Goal: Information Seeking & Learning: Learn about a topic

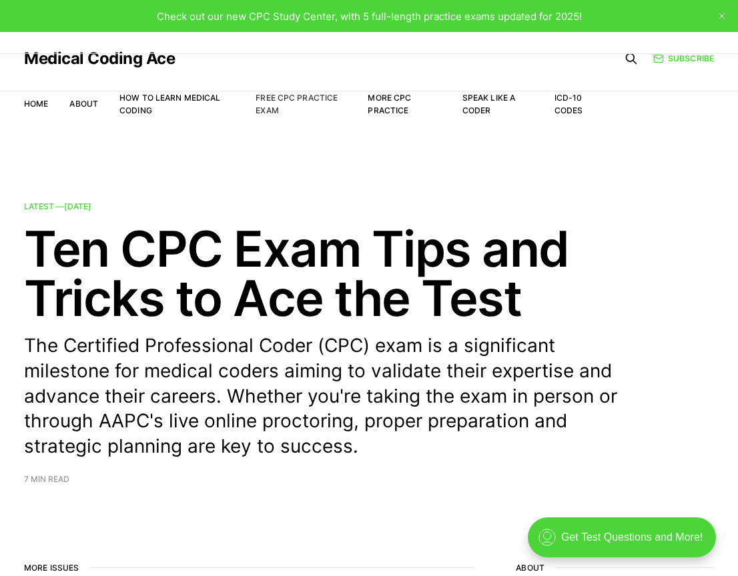
click at [279, 99] on link "Free CPC Practice Exam" at bounding box center [296, 104] width 82 height 23
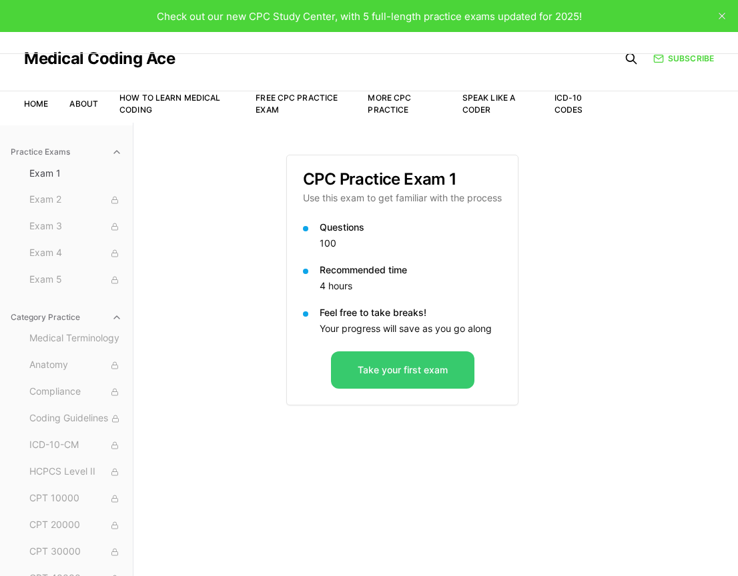
click at [374, 373] on button "Take your first exam" at bounding box center [402, 369] width 143 height 37
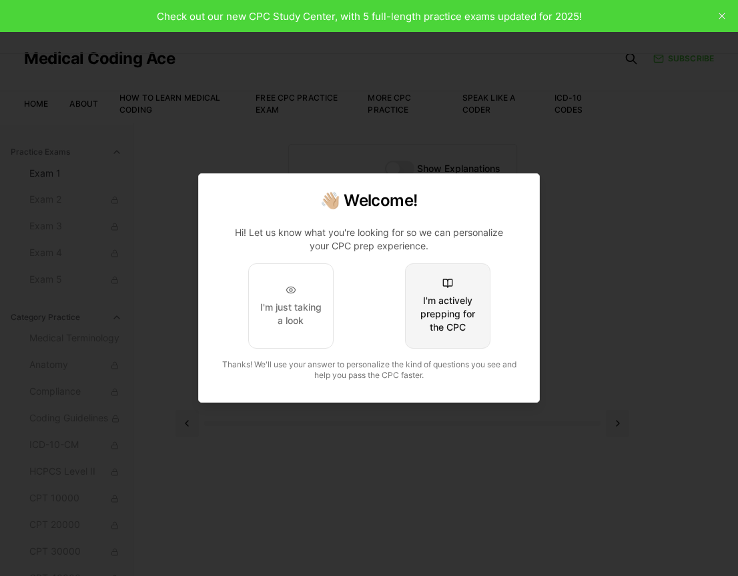
click at [443, 322] on div "I'm actively prepping for the CPC" at bounding box center [447, 314] width 63 height 40
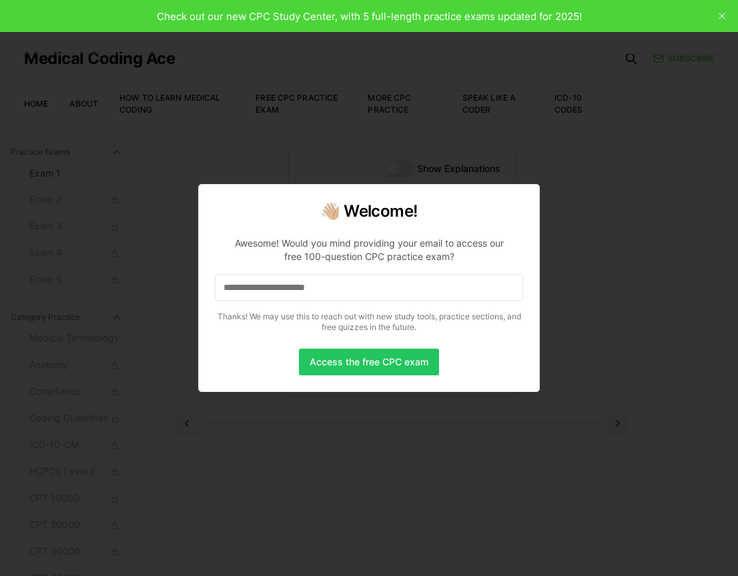
click at [363, 283] on input at bounding box center [369, 287] width 308 height 27
click at [321, 285] on input "*" at bounding box center [369, 287] width 308 height 27
click at [321, 285] on input "**" at bounding box center [369, 287] width 308 height 27
click at [321, 285] on input "***" at bounding box center [369, 287] width 308 height 27
click at [321, 285] on input "****" at bounding box center [369, 287] width 308 height 27
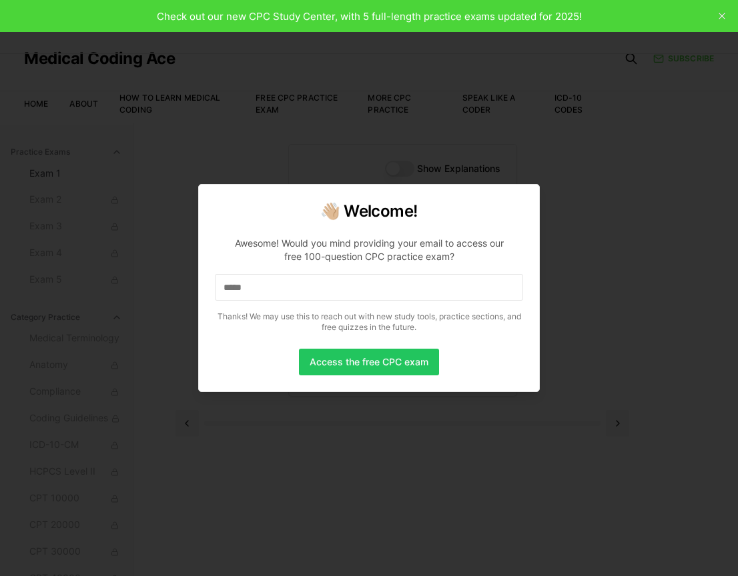
click at [321, 285] on input "*****" at bounding box center [369, 287] width 308 height 27
click at [321, 285] on input "******" at bounding box center [369, 287] width 308 height 27
click at [321, 285] on input "*******" at bounding box center [369, 287] width 308 height 27
click at [321, 285] on input "********" at bounding box center [369, 287] width 308 height 27
click at [313, 281] on input "*********" at bounding box center [369, 287] width 308 height 27
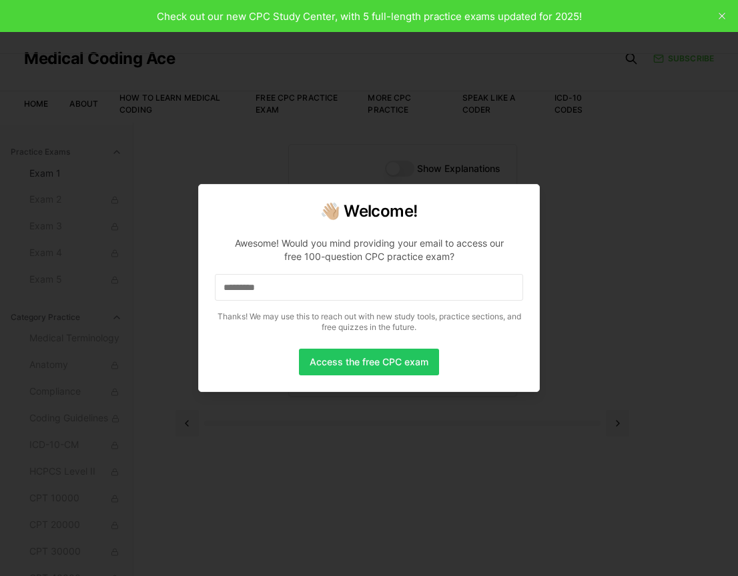
click at [287, 283] on input "*********" at bounding box center [369, 287] width 308 height 27
click at [287, 283] on input "**********" at bounding box center [369, 287] width 308 height 27
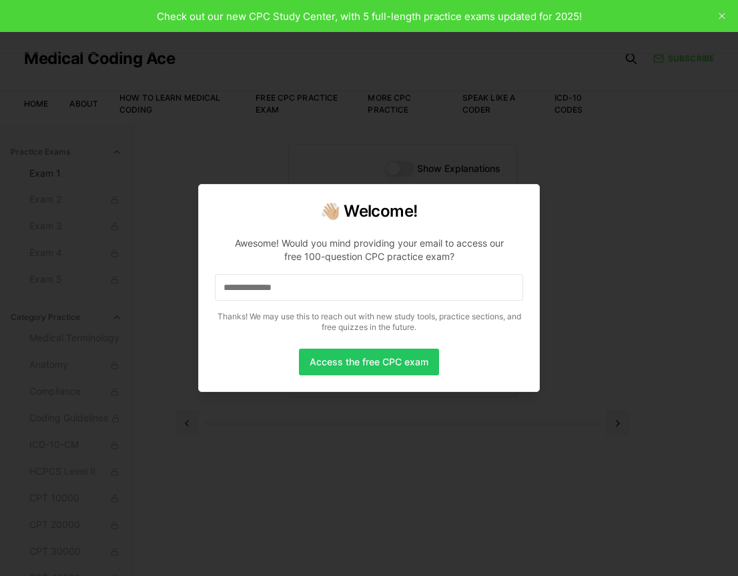
click at [287, 283] on input "**********" at bounding box center [369, 287] width 308 height 27
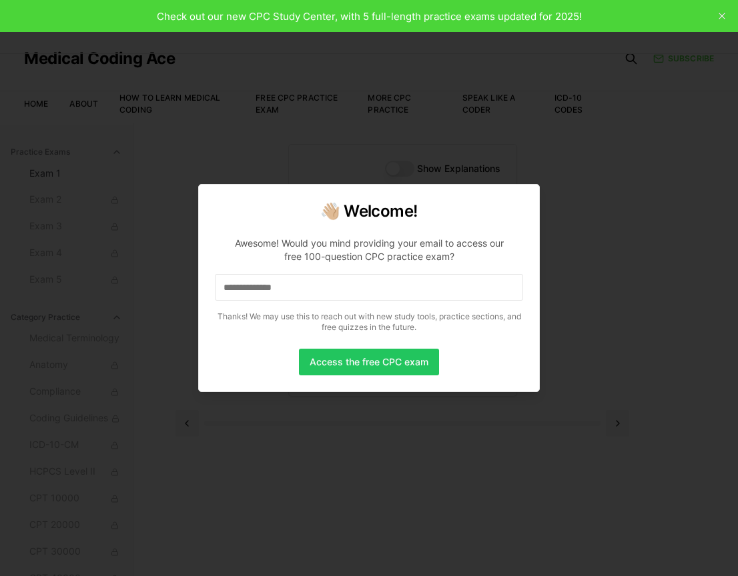
click at [287, 283] on input "**********" at bounding box center [369, 287] width 308 height 27
click at [303, 285] on input "**********" at bounding box center [369, 287] width 308 height 27
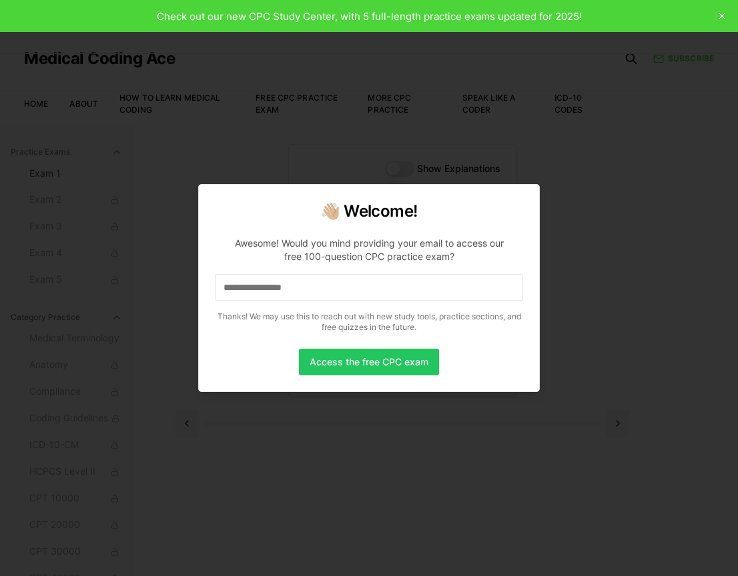
click at [303, 285] on input "**********" at bounding box center [369, 287] width 308 height 27
click at [338, 291] on input "**********" at bounding box center [369, 287] width 308 height 27
click at [349, 278] on input "**********" at bounding box center [369, 287] width 308 height 27
click at [343, 287] on input "**********" at bounding box center [369, 287] width 308 height 27
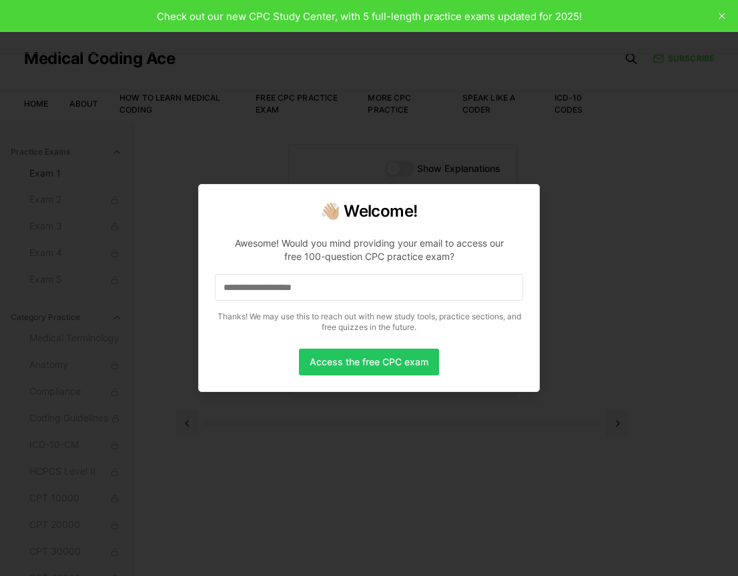
click at [343, 287] on input "**********" at bounding box center [369, 287] width 308 height 27
click at [343, 284] on input "**********" at bounding box center [369, 287] width 308 height 27
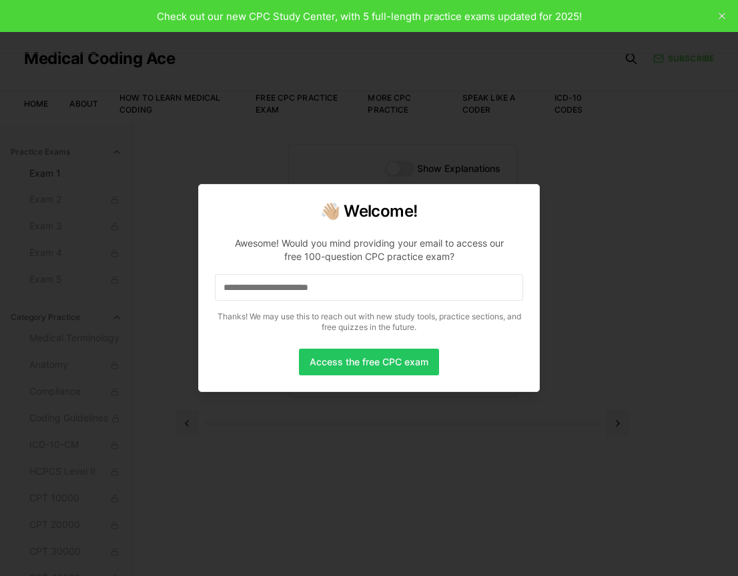
click at [343, 284] on input "**********" at bounding box center [369, 287] width 308 height 27
click at [372, 290] on input "**********" at bounding box center [369, 287] width 308 height 27
click at [371, 291] on input "**********" at bounding box center [369, 287] width 308 height 27
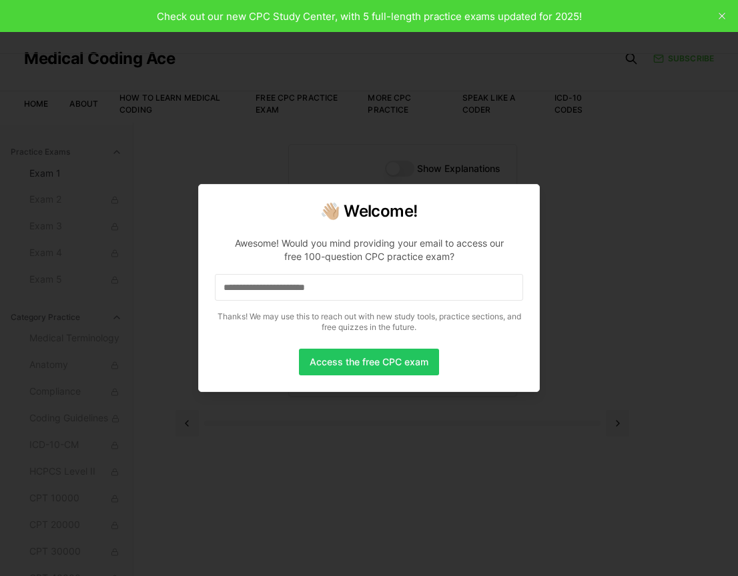
click at [371, 291] on input "**********" at bounding box center [369, 287] width 308 height 27
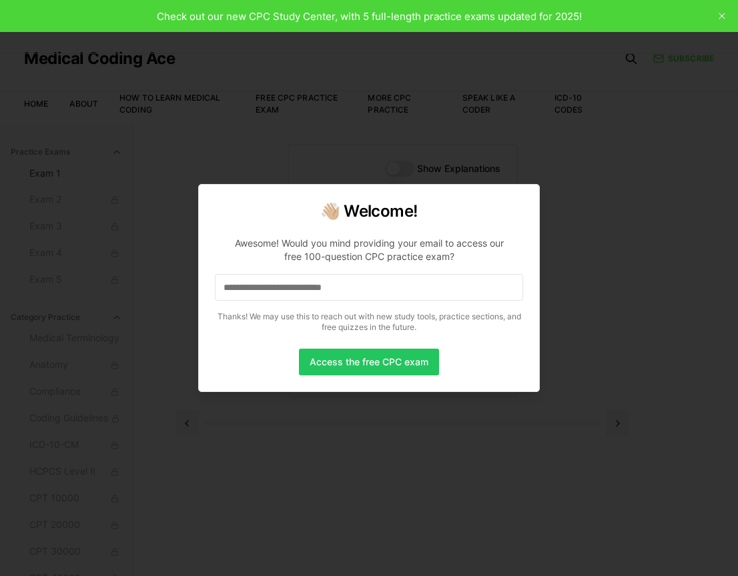
click at [371, 291] on input "**********" at bounding box center [369, 287] width 308 height 27
click at [383, 291] on input "**********" at bounding box center [369, 287] width 308 height 27
drag, startPoint x: 379, startPoint y: 288, endPoint x: 303, endPoint y: 291, distance: 75.4
click at [303, 291] on input "**********" at bounding box center [369, 287] width 308 height 27
click at [314, 288] on input "**********" at bounding box center [369, 287] width 308 height 27
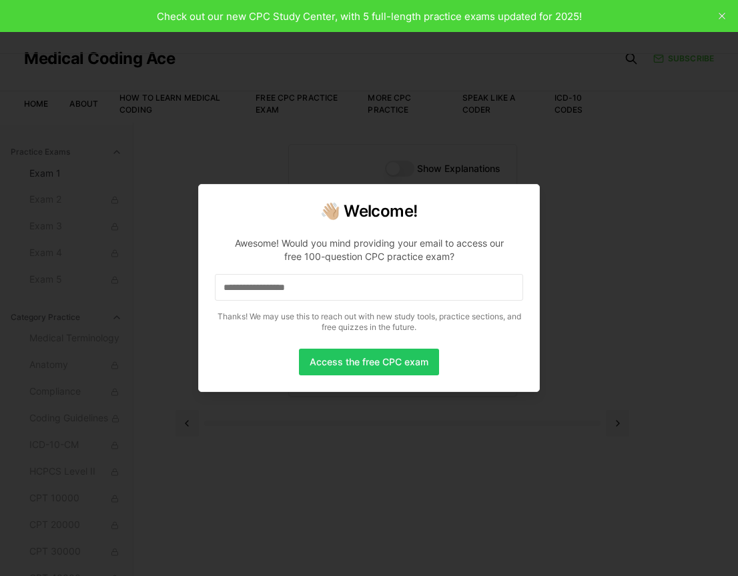
click at [314, 288] on input "**********" at bounding box center [369, 287] width 308 height 27
click at [340, 285] on input "**********" at bounding box center [369, 287] width 308 height 27
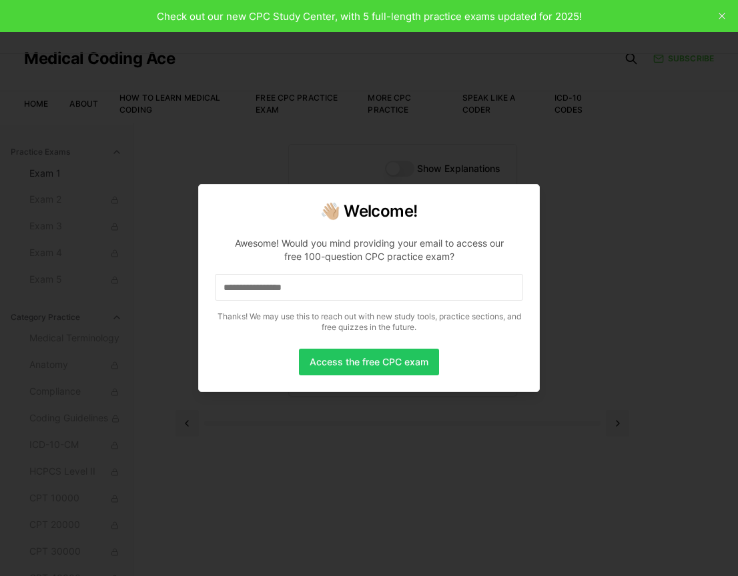
click at [340, 285] on input "**********" at bounding box center [369, 287] width 308 height 27
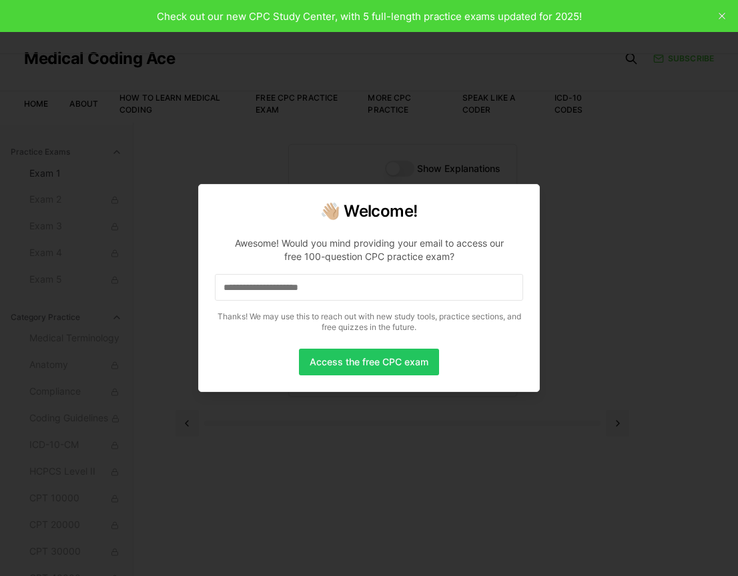
click at [340, 285] on input "**********" at bounding box center [369, 287] width 308 height 27
click at [359, 282] on input "**********" at bounding box center [369, 287] width 308 height 27
click at [369, 370] on button "Access the free CPC exam" at bounding box center [369, 362] width 140 height 27
click at [261, 149] on div at bounding box center [369, 288] width 738 height 576
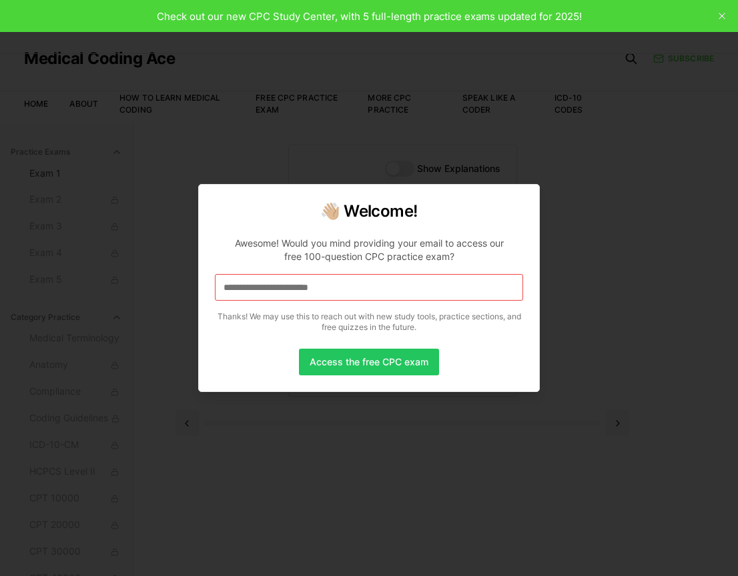
click at [261, 149] on div at bounding box center [369, 288] width 738 height 576
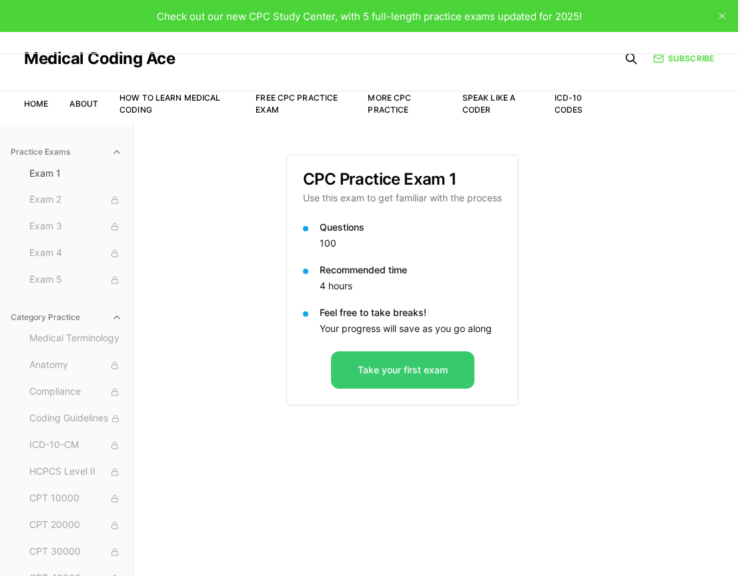
click at [443, 373] on button "Take your first exam" at bounding box center [402, 369] width 143 height 37
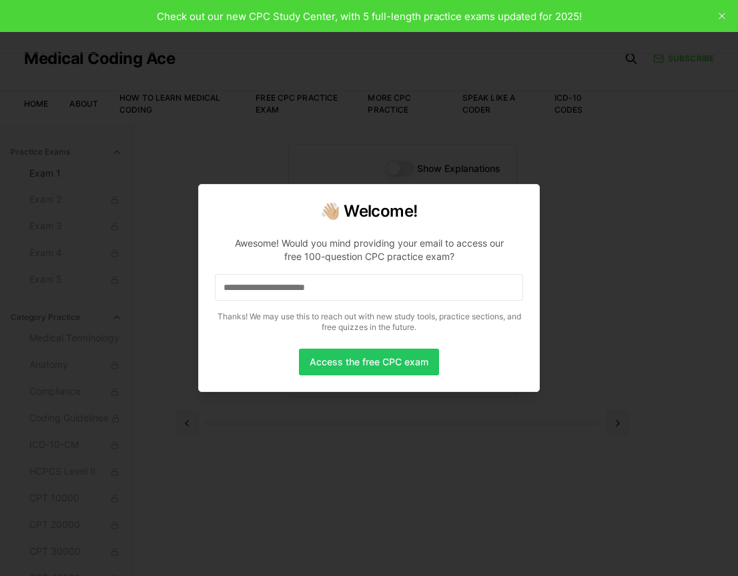
click at [373, 285] on input at bounding box center [369, 287] width 308 height 27
click at [342, 287] on input at bounding box center [369, 287] width 308 height 27
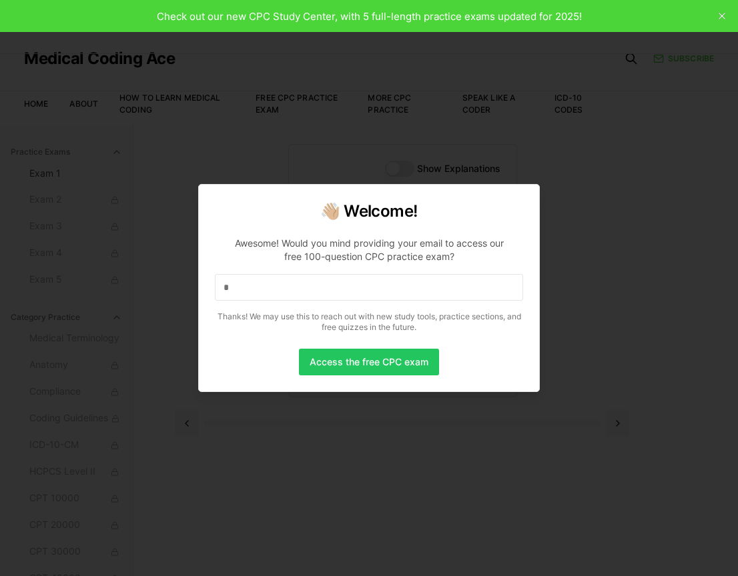
click at [342, 287] on input "*" at bounding box center [369, 287] width 308 height 27
click at [342, 287] on input at bounding box center [369, 287] width 308 height 27
click at [342, 287] on input "*" at bounding box center [369, 287] width 308 height 27
click at [343, 285] on input "**" at bounding box center [369, 287] width 308 height 27
click at [343, 285] on input "***" at bounding box center [369, 287] width 308 height 27
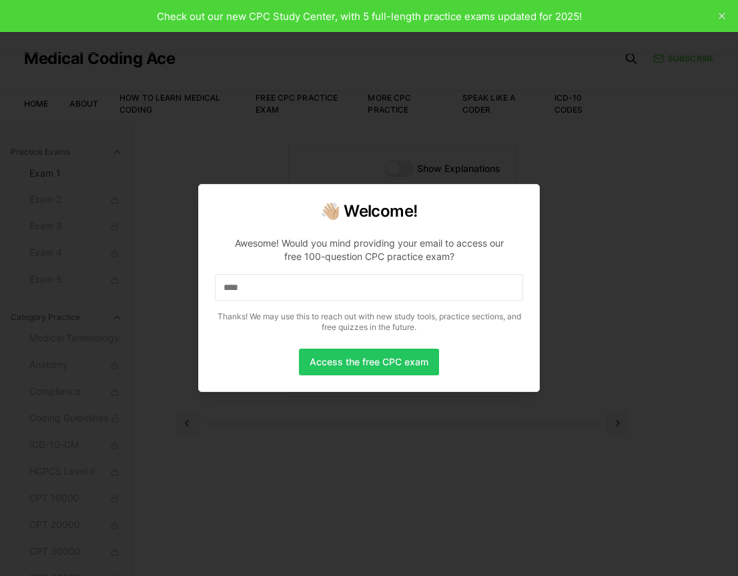
click at [343, 285] on input "****" at bounding box center [369, 287] width 308 height 27
click at [343, 285] on input "*" at bounding box center [369, 287] width 308 height 27
click at [379, 364] on button "Access the free CPC exam" at bounding box center [369, 362] width 140 height 27
click at [314, 285] on input "*" at bounding box center [369, 287] width 308 height 27
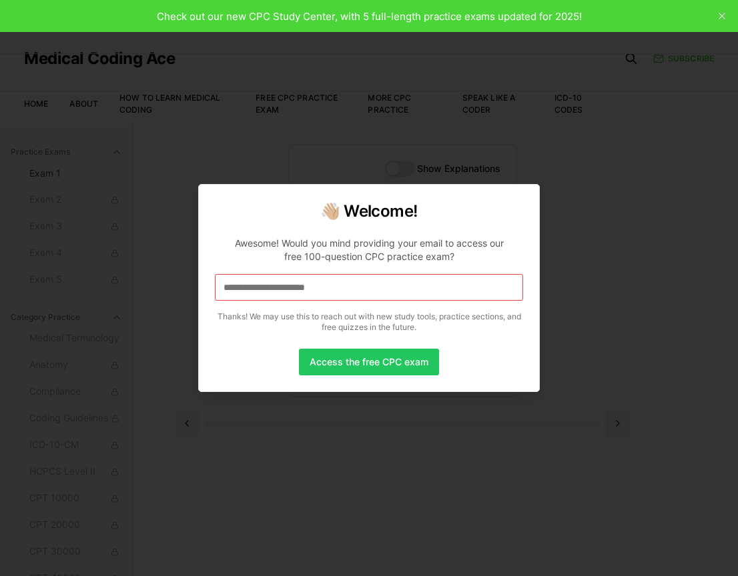
click at [361, 282] on input at bounding box center [369, 287] width 308 height 27
click at [387, 375] on button "Access the free CPC exam" at bounding box center [369, 362] width 140 height 27
click at [398, 357] on button "Access the free CPC exam" at bounding box center [369, 362] width 140 height 27
click at [403, 280] on input "**********" at bounding box center [369, 287] width 308 height 27
click at [584, 217] on div at bounding box center [369, 288] width 738 height 576
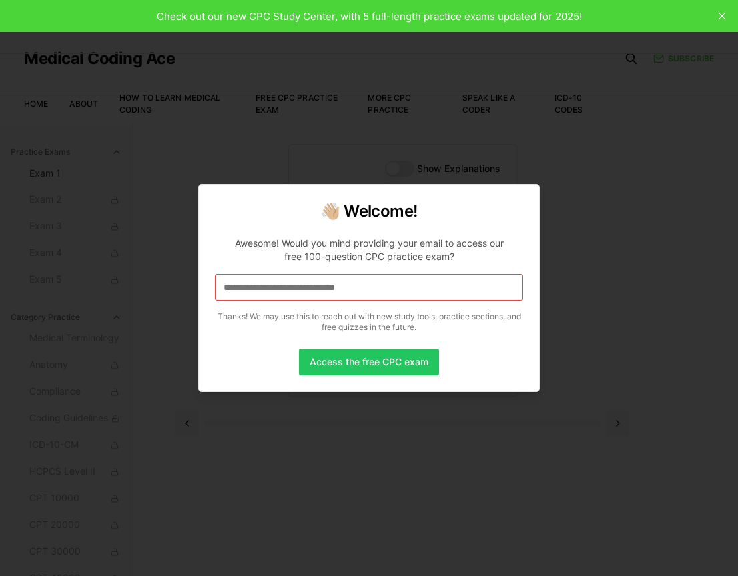
click at [584, 217] on div at bounding box center [369, 288] width 738 height 576
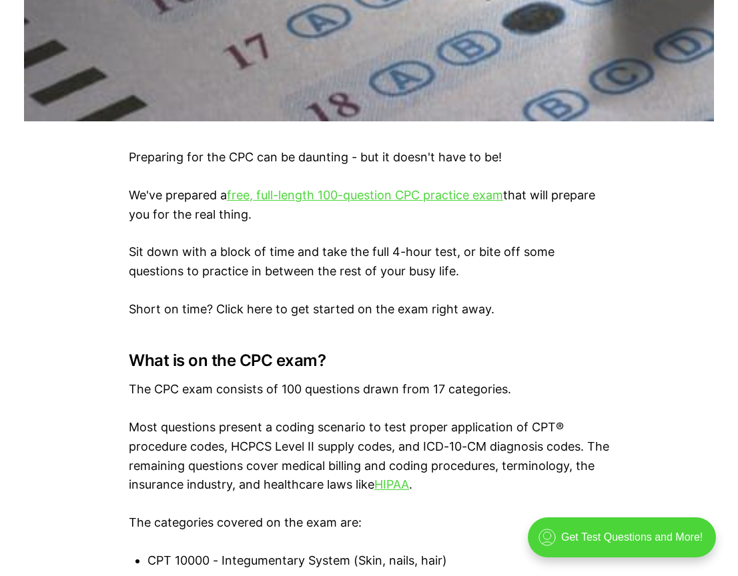
scroll to position [716, 0]
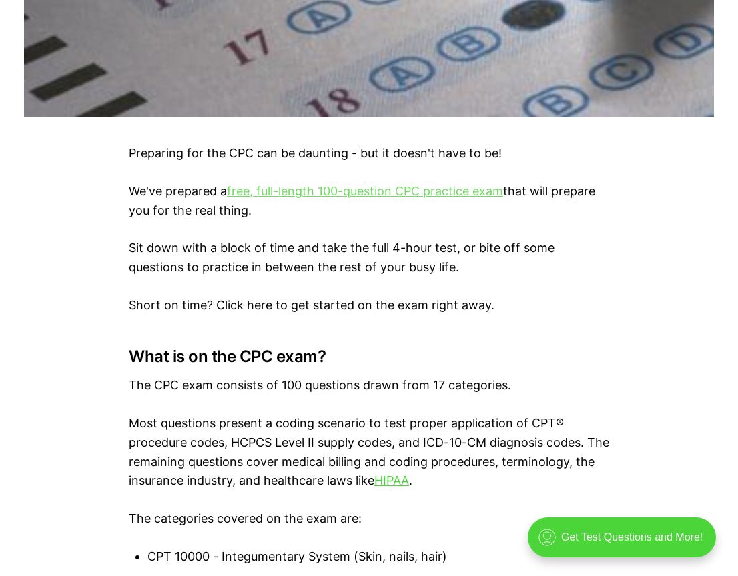
click at [321, 191] on link "free, full-length 100-question CPC practice exam" at bounding box center [365, 191] width 276 height 14
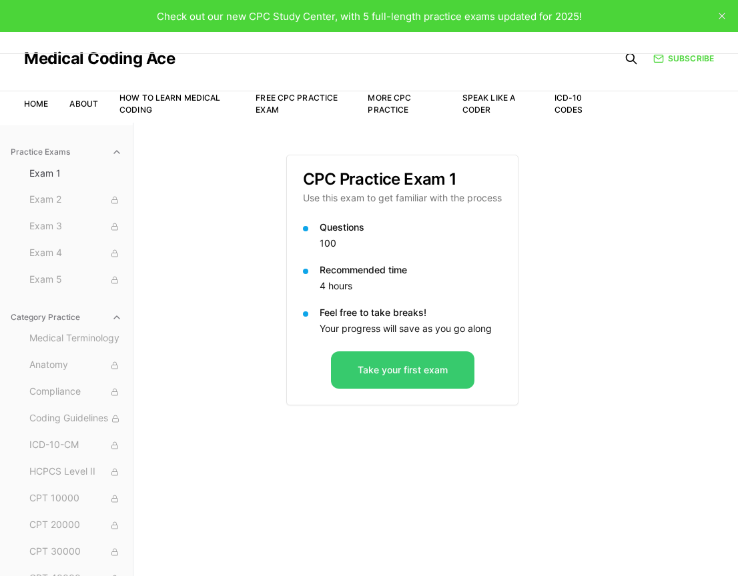
click at [384, 381] on button "Take your first exam" at bounding box center [402, 369] width 143 height 37
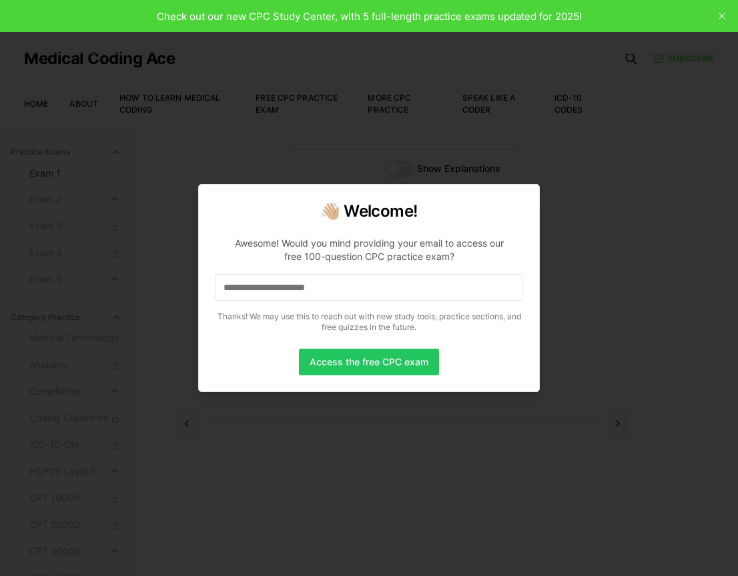
click at [368, 279] on input at bounding box center [369, 287] width 308 height 27
click at [420, 364] on button "Access the free CPC exam" at bounding box center [369, 362] width 140 height 27
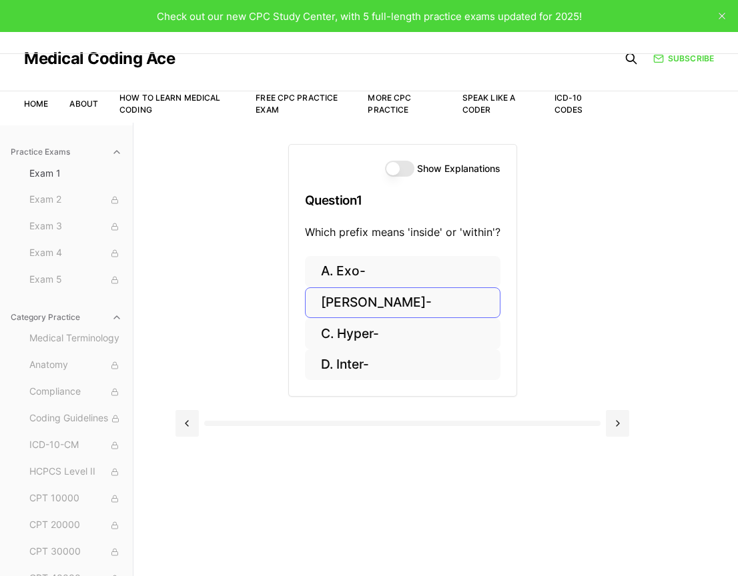
click at [415, 299] on button "[PERSON_NAME]-" at bounding box center [402, 302] width 195 height 31
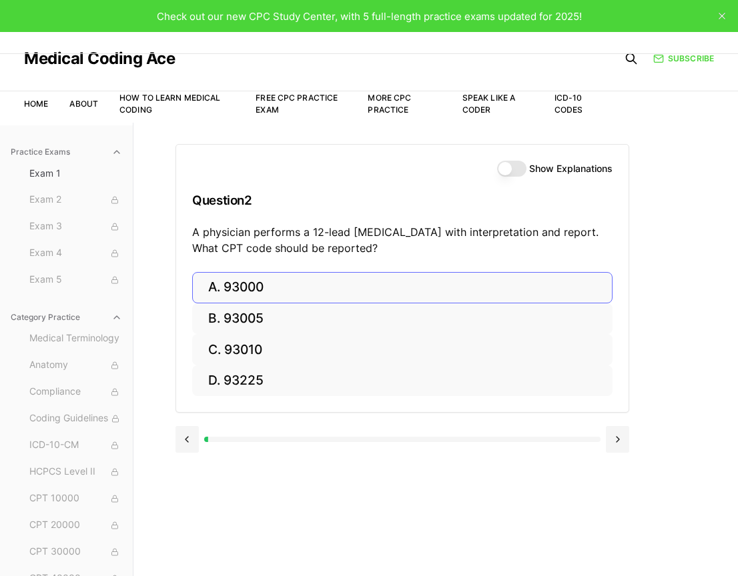
click at [435, 275] on button "A. 93000" at bounding box center [402, 287] width 420 height 31
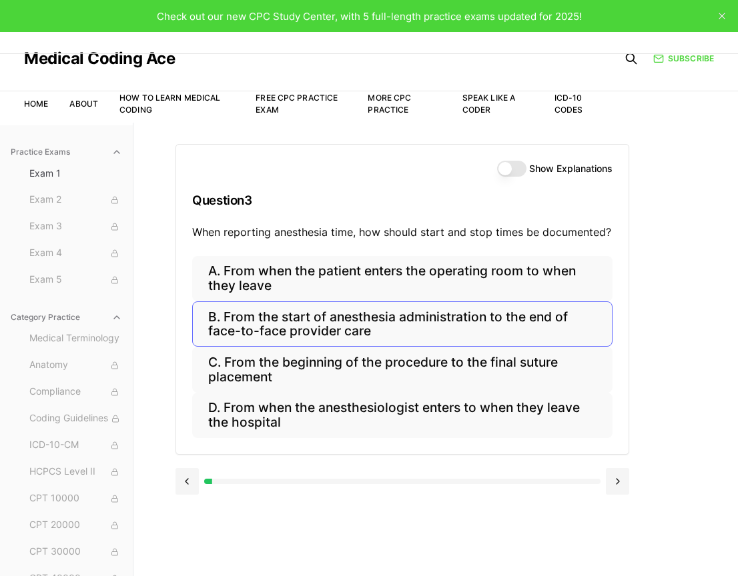
click at [322, 325] on button "B. From the start of anesthesia administration to the end of face-to-face provi…" at bounding box center [402, 323] width 420 height 45
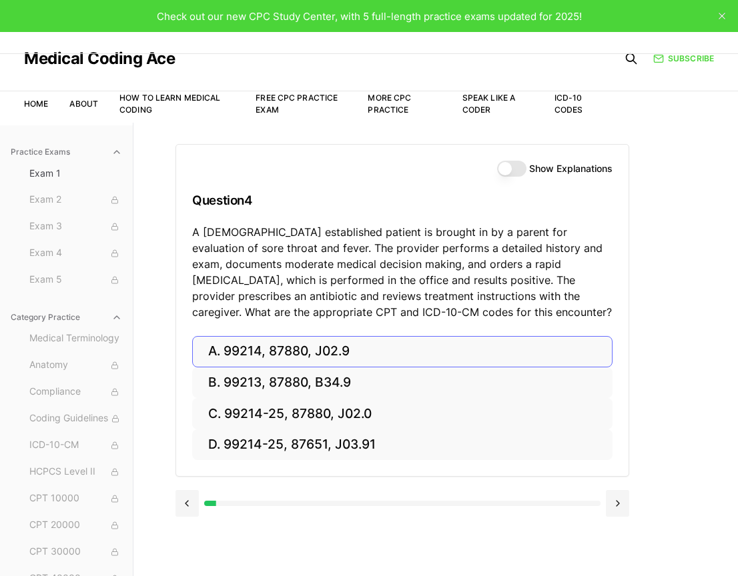
click at [305, 355] on button "A. 99214, 87880, J02.9" at bounding box center [402, 351] width 420 height 31
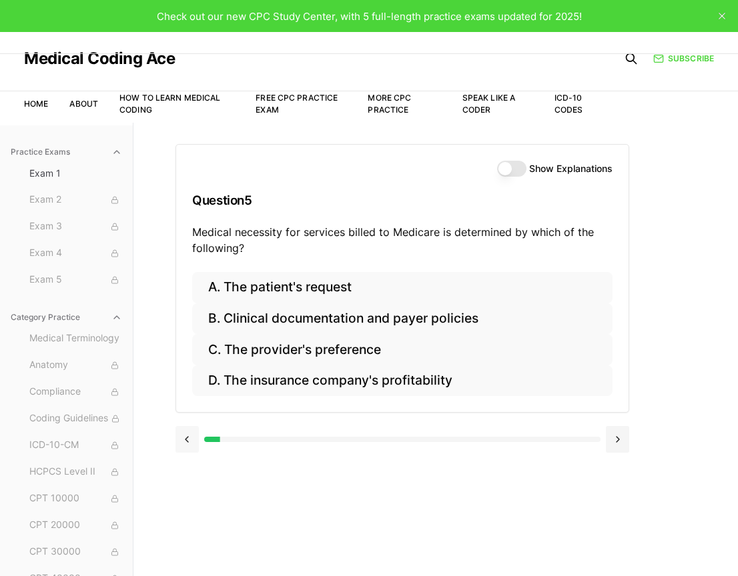
click at [186, 437] on button at bounding box center [186, 439] width 23 height 27
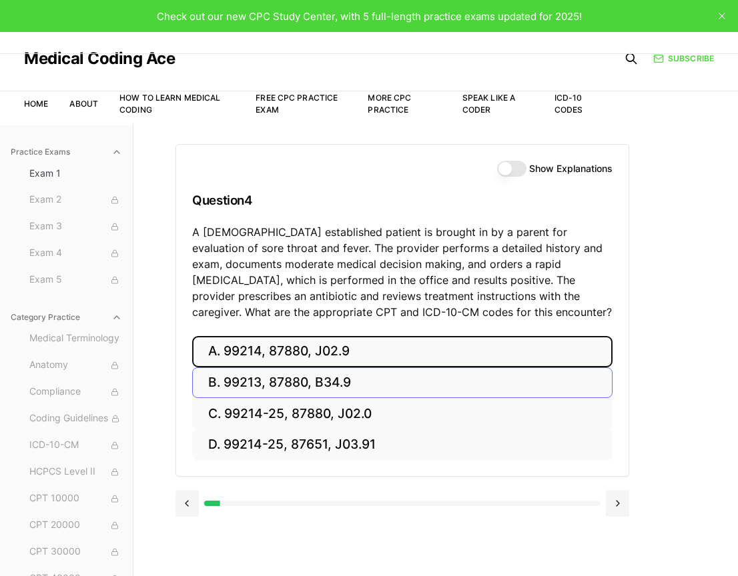
click at [305, 377] on button "B. 99213, 87880, B34.9" at bounding box center [402, 382] width 420 height 31
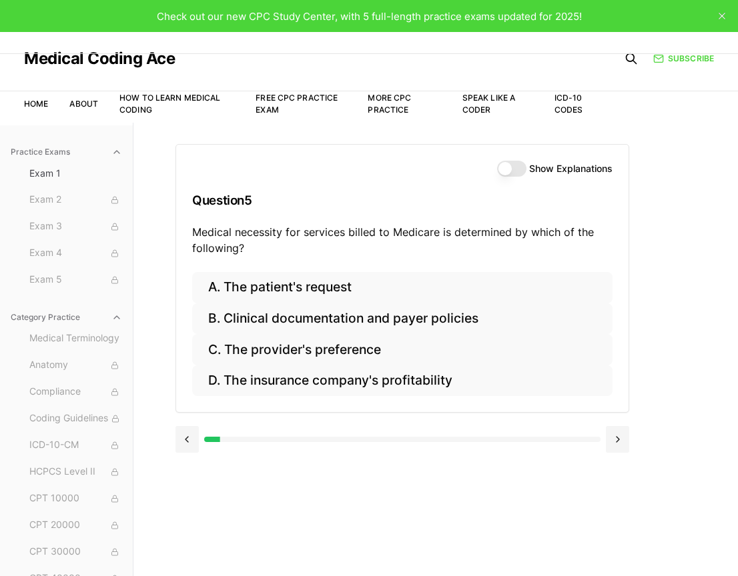
click at [521, 161] on div "Show Explanations" at bounding box center [554, 169] width 115 height 16
click at [511, 167] on button "Show Explanations" at bounding box center [511, 169] width 29 height 16
click at [191, 433] on button at bounding box center [186, 439] width 23 height 27
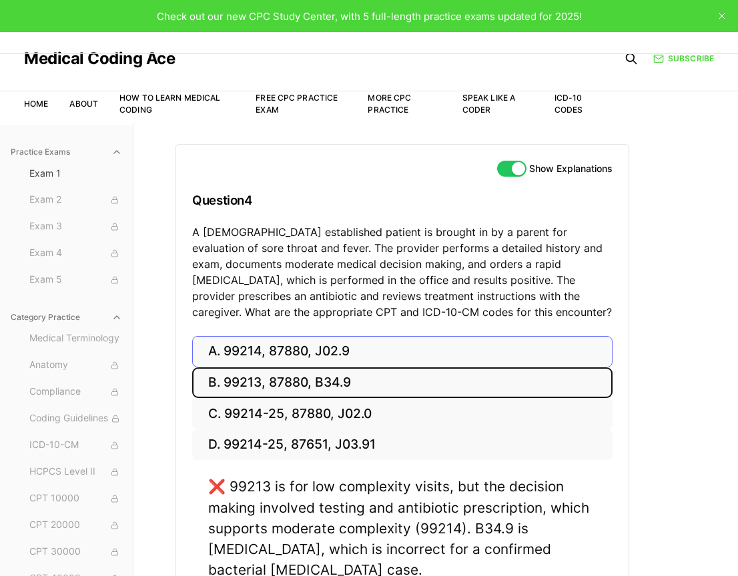
click at [277, 350] on button "A. 99214, 87880, J02.9" at bounding box center [402, 351] width 420 height 31
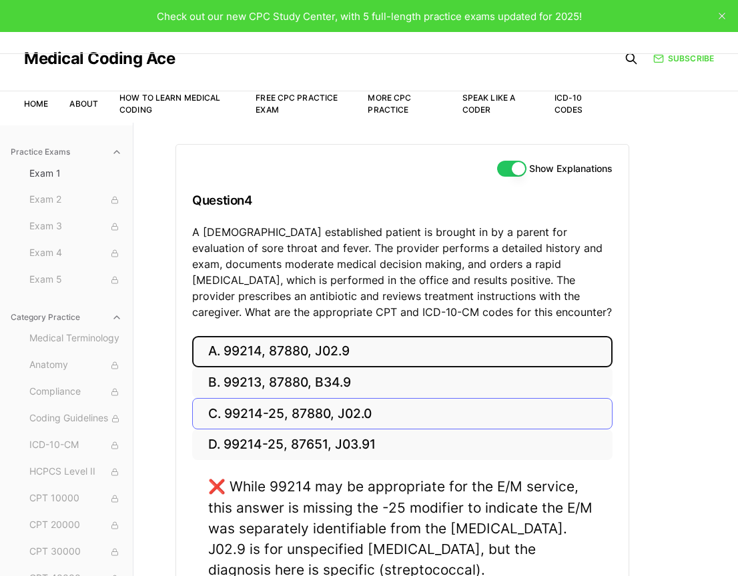
click at [259, 405] on button "C. 99214-25, 87880, J02.0" at bounding box center [402, 413] width 420 height 31
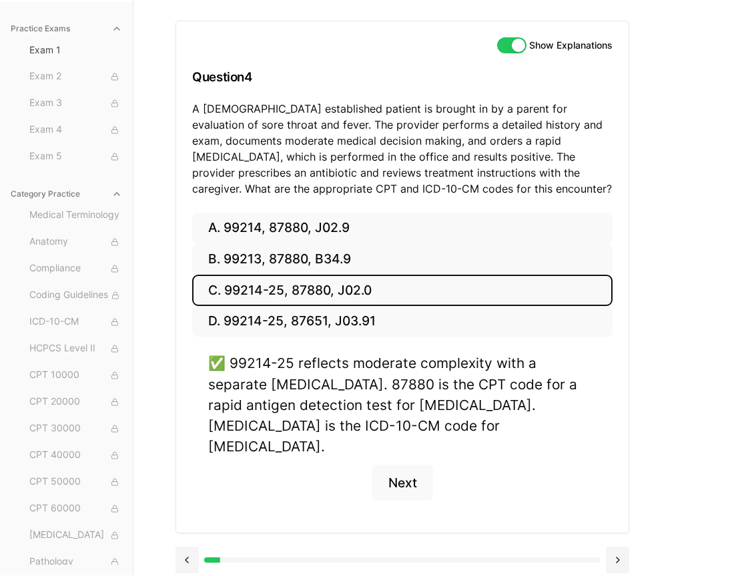
scroll to position [123, 0]
click at [189, 547] on button at bounding box center [186, 560] width 23 height 27
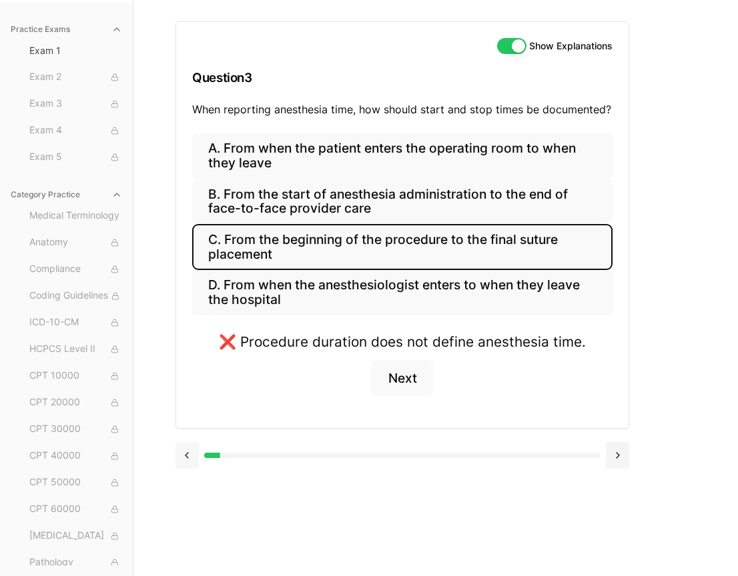
click at [189, 535] on div "Show Explanations Question 3 When reporting anesthesia time, how should start a…" at bounding box center [435, 288] width 520 height 576
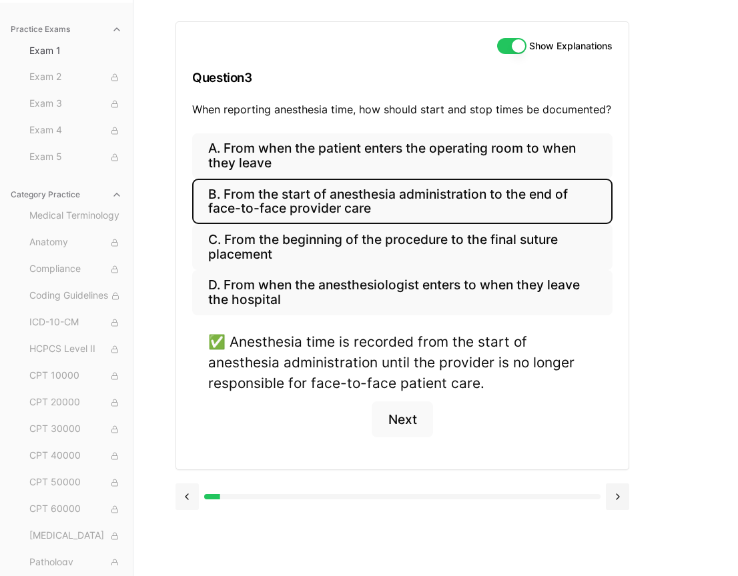
click at [189, 497] on button at bounding box center [186, 496] width 23 height 27
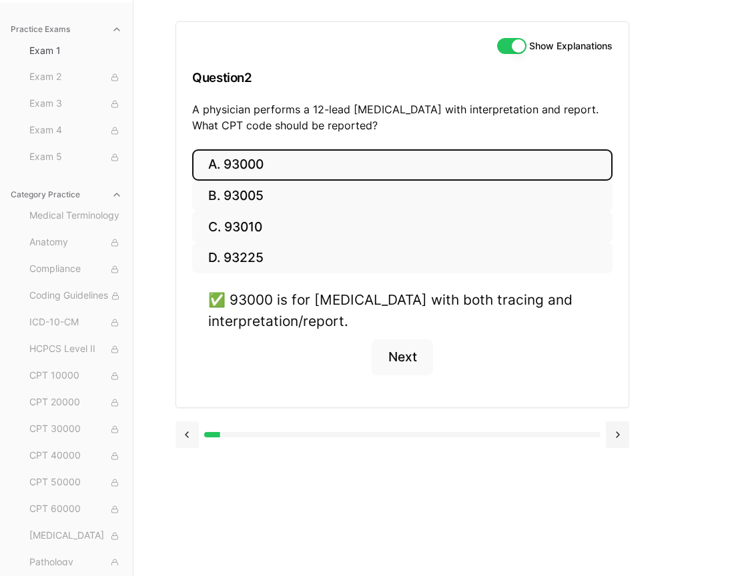
click at [188, 434] on button at bounding box center [186, 434] width 23 height 27
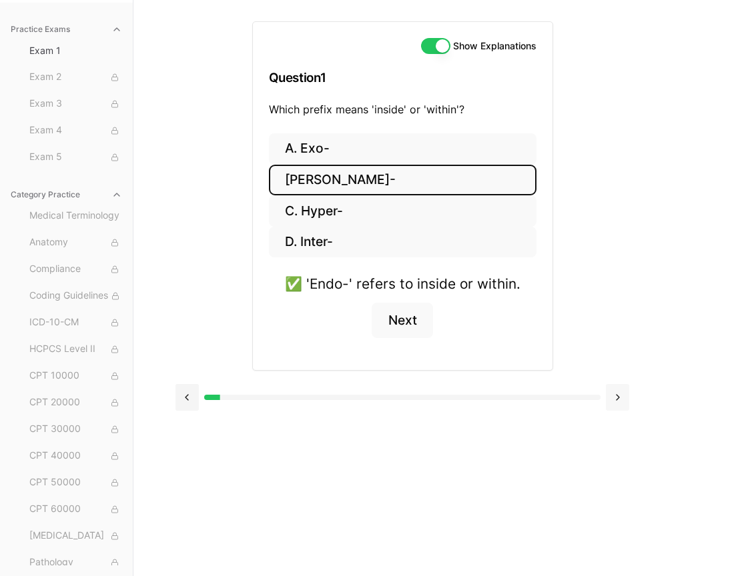
click at [610, 393] on button at bounding box center [617, 397] width 23 height 27
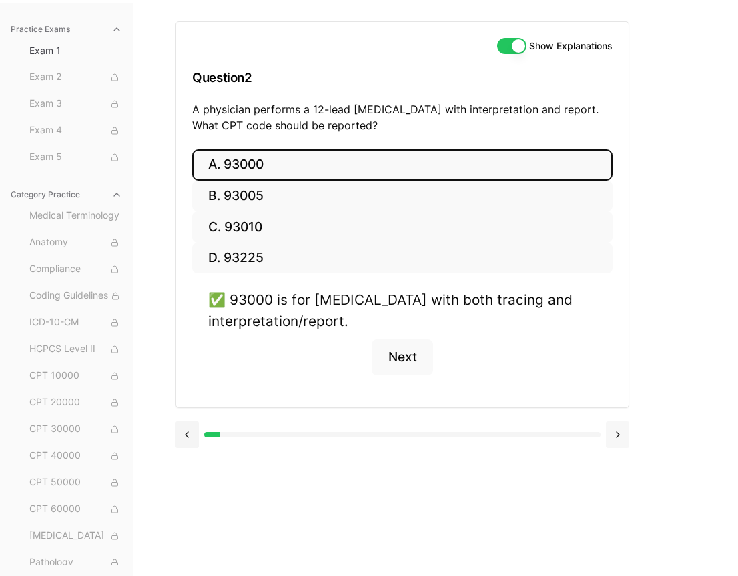
click at [619, 421] on button at bounding box center [617, 434] width 23 height 27
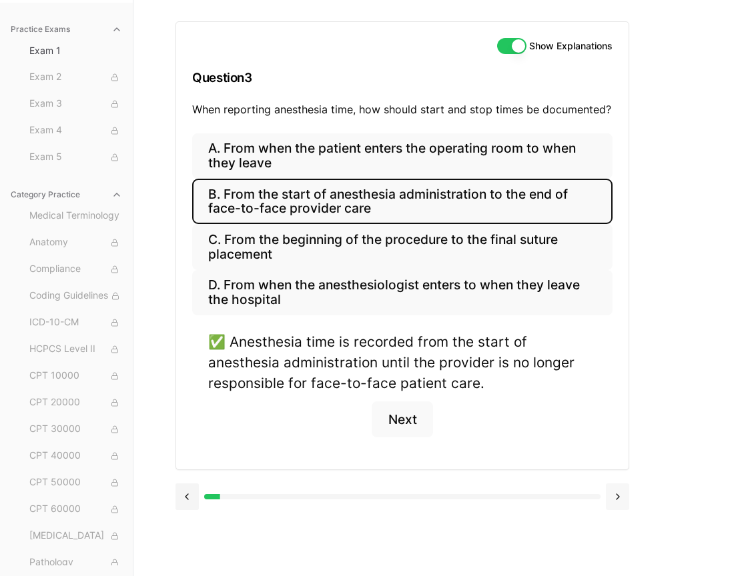
click at [623, 492] on button at bounding box center [617, 496] width 23 height 27
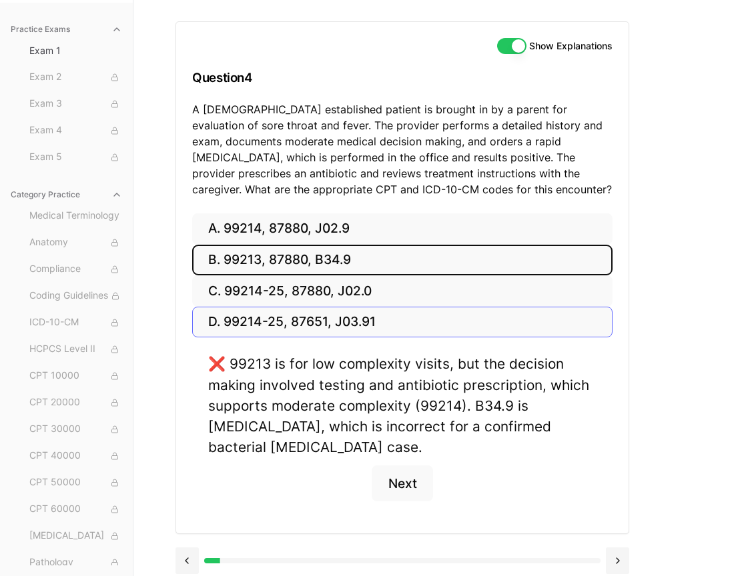
click at [338, 322] on button "D. 99214-25, 87651, J03.91" at bounding box center [402, 322] width 420 height 31
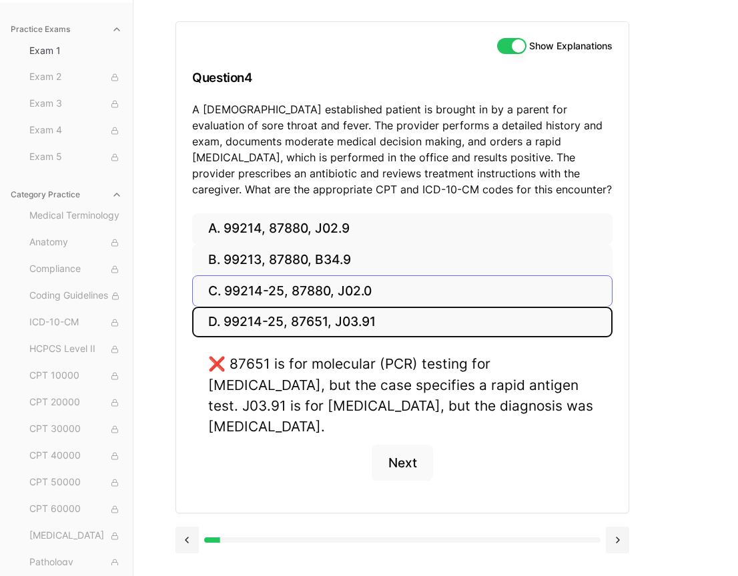
click at [339, 299] on button "C. 99214-25, 87880, J02.0" at bounding box center [402, 290] width 420 height 31
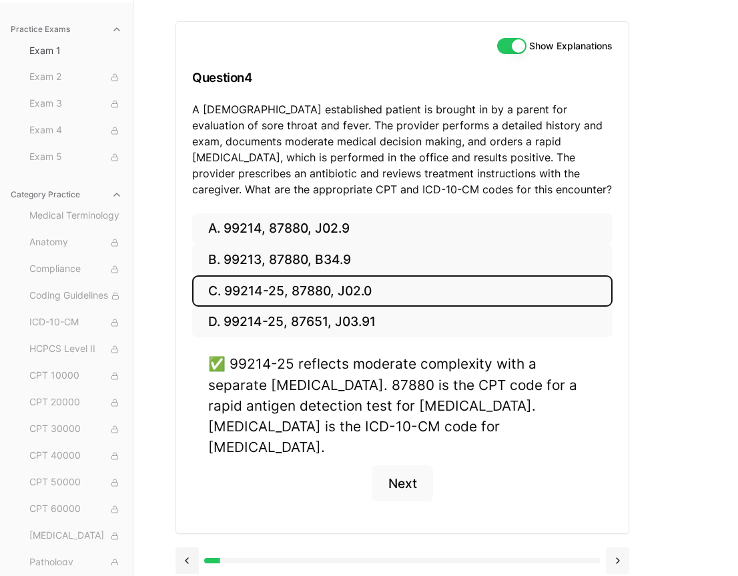
click at [620, 547] on button at bounding box center [617, 560] width 23 height 27
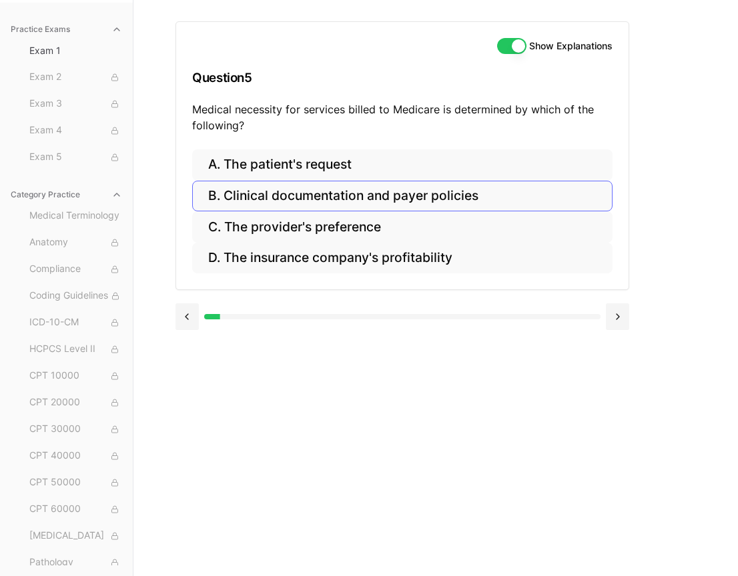
click at [501, 193] on button "B. Clinical documentation and payer policies" at bounding box center [402, 196] width 420 height 31
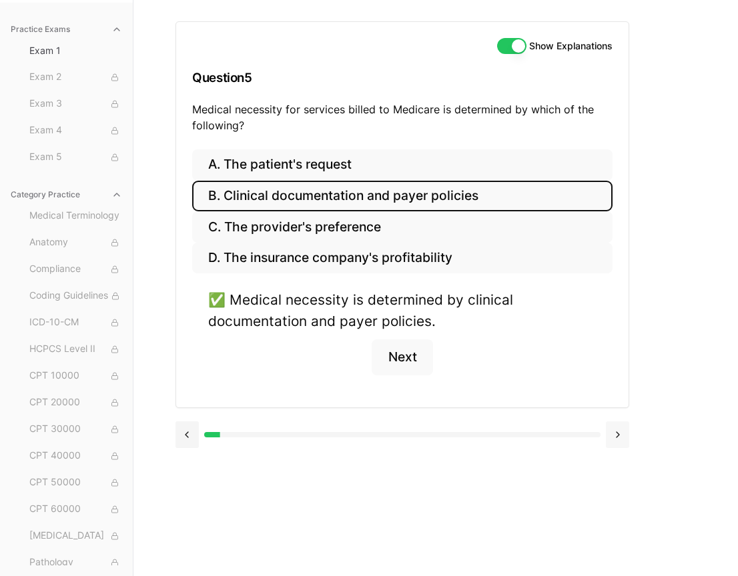
click at [623, 434] on button at bounding box center [617, 434] width 23 height 27
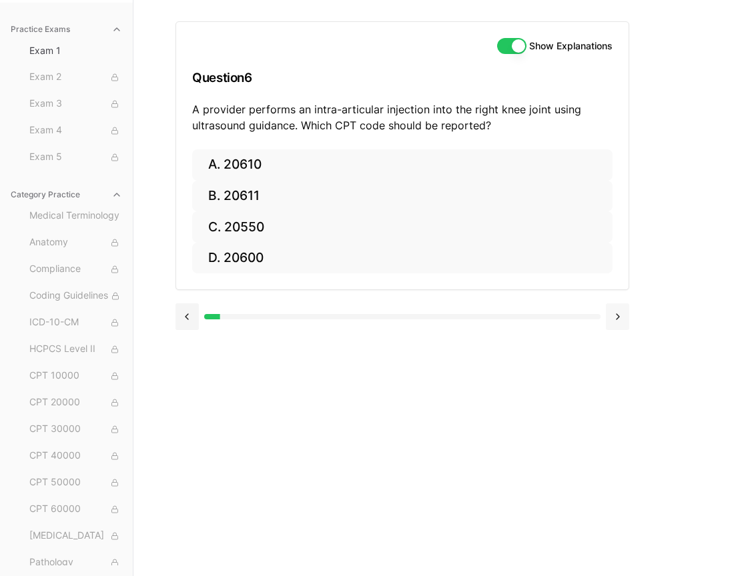
scroll to position [83, 0]
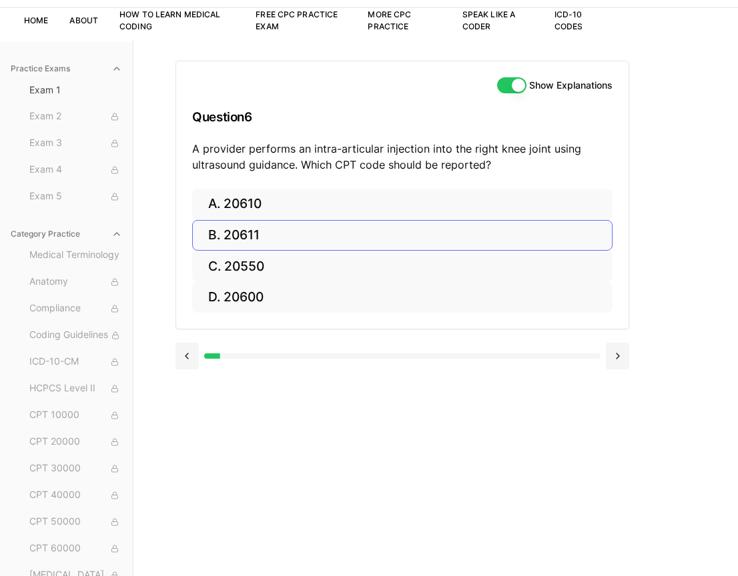
click at [382, 221] on button "B. 20611" at bounding box center [402, 235] width 420 height 31
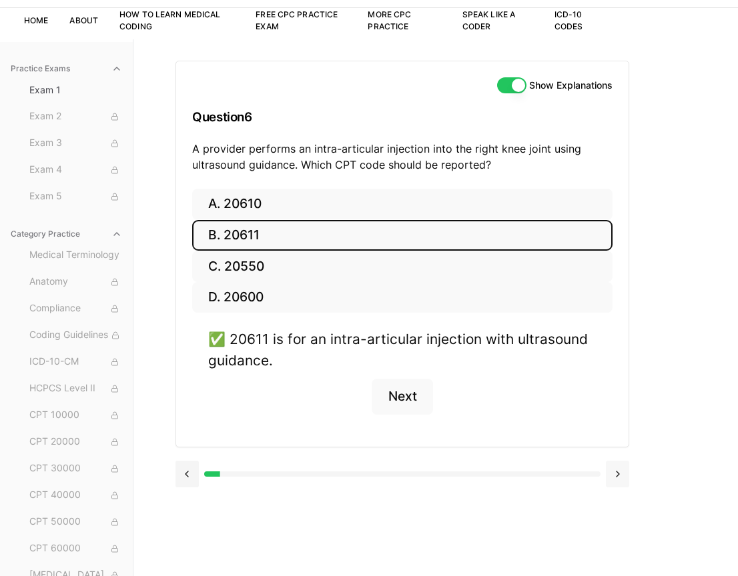
click at [616, 473] on button at bounding box center [617, 474] width 23 height 27
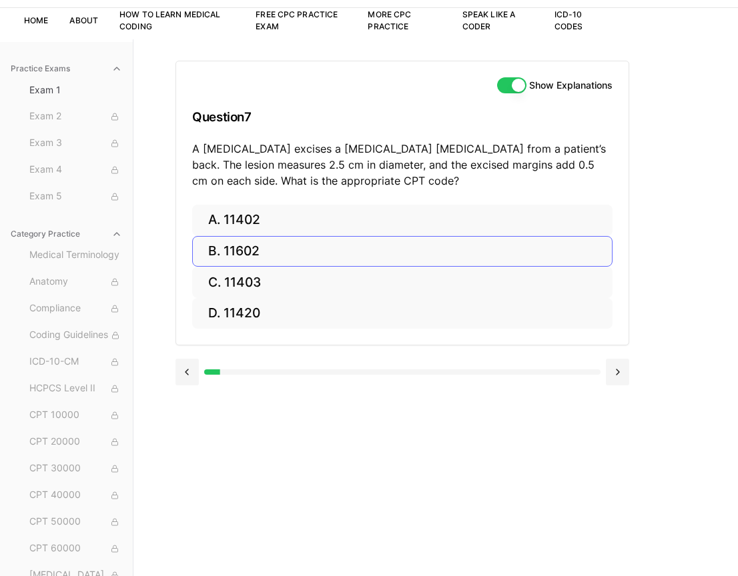
click at [329, 265] on button "B. 11602" at bounding box center [402, 251] width 420 height 31
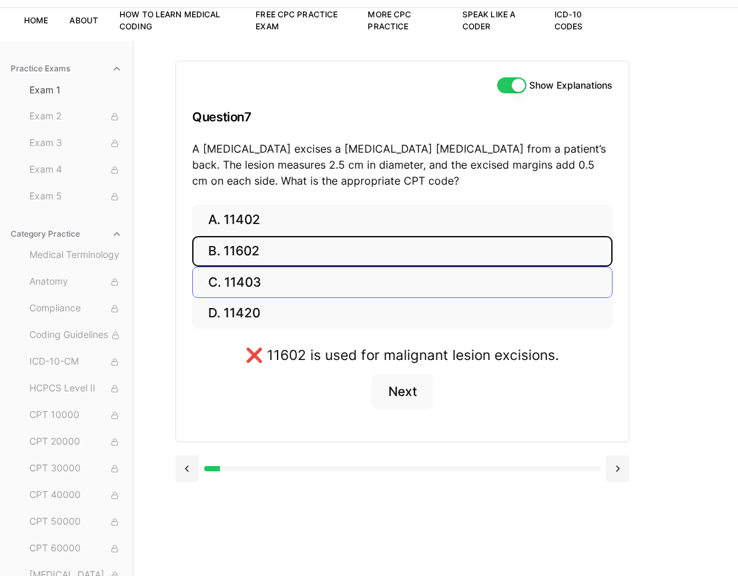
click at [324, 288] on button "C. 11403" at bounding box center [402, 282] width 420 height 31
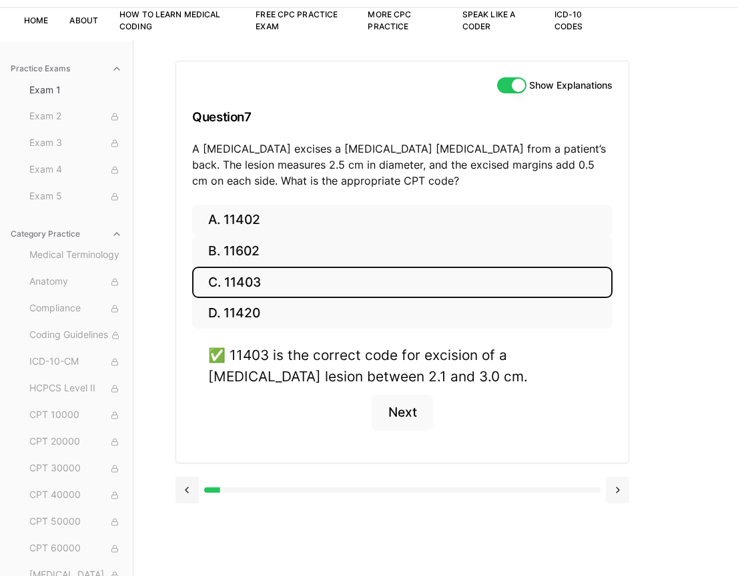
click at [621, 484] on button at bounding box center [617, 490] width 23 height 27
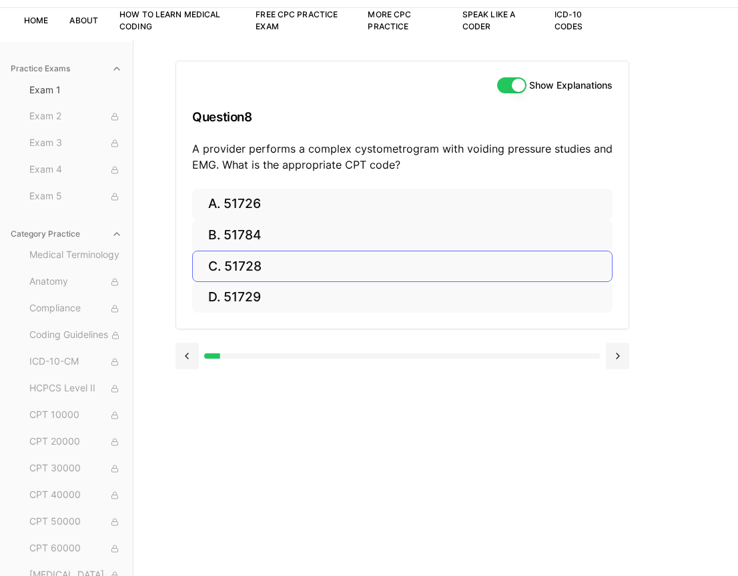
click at [363, 251] on button "C. 51728" at bounding box center [402, 266] width 420 height 31
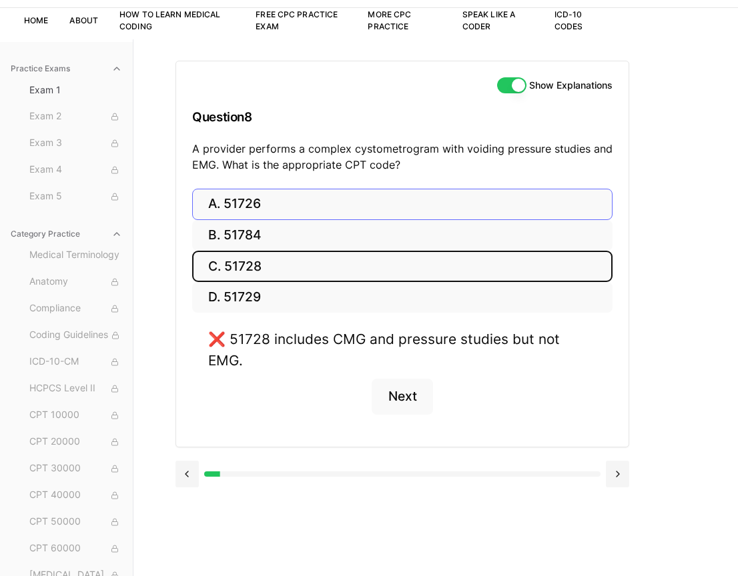
click at [371, 198] on button "A. 51726" at bounding box center [402, 204] width 420 height 31
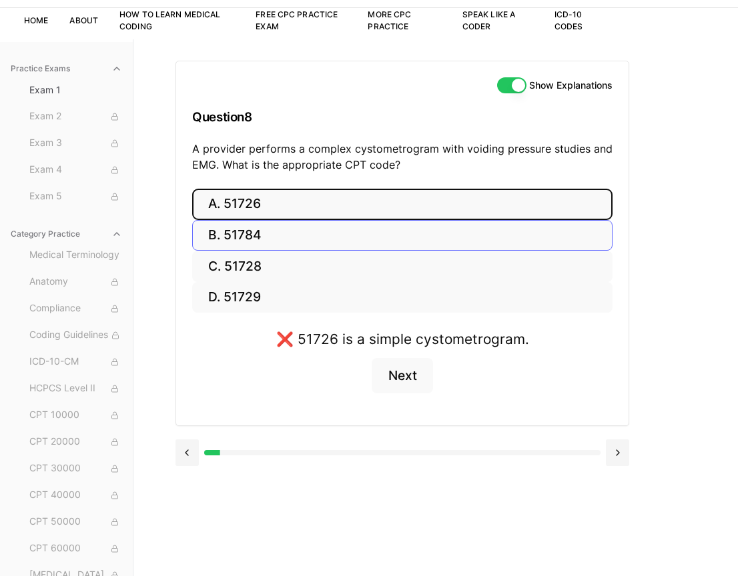
click at [363, 223] on button "B. 51784" at bounding box center [402, 235] width 420 height 31
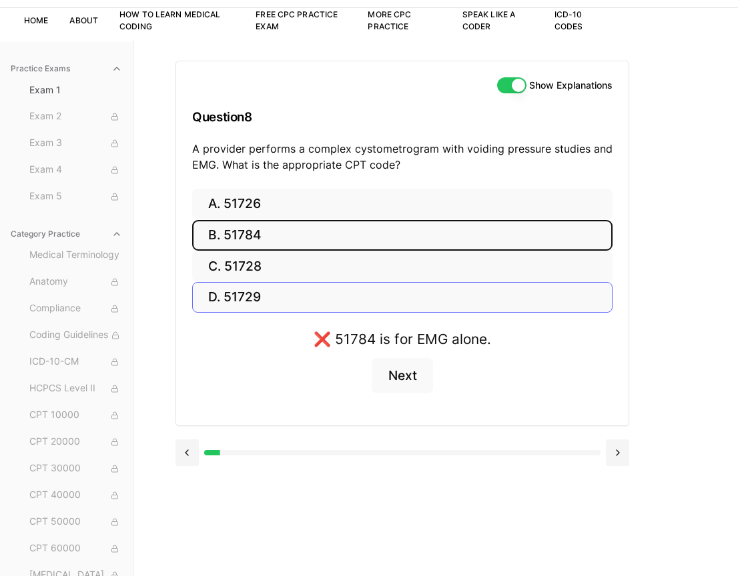
click at [347, 308] on button "D. 51729" at bounding box center [402, 297] width 420 height 31
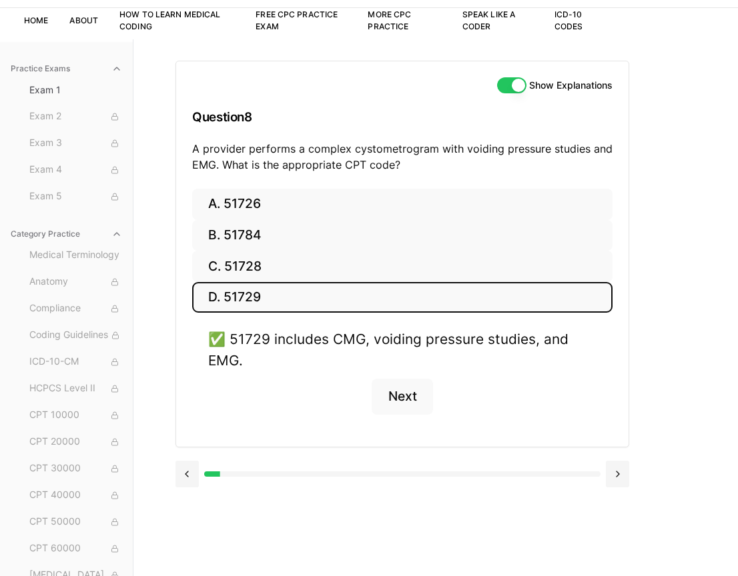
drag, startPoint x: 347, startPoint y: 308, endPoint x: 380, endPoint y: 327, distance: 38.5
click at [380, 327] on div "A. 51726 B. 51784 C. 51728 D. 51729 ✅ 51729 includes CMG, voiding pressure stud…" at bounding box center [402, 318] width 452 height 258
click at [401, 402] on button "Next" at bounding box center [401, 397] width 61 height 36
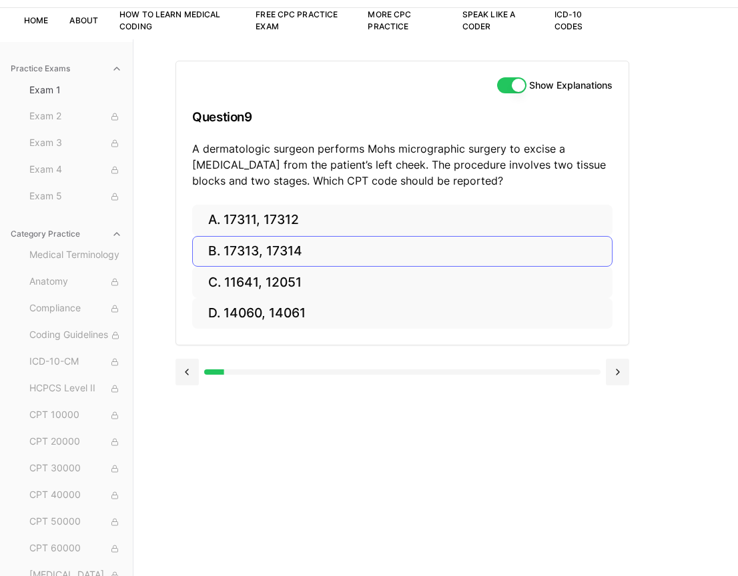
click at [345, 255] on button "B. 17313, 17314" at bounding box center [402, 251] width 420 height 31
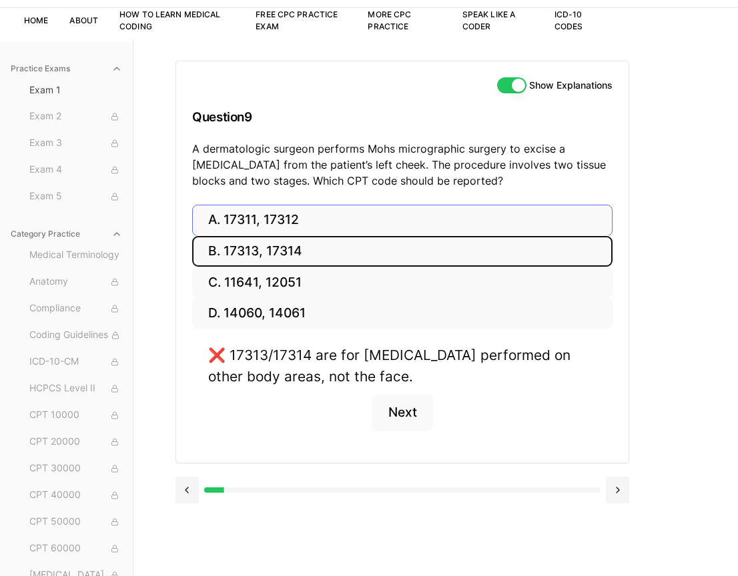
click at [343, 233] on button "A. 17311, 17312" at bounding box center [402, 220] width 420 height 31
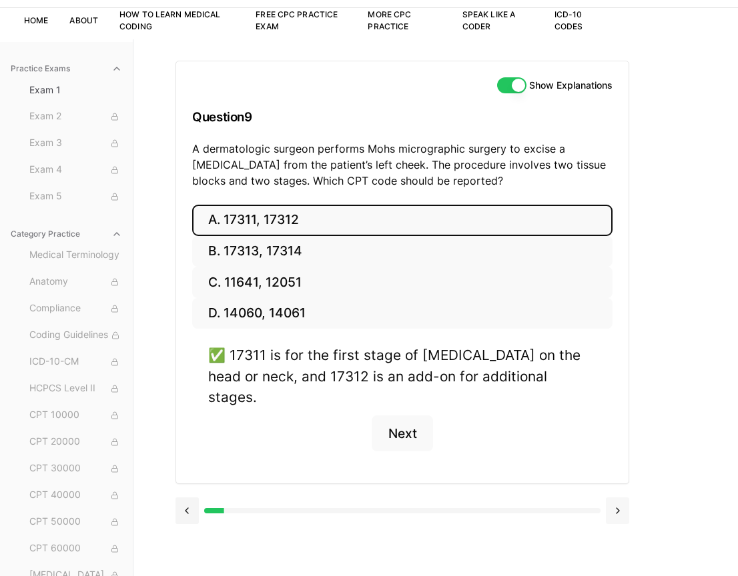
click at [626, 497] on button at bounding box center [617, 510] width 23 height 27
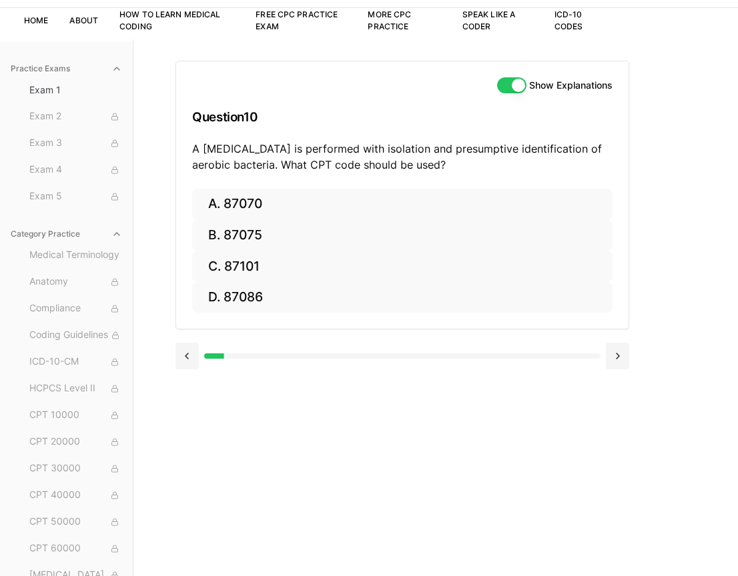
click at [251, 445] on div "Show Explanations Question 10 A wound culture is performed with isolation and p…" at bounding box center [435, 327] width 520 height 576
click at [390, 435] on div "Show Explanations Question 10 A wound culture is performed with isolation and p…" at bounding box center [435, 327] width 520 height 576
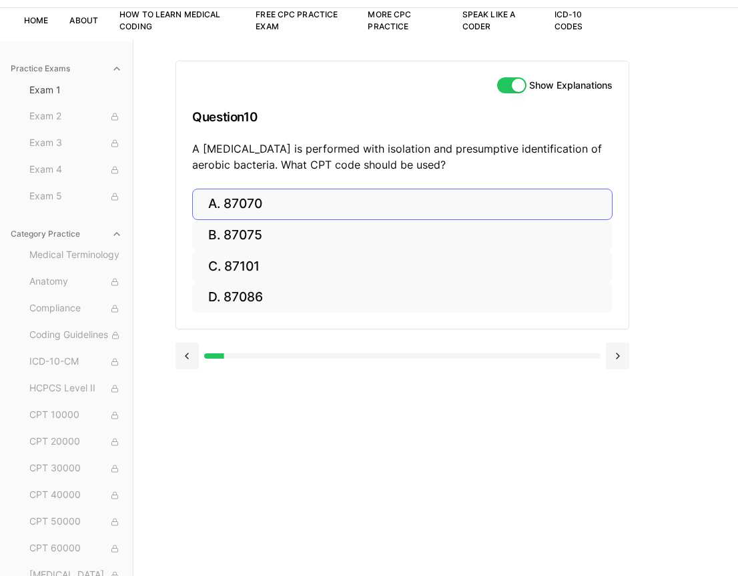
click at [273, 206] on button "A. 87070" at bounding box center [402, 204] width 420 height 31
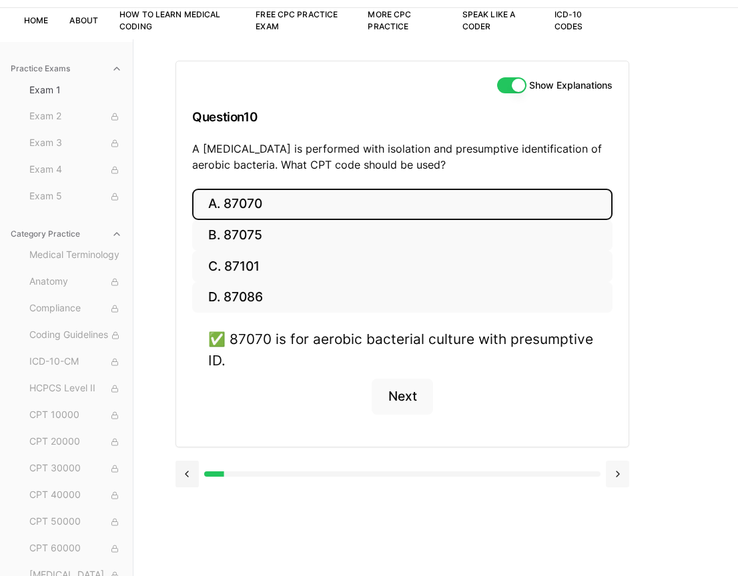
click at [624, 466] on button at bounding box center [617, 474] width 23 height 27
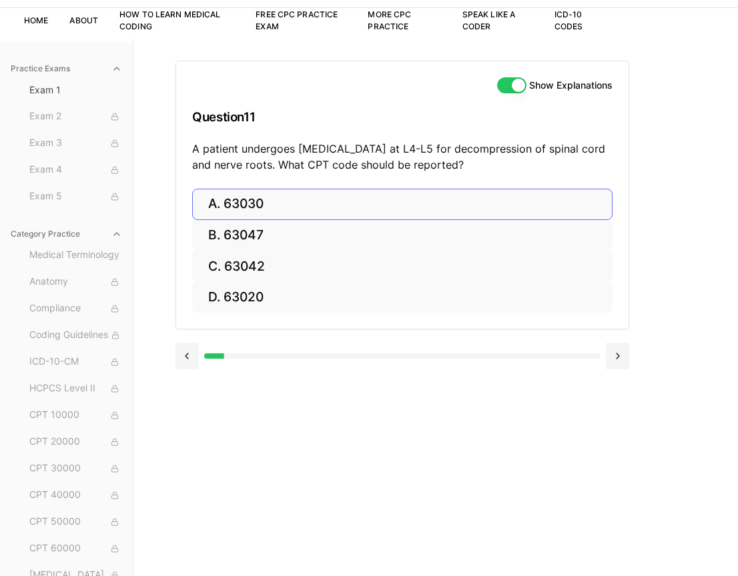
click at [410, 205] on button "A. 63030" at bounding box center [402, 204] width 420 height 31
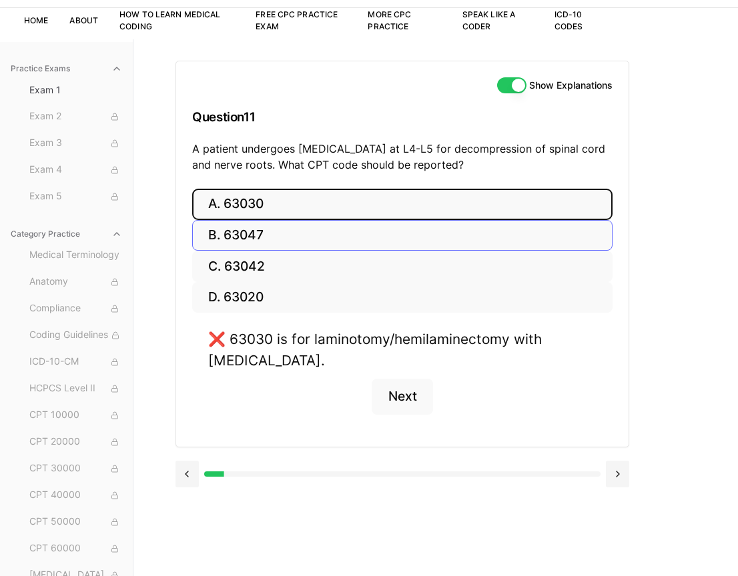
click at [388, 227] on button "B. 63047" at bounding box center [402, 235] width 420 height 31
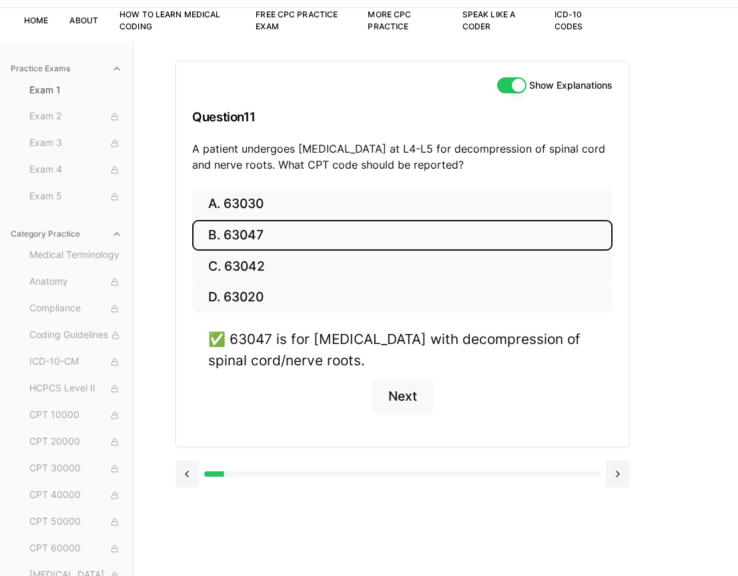
click at [556, 540] on div "Show Explanations Question 11 A patient undergoes laminectomy at L4-L5 for deco…" at bounding box center [435, 327] width 520 height 576
click at [618, 475] on button at bounding box center [617, 474] width 23 height 27
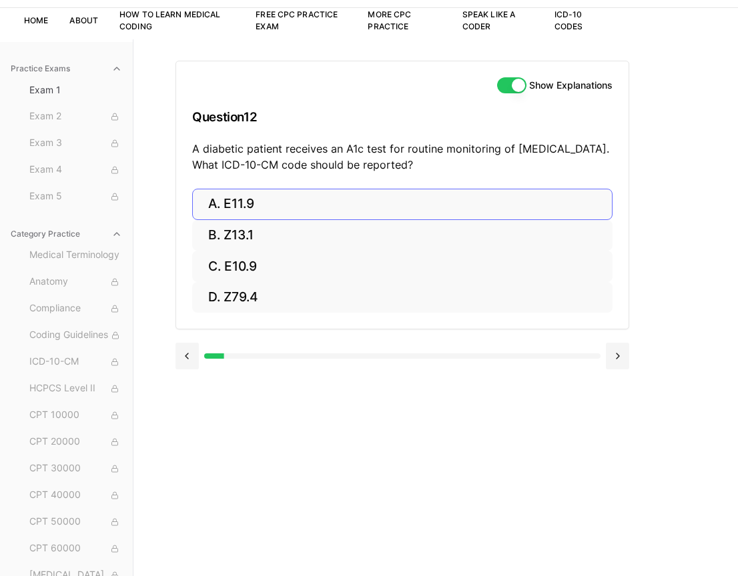
click at [297, 191] on button "A. E11.9" at bounding box center [402, 204] width 420 height 31
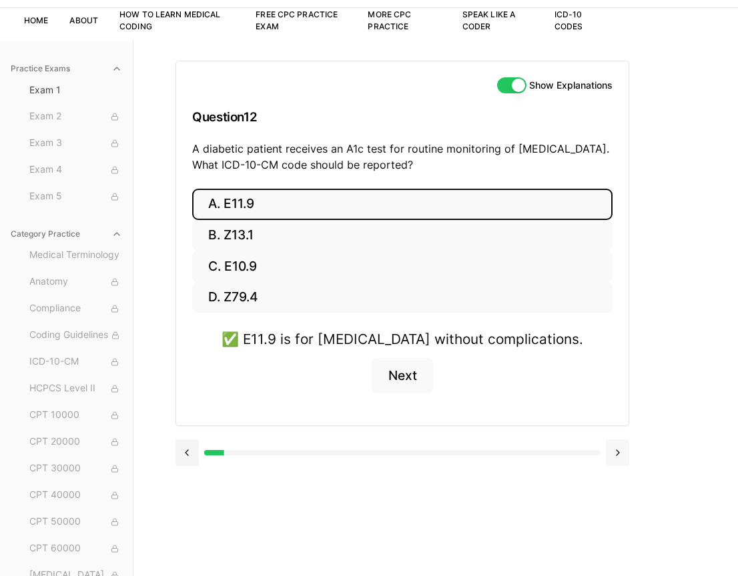
click at [616, 459] on button at bounding box center [617, 452] width 23 height 27
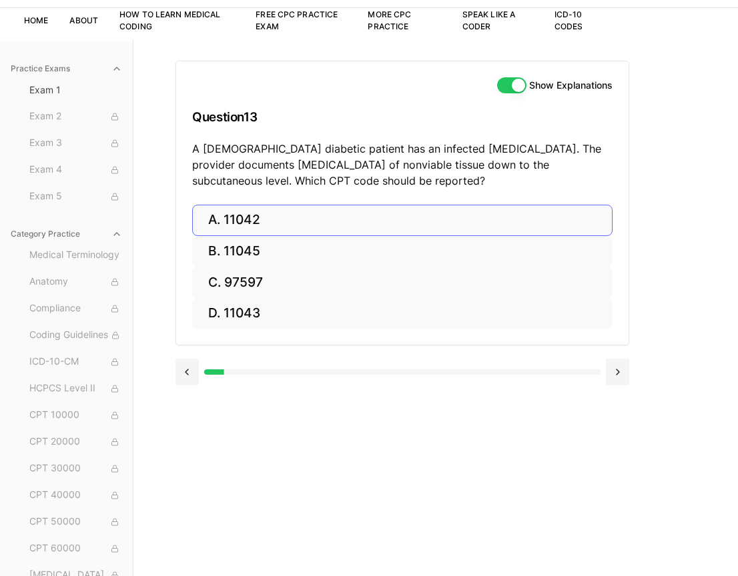
click at [299, 217] on button "A. 11042" at bounding box center [402, 220] width 420 height 31
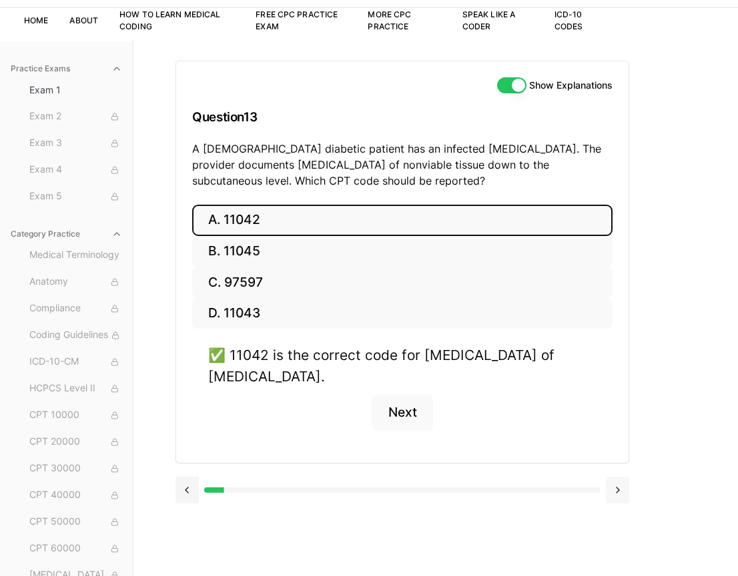
click at [615, 487] on button at bounding box center [617, 490] width 23 height 27
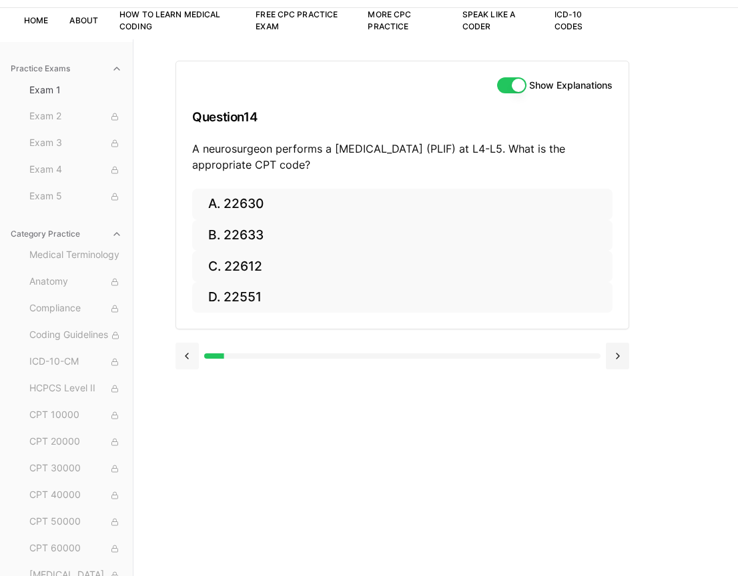
click at [179, 357] on button at bounding box center [186, 356] width 23 height 27
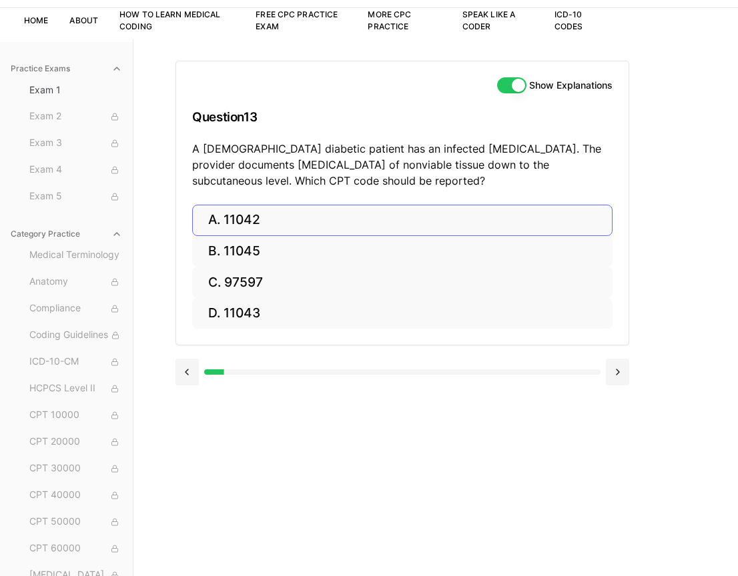
click at [243, 223] on button "A. 11042" at bounding box center [402, 220] width 420 height 31
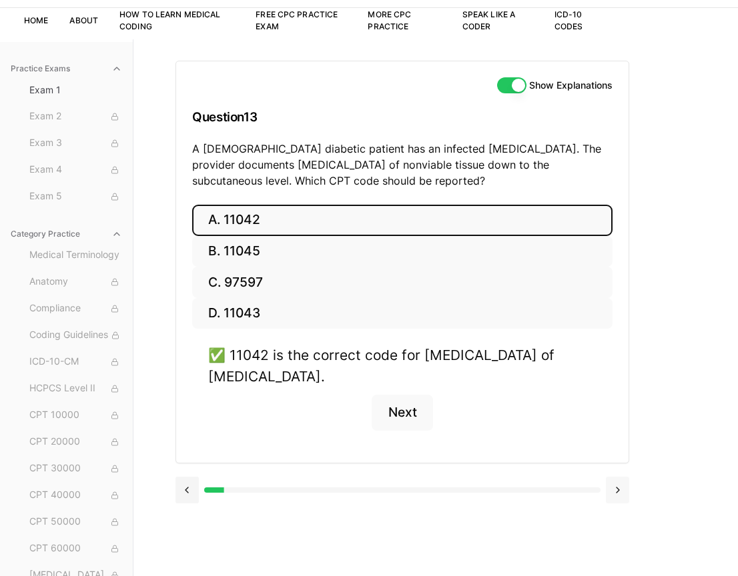
click at [624, 477] on button at bounding box center [617, 490] width 23 height 27
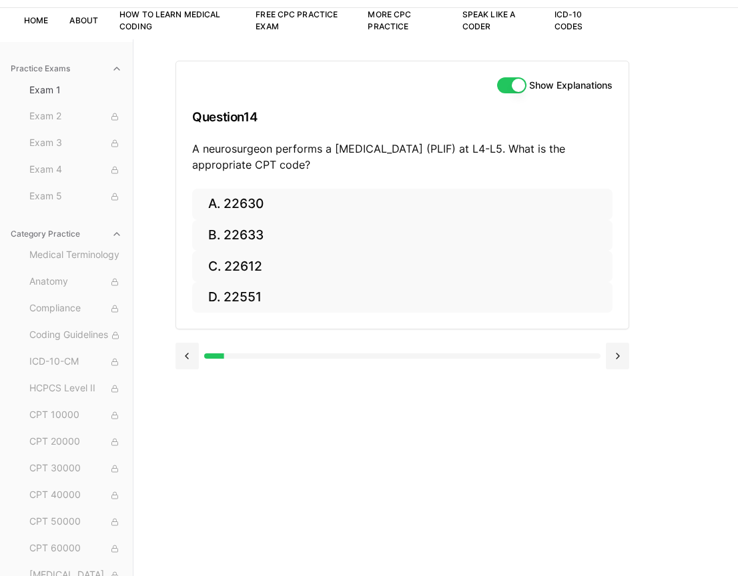
click at [676, 283] on div "Show Explanations Question 14 A neurosurgeon performs a posterior lumbar interb…" at bounding box center [435, 327] width 520 height 576
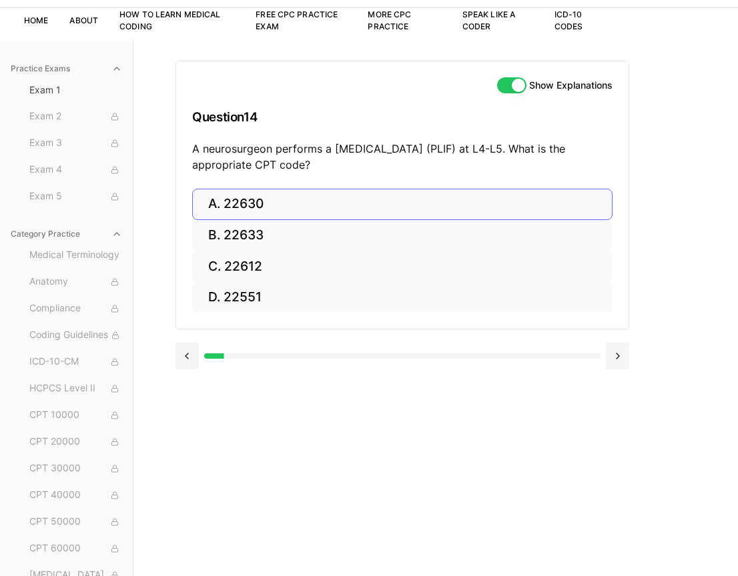
click at [384, 206] on button "A. 22630" at bounding box center [402, 204] width 420 height 31
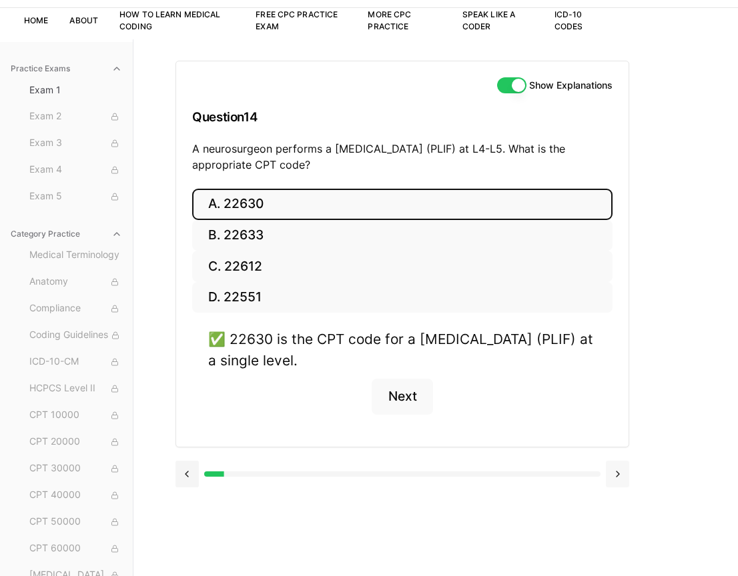
click at [624, 466] on button at bounding box center [617, 474] width 23 height 27
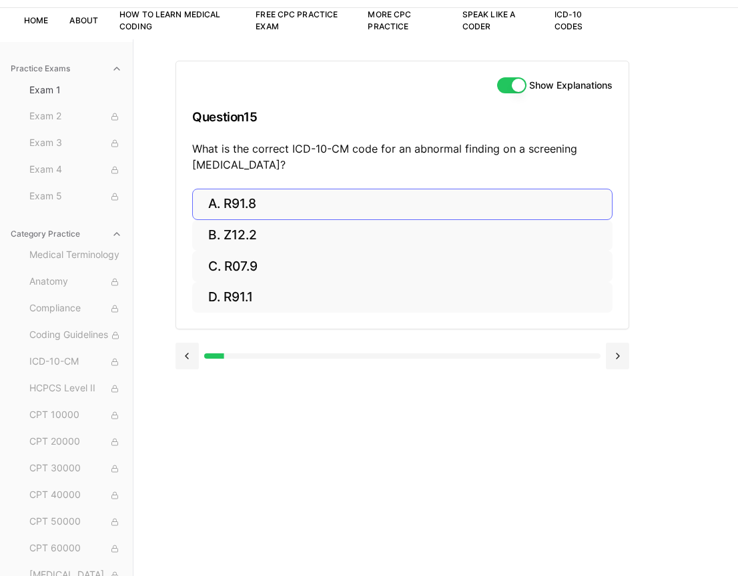
click at [415, 200] on button "A. R91.8" at bounding box center [402, 204] width 420 height 31
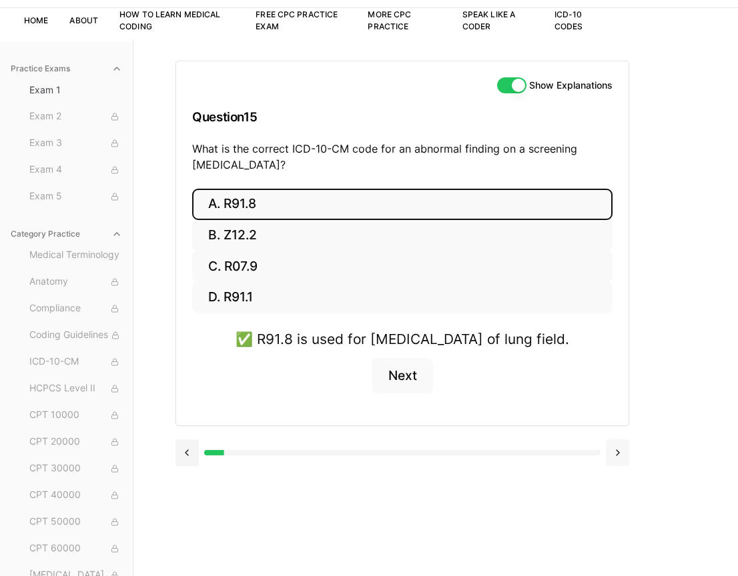
click at [621, 466] on button at bounding box center [617, 452] width 23 height 27
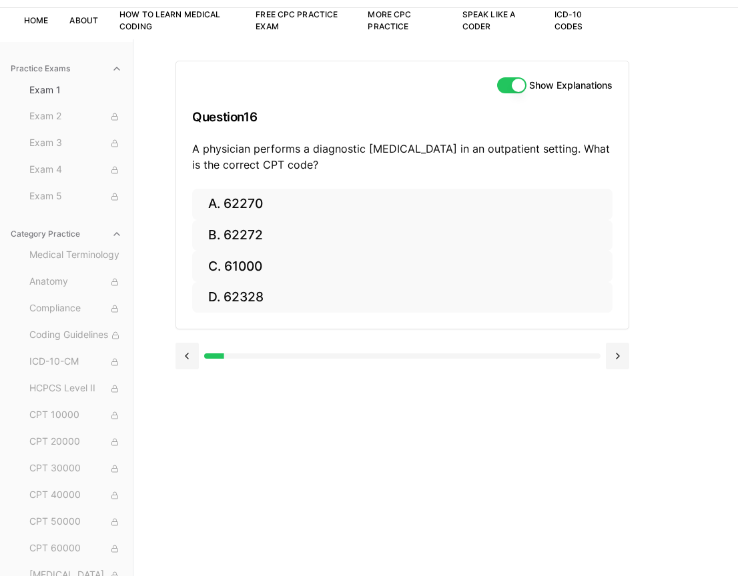
click at [461, 447] on div "Show Explanations Question 16 A physician performs a diagnostic lumbar puncture…" at bounding box center [435, 327] width 520 height 576
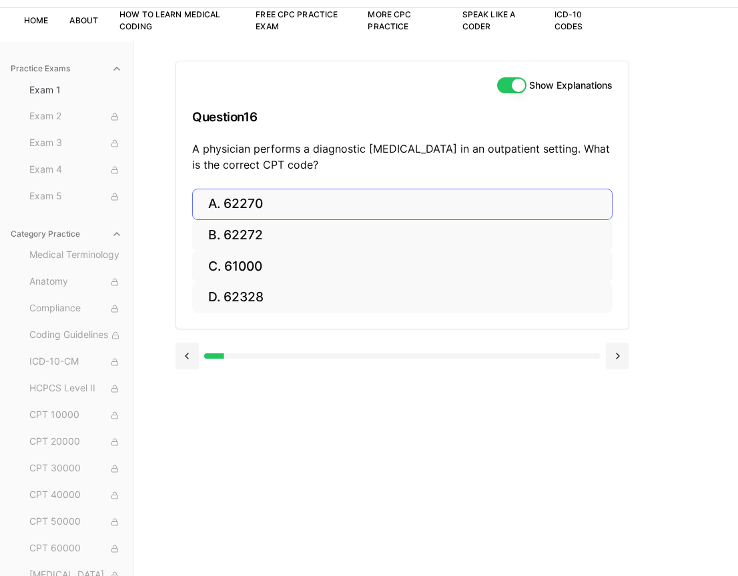
click at [345, 195] on button "A. 62270" at bounding box center [402, 204] width 420 height 31
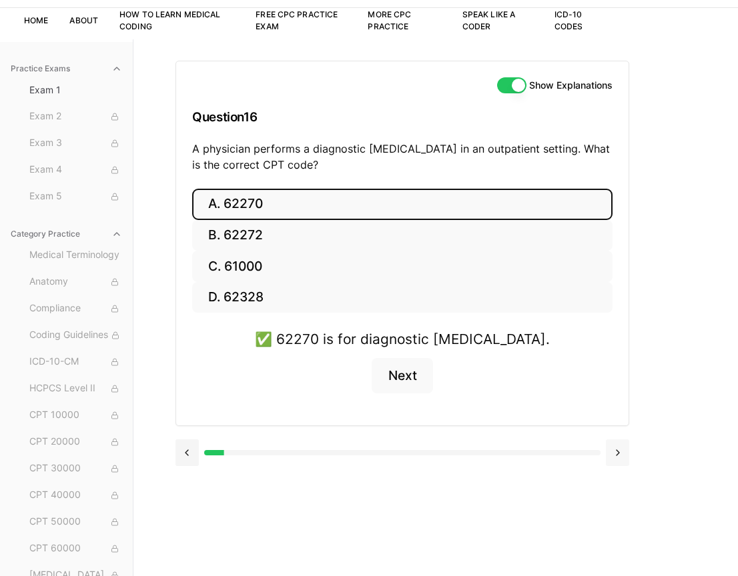
click at [619, 451] on button at bounding box center [617, 452] width 23 height 27
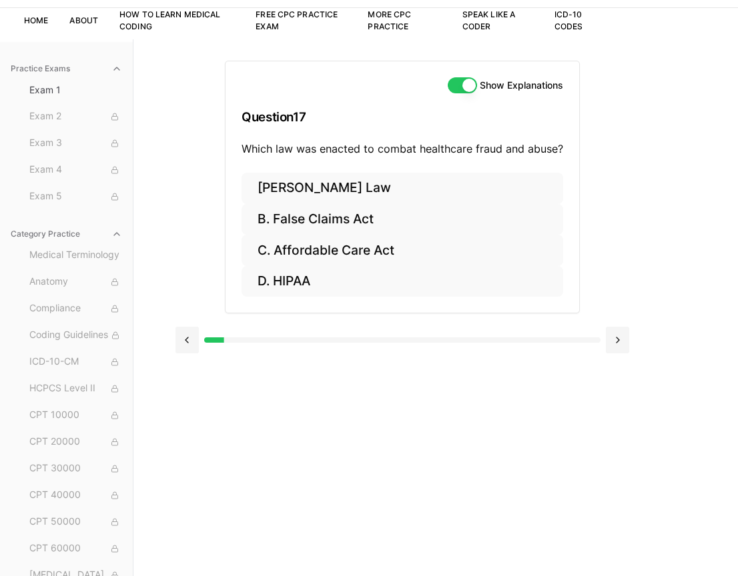
click at [662, 233] on div "Show Explanations Question 17 Which law was enacted to combat healthcare fraud …" at bounding box center [435, 327] width 520 height 576
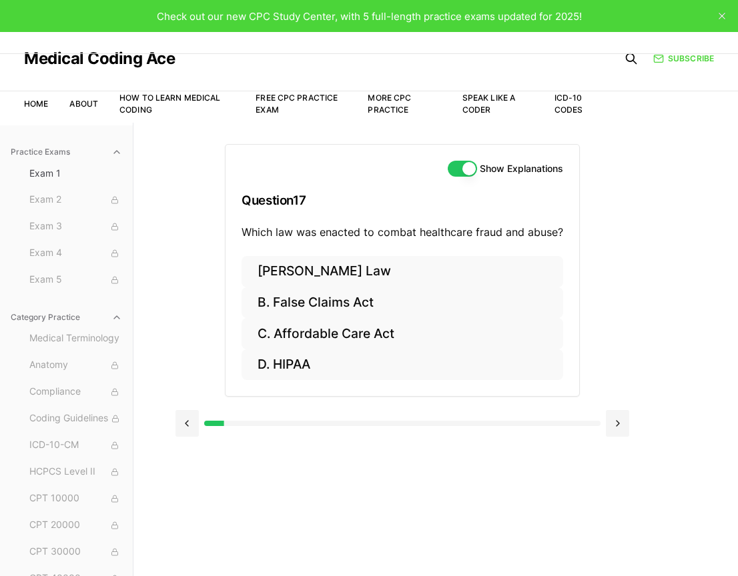
scroll to position [0, 0]
click at [383, 326] on button "C. Affordable Care Act" at bounding box center [401, 333] width 321 height 31
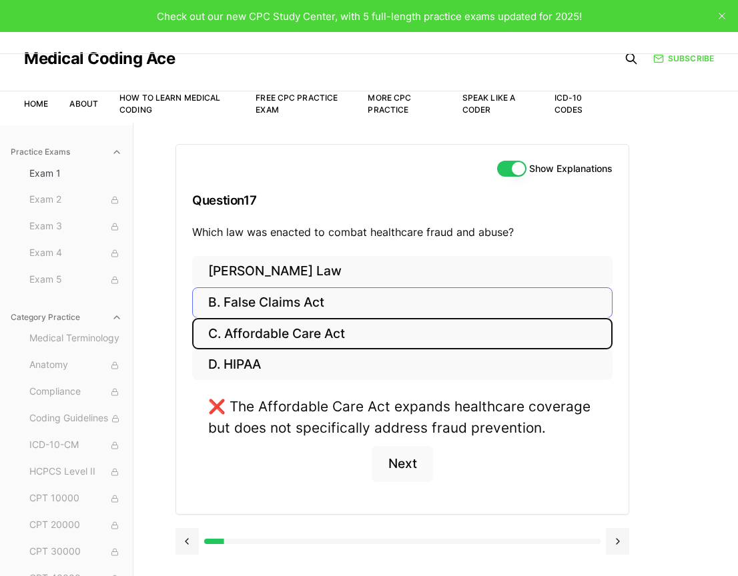
click at [353, 302] on button "B. False Claims Act" at bounding box center [402, 302] width 420 height 31
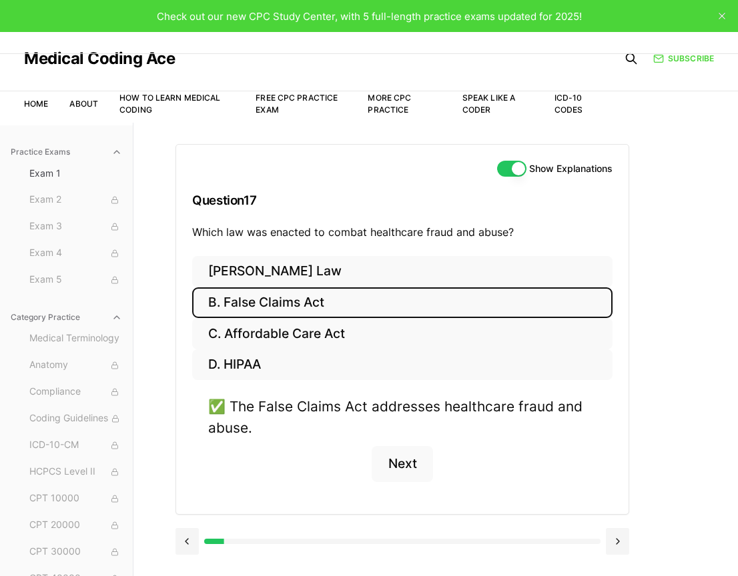
click at [355, 306] on button "B. False Claims Act" at bounding box center [402, 302] width 420 height 31
click at [700, 281] on div "Practice Exams Exam 1 Exam 2 Exam 3 Exam 4 Exam 5 Category Practice Medical Ter…" at bounding box center [369, 411] width 738 height 576
click at [614, 528] on button at bounding box center [617, 541] width 23 height 27
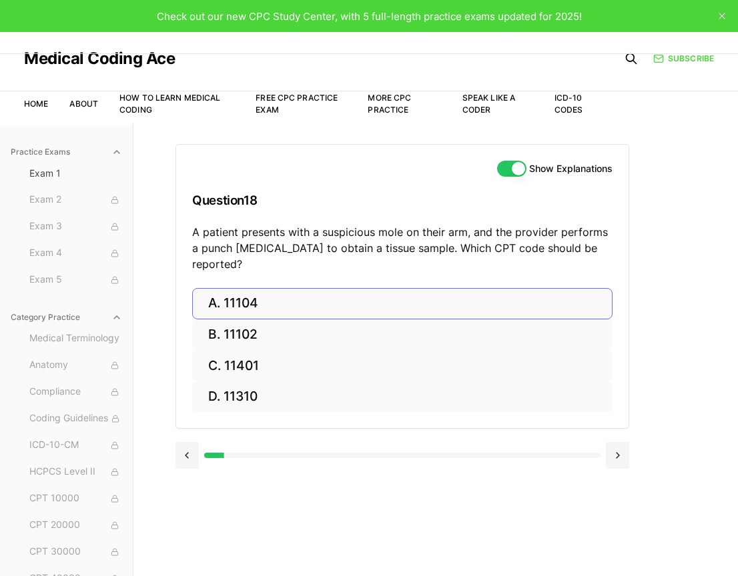
click at [257, 288] on button "A. 11104" at bounding box center [402, 303] width 420 height 31
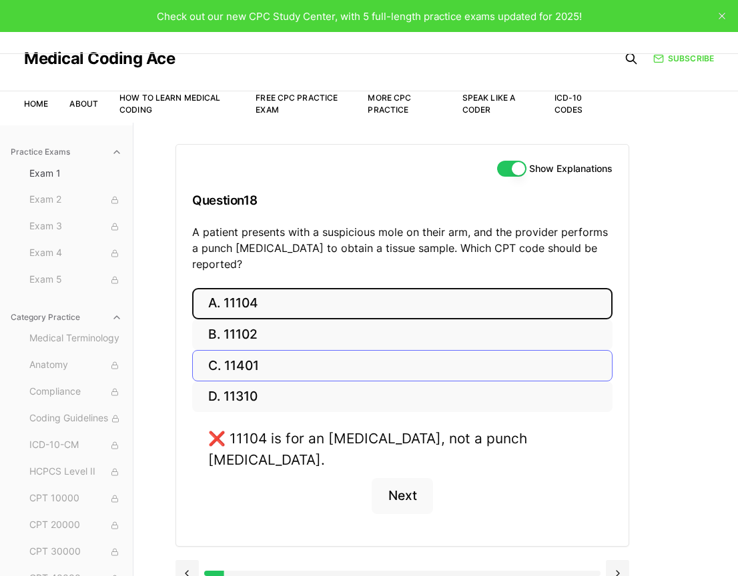
click at [249, 350] on button "C. 11401" at bounding box center [402, 365] width 420 height 31
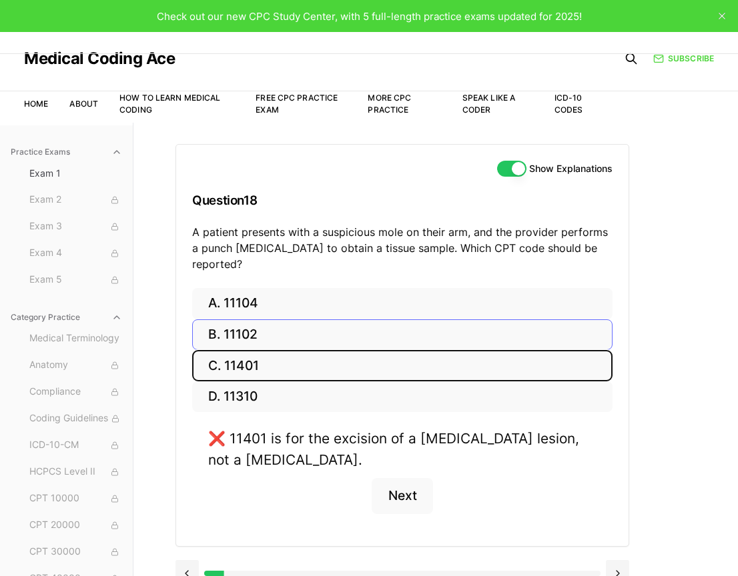
click at [254, 324] on button "B. 11102" at bounding box center [402, 334] width 420 height 31
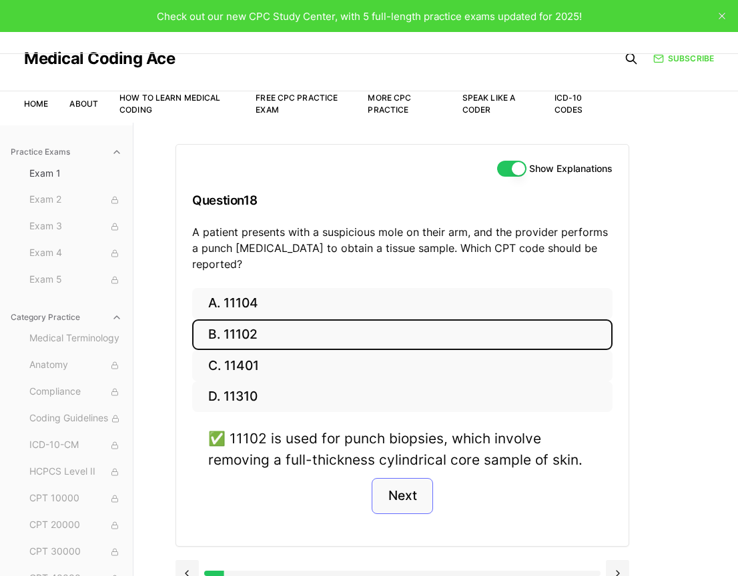
click at [409, 481] on button "Next" at bounding box center [401, 496] width 61 height 36
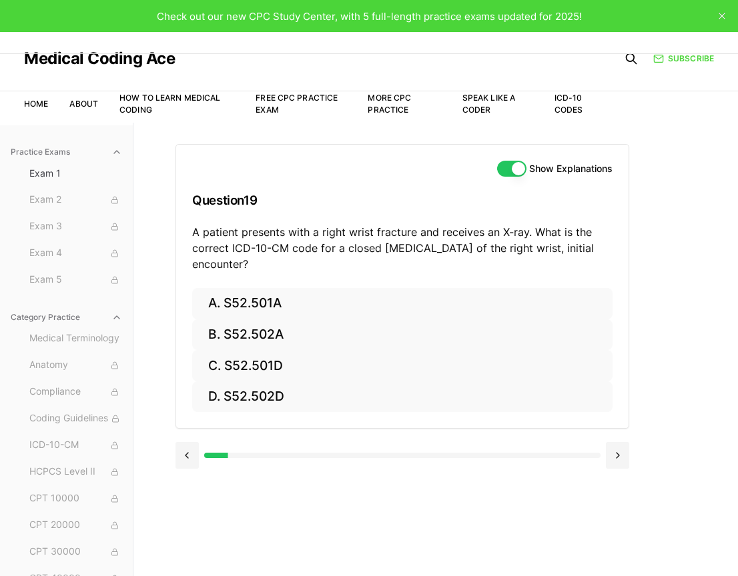
click at [703, 264] on div "Practice Exams Exam 1 Exam 2 Exam 3 Exam 4 Exam 5 Category Practice Medical Ter…" at bounding box center [369, 411] width 738 height 576
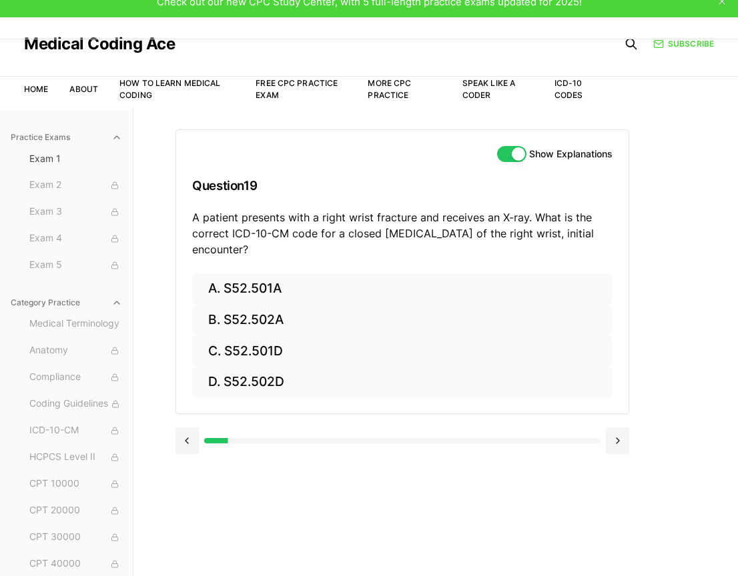
scroll to position [15, 0]
click at [628, 207] on div "Show Explanations Question 19 A patient presents with a right wrist fracture an…" at bounding box center [401, 271] width 453 height 285
click at [395, 212] on p "A patient presents with a right wrist fracture and receives an X-ray. What is t…" at bounding box center [402, 233] width 420 height 48
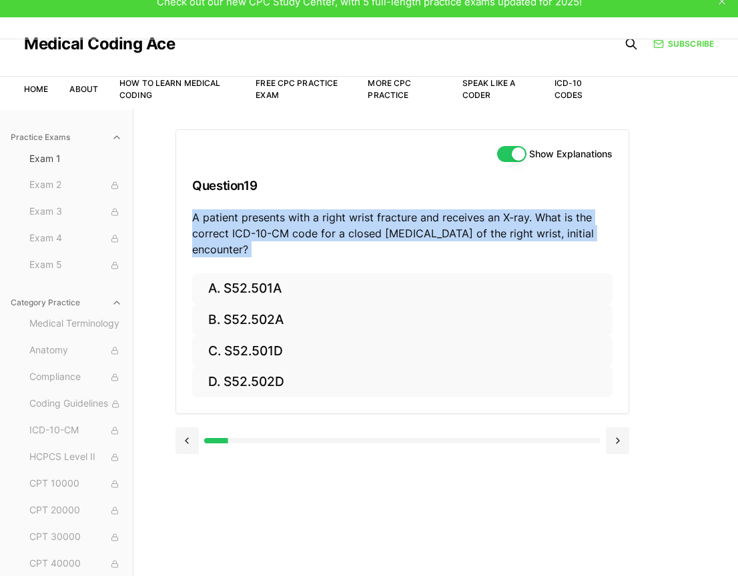
click at [395, 212] on p "A patient presents with a right wrist fracture and receives an X-ray. What is t…" at bounding box center [402, 233] width 420 height 48
click at [277, 220] on p "A patient presents with a right wrist fracture and receives an X-ray. What is t…" at bounding box center [402, 233] width 420 height 48
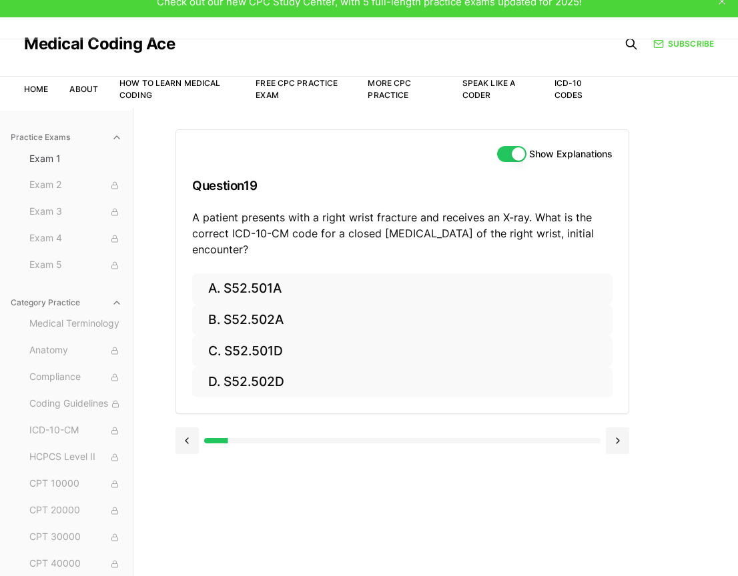
click at [234, 251] on p "A patient presents with a right wrist fracture and receives an X-ray. What is t…" at bounding box center [402, 233] width 420 height 48
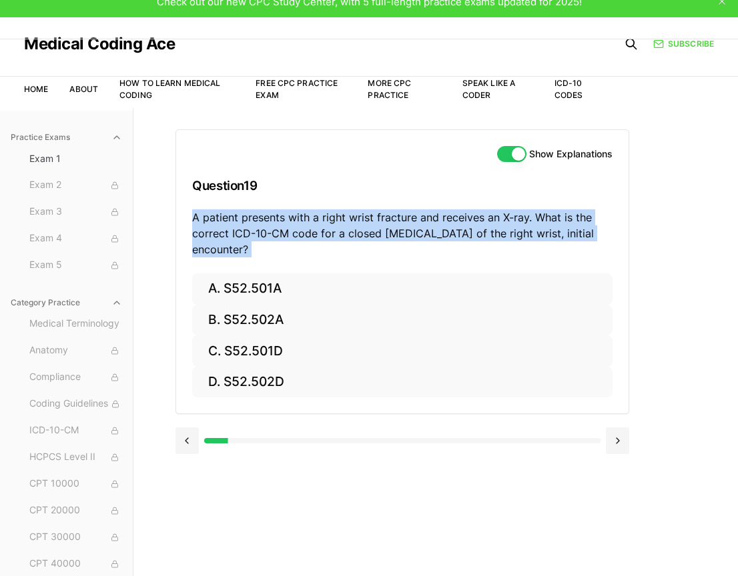
click at [381, 221] on p "A patient presents with a right wrist fracture and receives an X-ray. What is t…" at bounding box center [402, 233] width 420 height 48
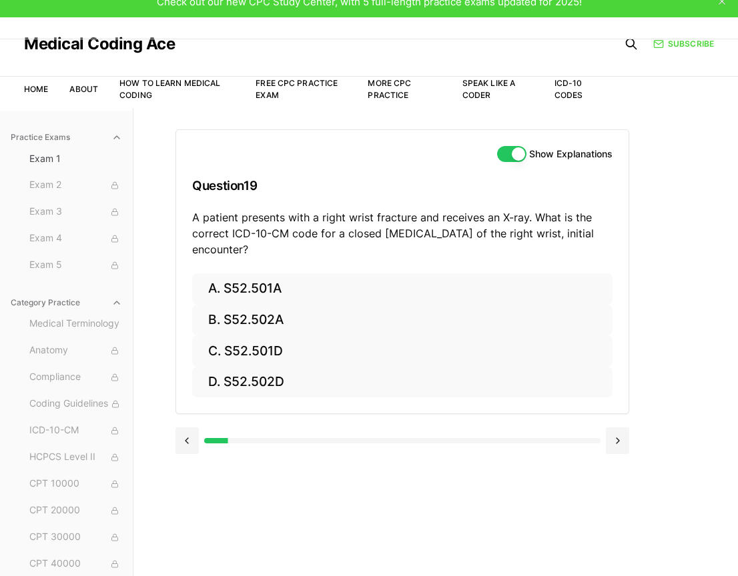
click at [381, 221] on p "A patient presents with a right wrist fracture and receives an X-ray. What is t…" at bounding box center [402, 233] width 420 height 48
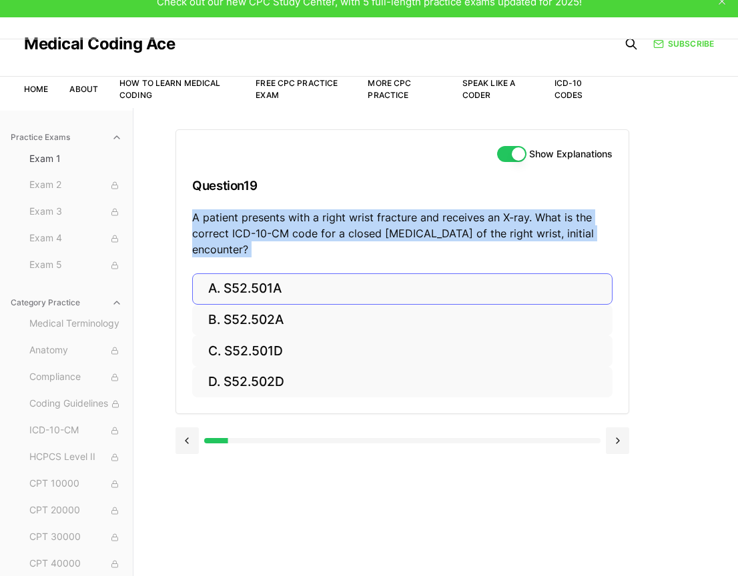
click at [336, 290] on button "A. S52.501A" at bounding box center [402, 288] width 420 height 31
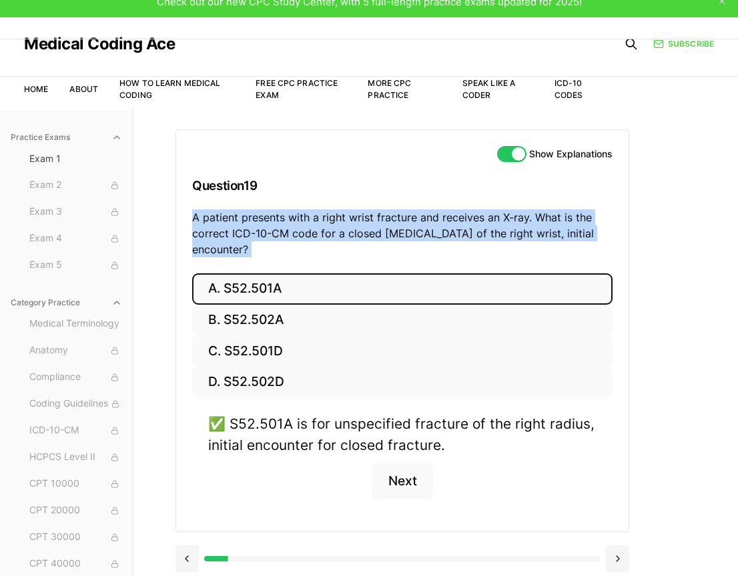
scroll to position [66, 0]
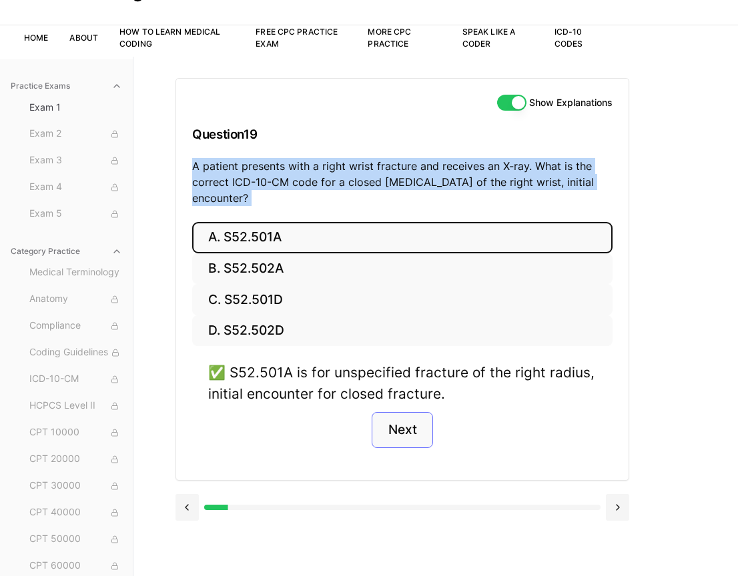
click at [390, 429] on button "Next" at bounding box center [401, 430] width 61 height 36
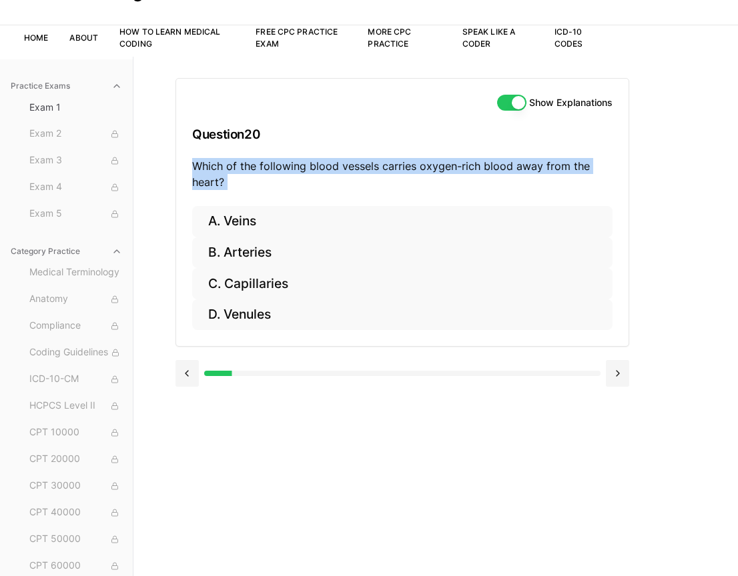
click at [687, 223] on div "Show Explanations Question 20 Which of the following blood vessels carries oxyg…" at bounding box center [435, 345] width 520 height 576
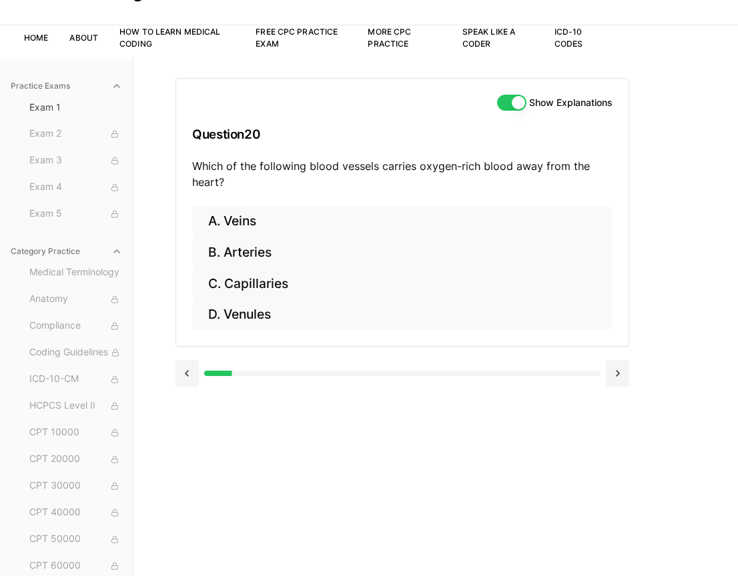
click at [687, 223] on div "Show Explanations Question 20 Which of the following blood vessels carries oxyg…" at bounding box center [435, 345] width 520 height 576
click at [219, 178] on p "Which of the following blood vessels carries oxygen-rich blood away from the he…" at bounding box center [402, 174] width 420 height 32
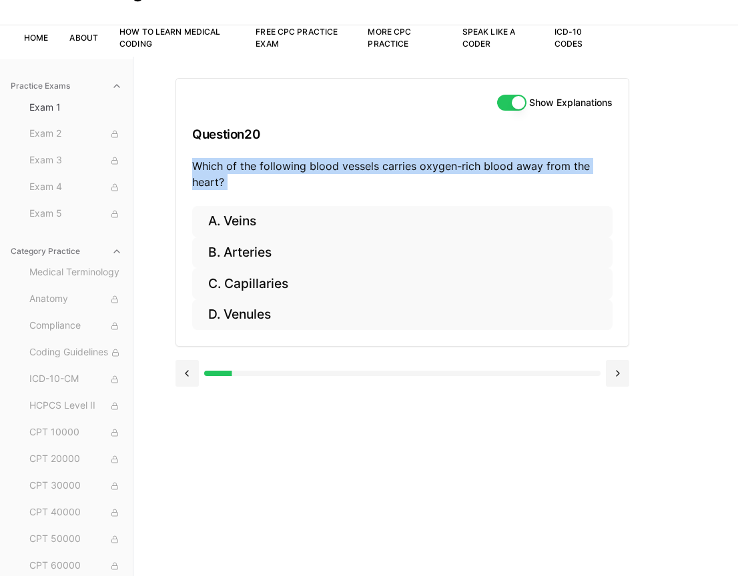
click at [267, 179] on p "Which of the following blood vessels carries oxygen-rich blood away from the he…" at bounding box center [402, 174] width 420 height 32
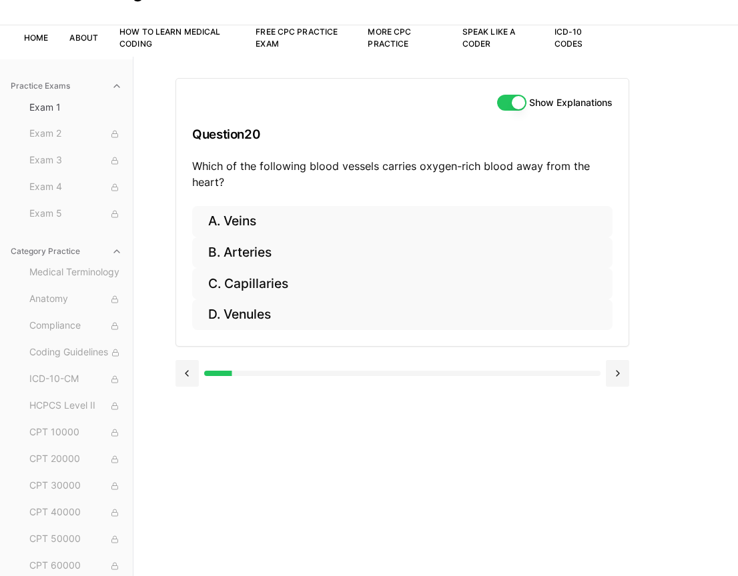
click at [265, 165] on p "Which of the following blood vessels carries oxygen-rich blood away from the he…" at bounding box center [402, 174] width 420 height 32
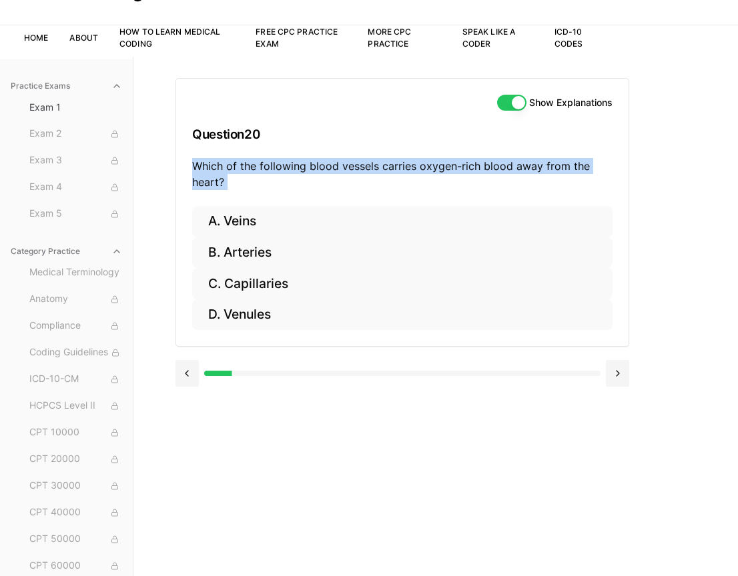
click at [219, 187] on p "Which of the following blood vessels carries oxygen-rich blood away from the he…" at bounding box center [402, 174] width 420 height 32
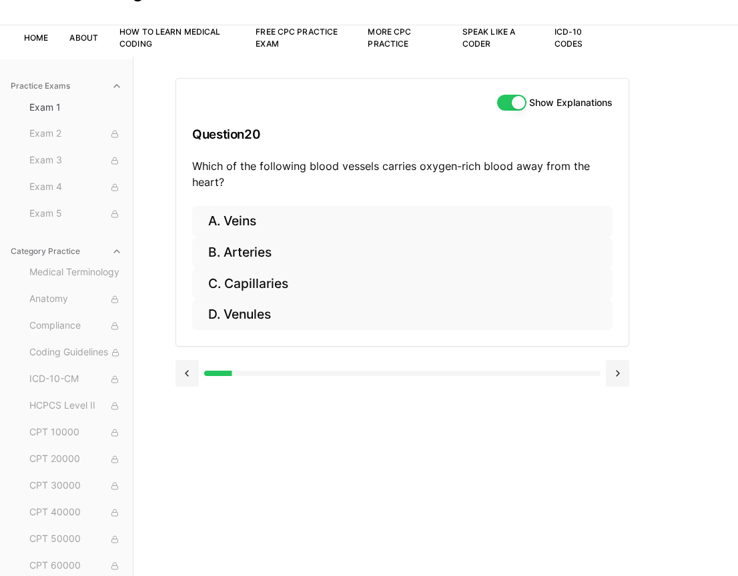
click at [711, 138] on div "Practice Exams Exam 1 Exam 2 Exam 3 Exam 4 Exam 5 Category Practice Medical Ter…" at bounding box center [369, 345] width 738 height 576
click at [206, 180] on p "Which of the following blood vessels carries oxygen-rich blood away from the he…" at bounding box center [402, 174] width 420 height 32
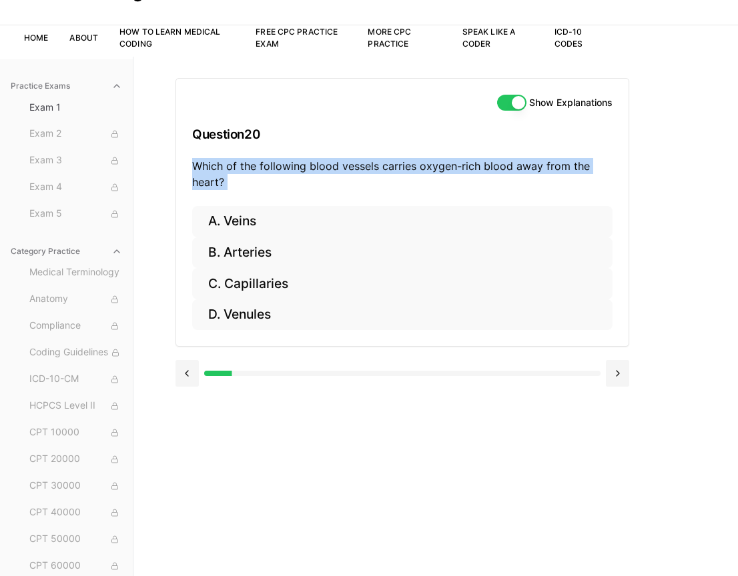
click at [161, 163] on div "Practice Exams Exam 1 Exam 2 Exam 3 Exam 4 Exam 5 Category Practice Medical Ter…" at bounding box center [369, 345] width 738 height 576
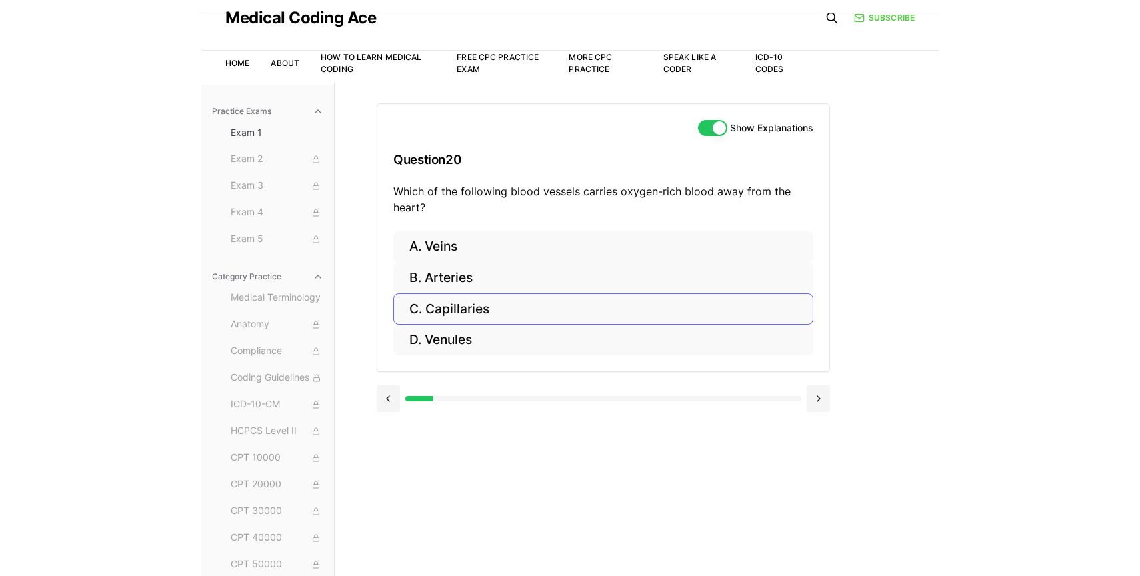
scroll to position [39, 0]
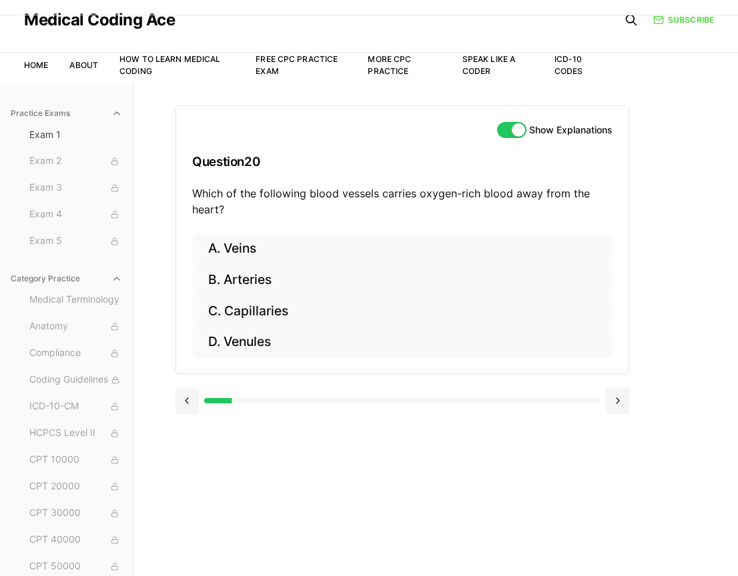
click at [157, 159] on div "Practice Exams Exam 1 Exam 2 Exam 3 Exam 4 Exam 5 Category Practice Medical Ter…" at bounding box center [369, 372] width 738 height 576
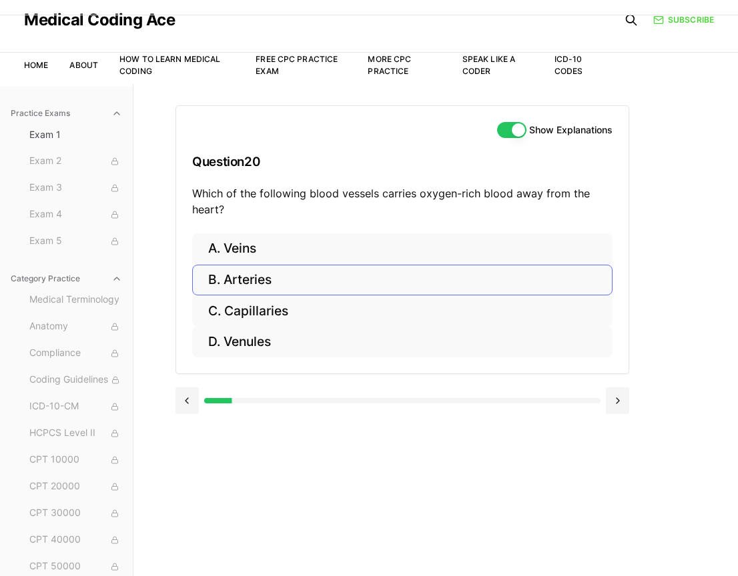
click at [237, 265] on button "B. Arteries" at bounding box center [402, 280] width 420 height 31
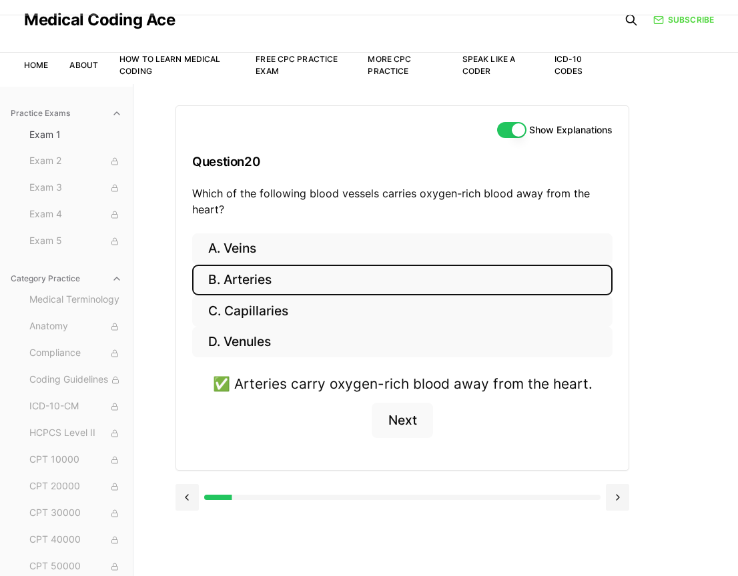
click at [720, 138] on div "Practice Exams Exam 1 Exam 2 Exam 3 Exam 4 Exam 5 Category Practice Medical Ter…" at bounding box center [369, 372] width 738 height 576
click at [343, 193] on p "Which of the following blood vessels carries oxygen-rich blood away from the he…" at bounding box center [402, 201] width 420 height 32
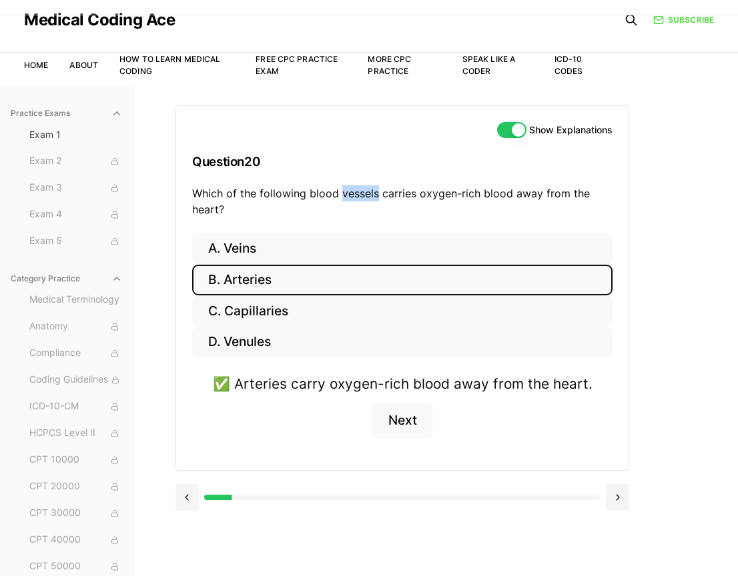
click at [343, 193] on p "Which of the following blood vessels carries oxygen-rich blood away from the he…" at bounding box center [402, 201] width 420 height 32
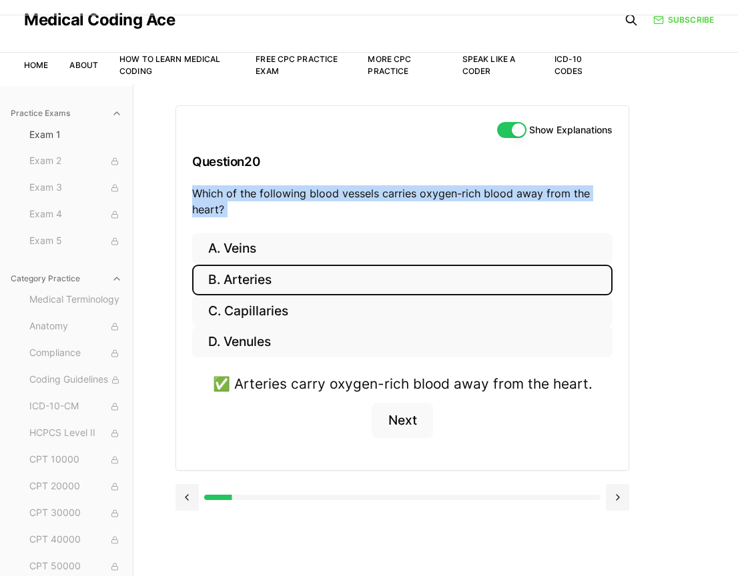
click at [327, 159] on h3 "Question 20" at bounding box center [402, 161] width 420 height 39
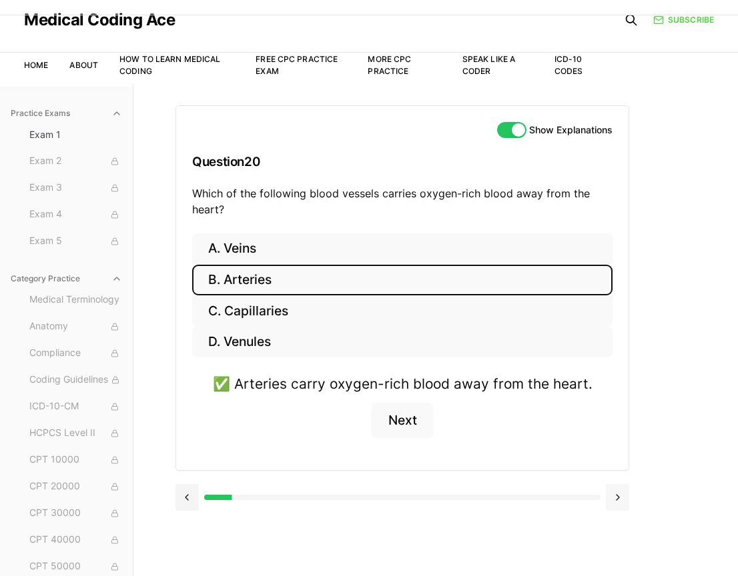
click at [622, 488] on button at bounding box center [617, 497] width 23 height 27
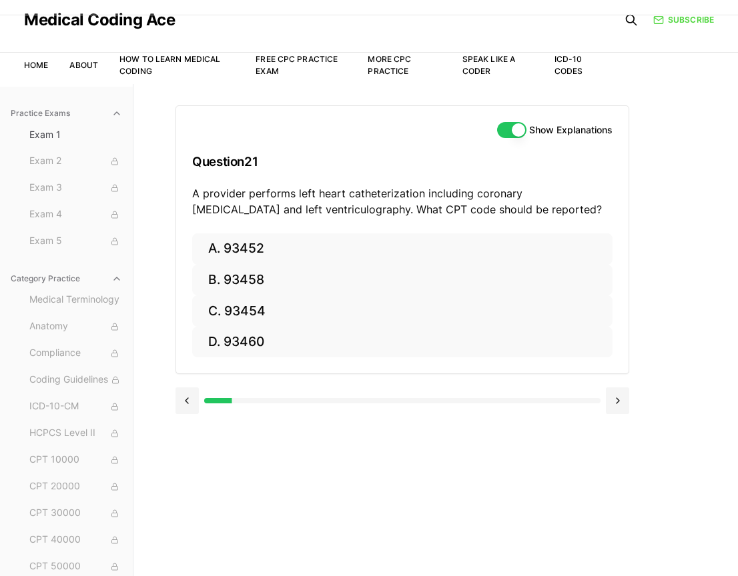
click at [684, 276] on div "Show Explanations Question 21 A provider performs left heart catheterization in…" at bounding box center [435, 372] width 520 height 576
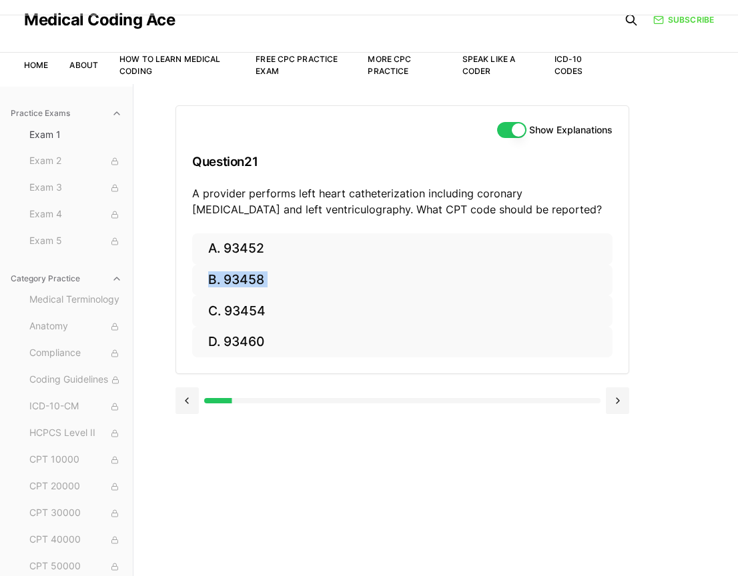
click at [684, 276] on div "Show Explanations Question 21 A provider performs left heart catheterization in…" at bounding box center [435, 372] width 520 height 576
click at [21, 35] on header "Medical Coding Ace Home About How to Learn Medical Coding Free CPC Practice Exa…" at bounding box center [369, 38] width 738 height 91
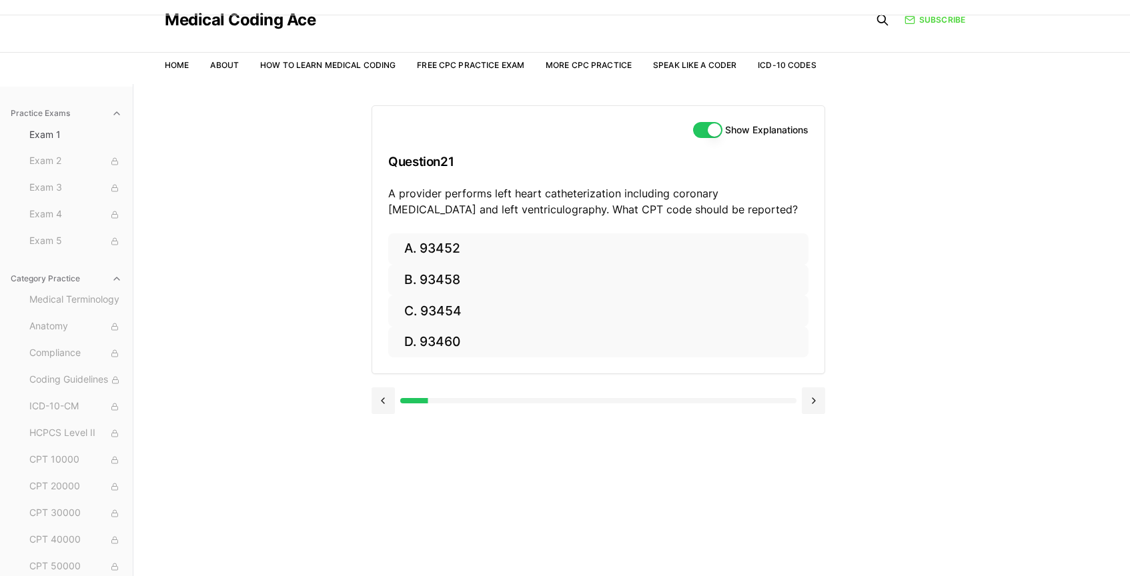
click at [17, 27] on header "Medical Coding Ace Home About How to Learn Medical Coding Free CPC Practice Exa…" at bounding box center [565, 38] width 1130 height 91
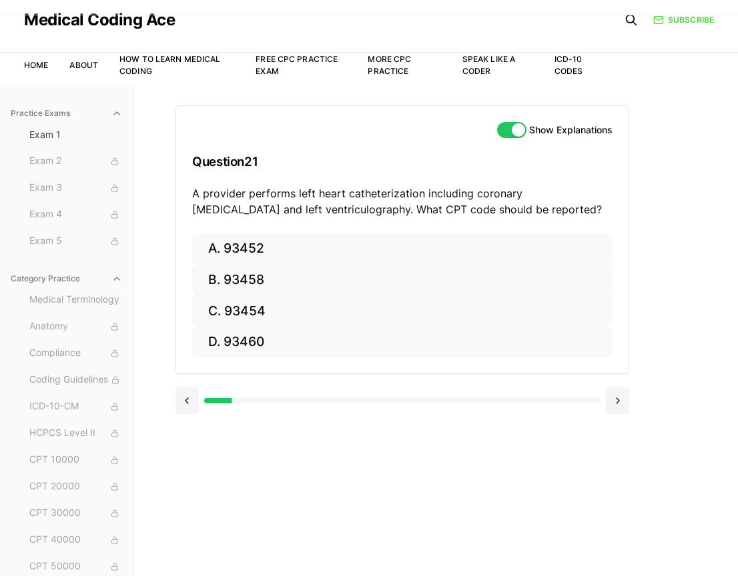
click at [284, 507] on div "Show Explanations Question 21 A provider performs left heart catheterization in…" at bounding box center [435, 372] width 520 height 576
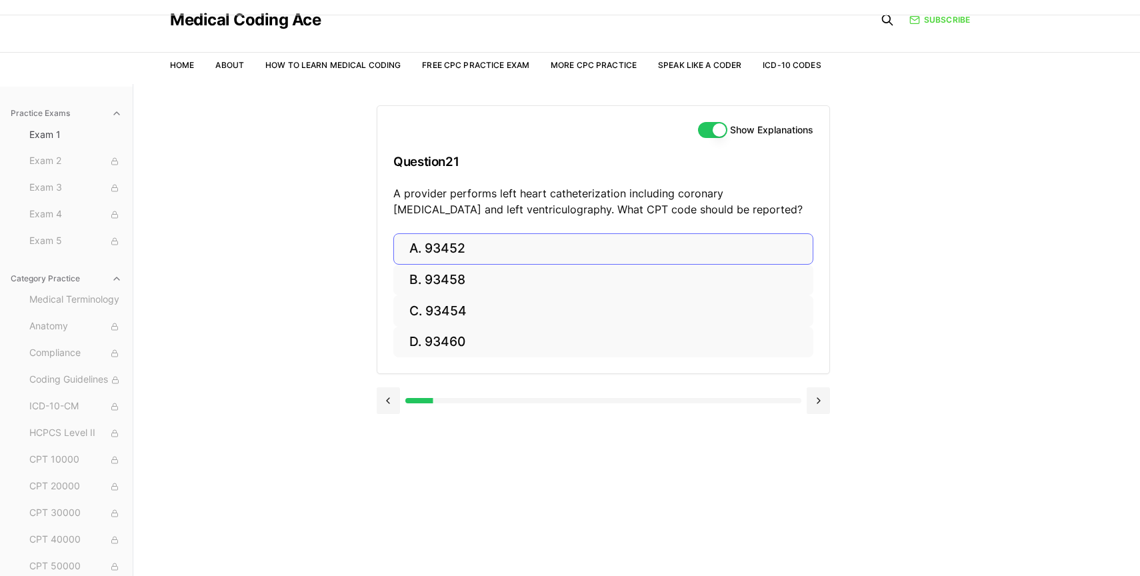
click at [459, 243] on button "A. 93452" at bounding box center [603, 248] width 420 height 31
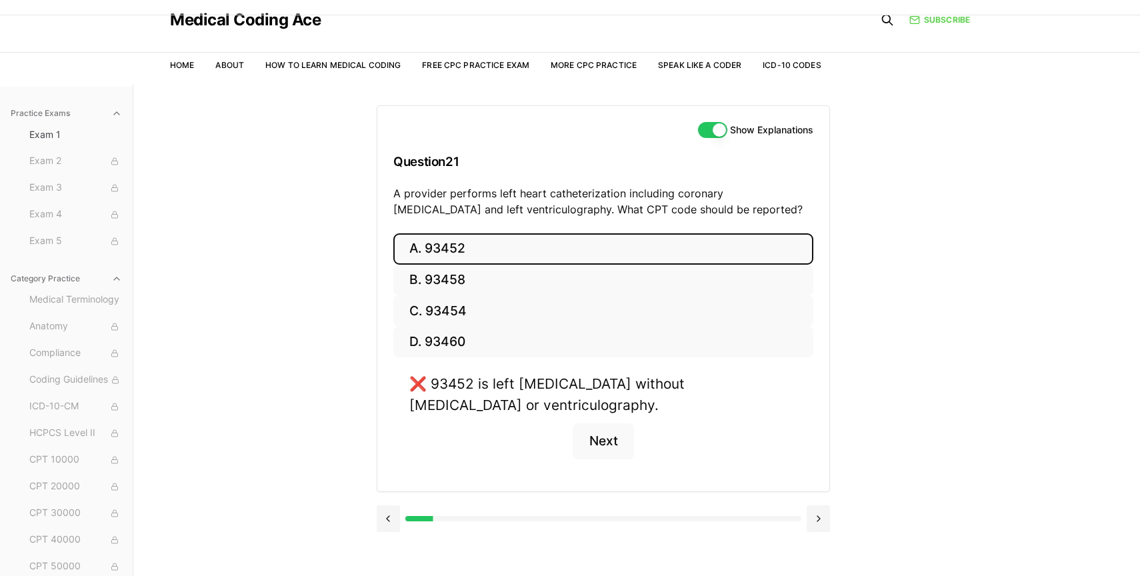
click at [475, 262] on button "A. 93452" at bounding box center [603, 248] width 420 height 31
click at [469, 279] on button "B. 93458" at bounding box center [603, 280] width 420 height 31
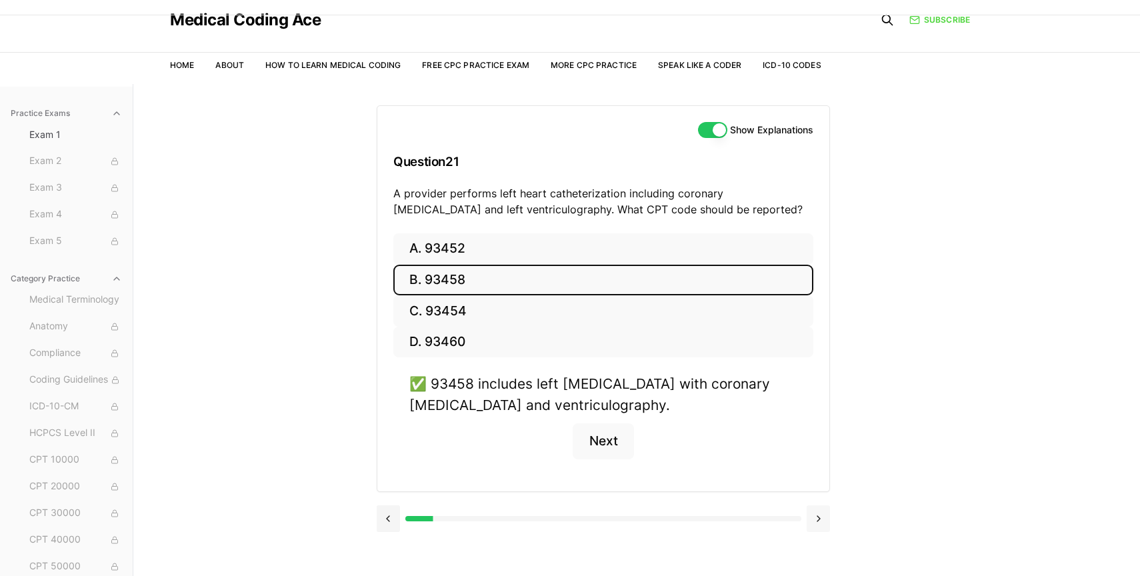
click at [737, 509] on button at bounding box center [818, 518] width 23 height 27
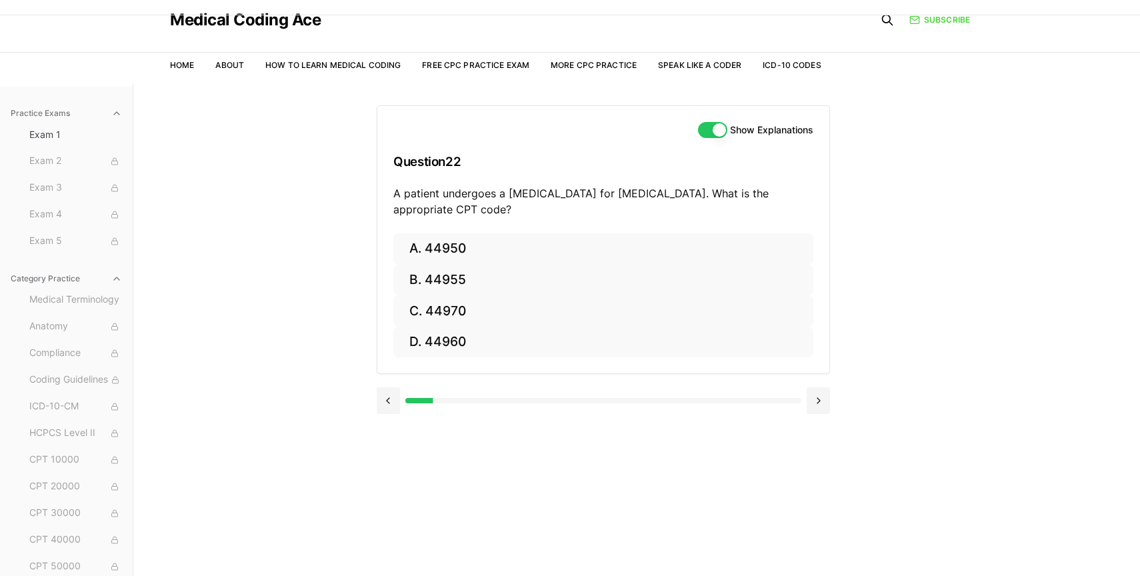
click at [257, 254] on div "Practice Exams Exam 1 Exam 2 Exam 3 Exam 4 Exam 5 Category Practice Medical Ter…" at bounding box center [570, 372] width 1140 height 576
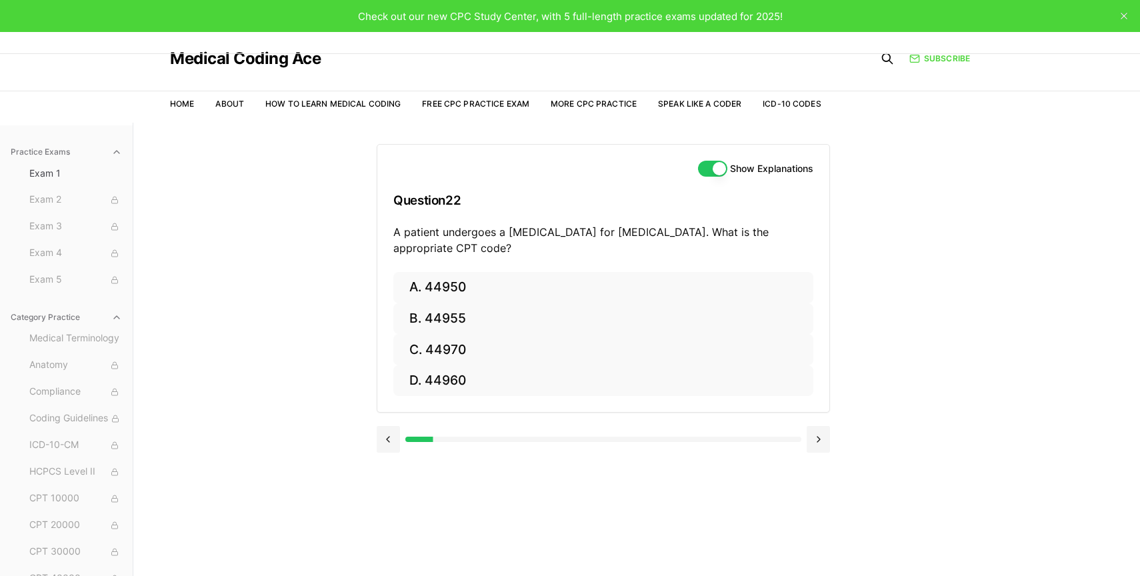
scroll to position [0, 0]
click at [439, 343] on button "C. 44970" at bounding box center [603, 349] width 420 height 31
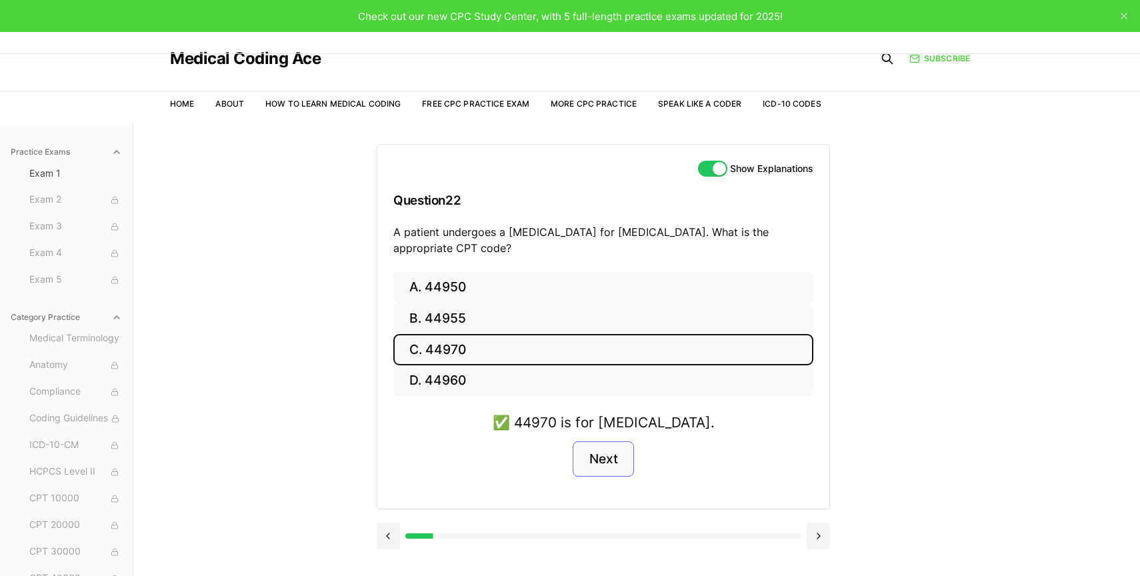
click at [606, 449] on button "Next" at bounding box center [603, 459] width 61 height 36
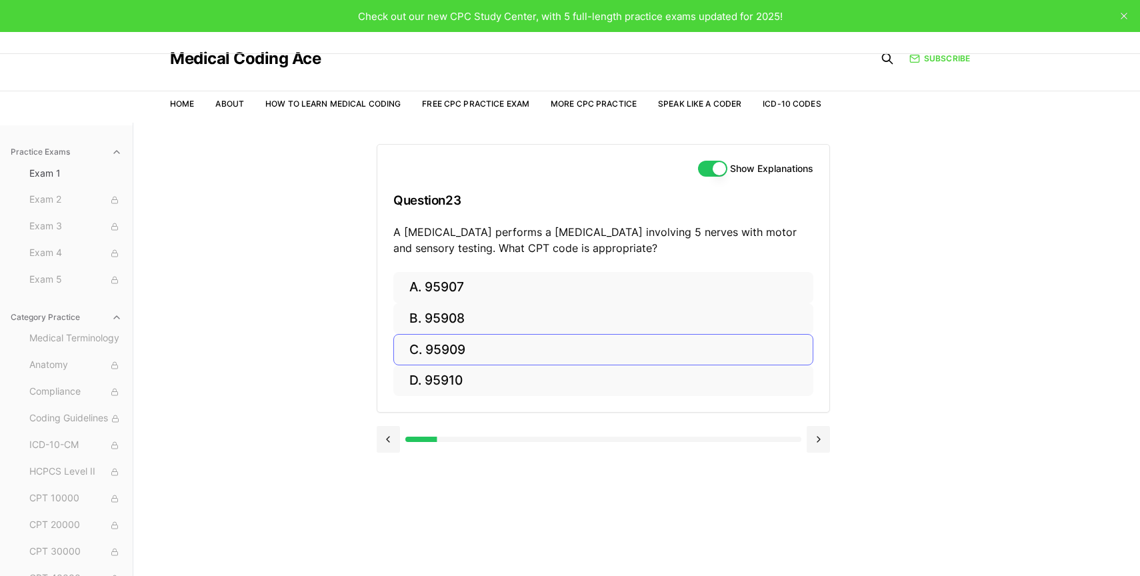
click at [488, 341] on button "C. 95909" at bounding box center [603, 349] width 420 height 31
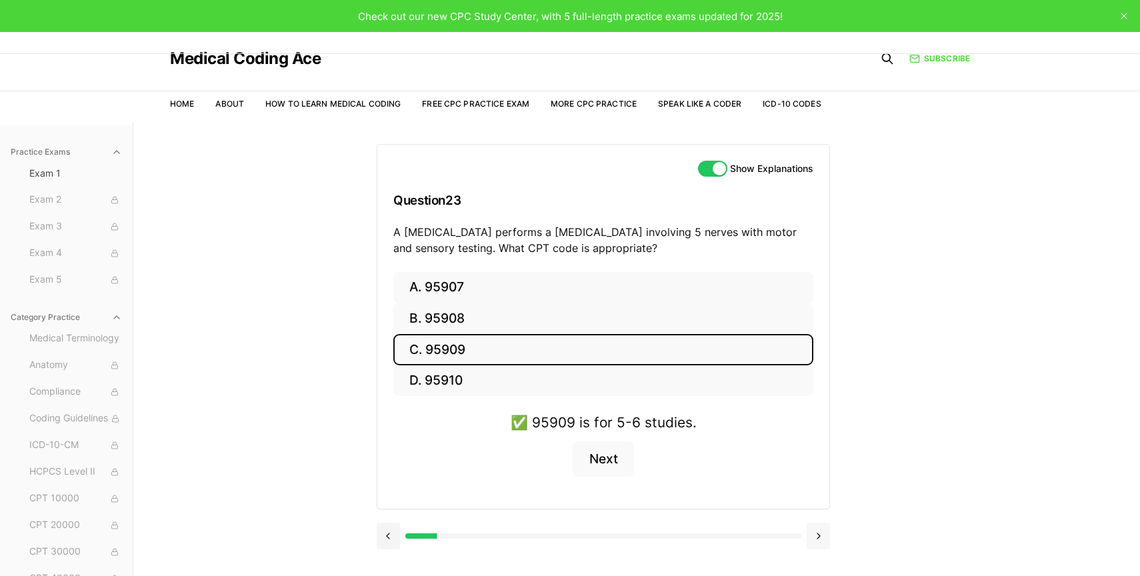
click at [737, 536] on button at bounding box center [818, 536] width 23 height 27
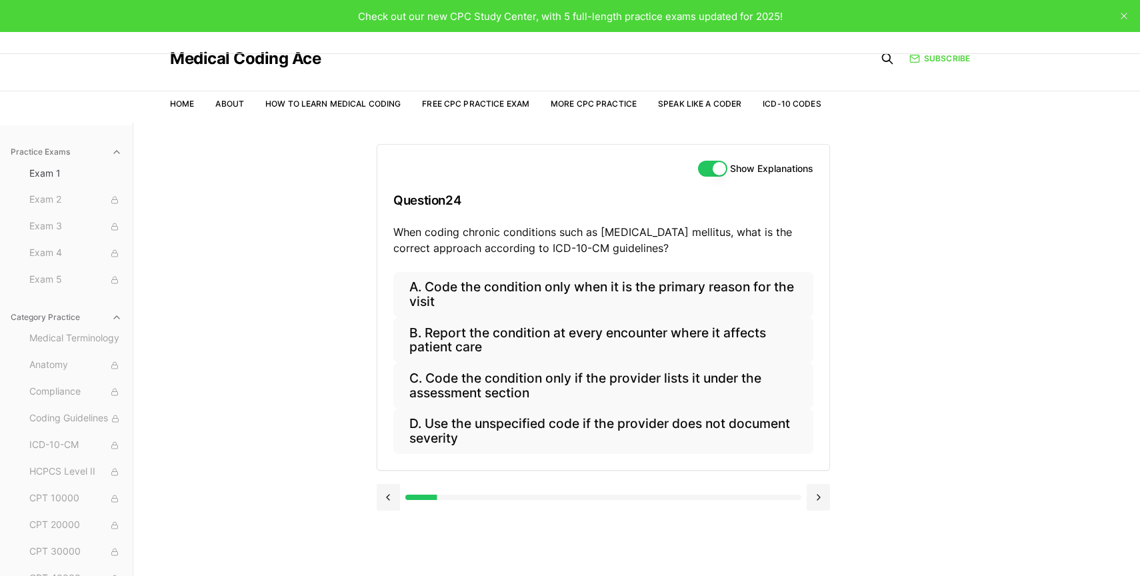
click at [737, 356] on div "Practice Exams Exam 1 Exam 2 Exam 3 Exam 4 Exam 5 Category Practice Medical Ter…" at bounding box center [570, 411] width 1140 height 576
click at [736, 303] on button "A. Code the condition only when it is the primary reason for the visit" at bounding box center [603, 294] width 420 height 45
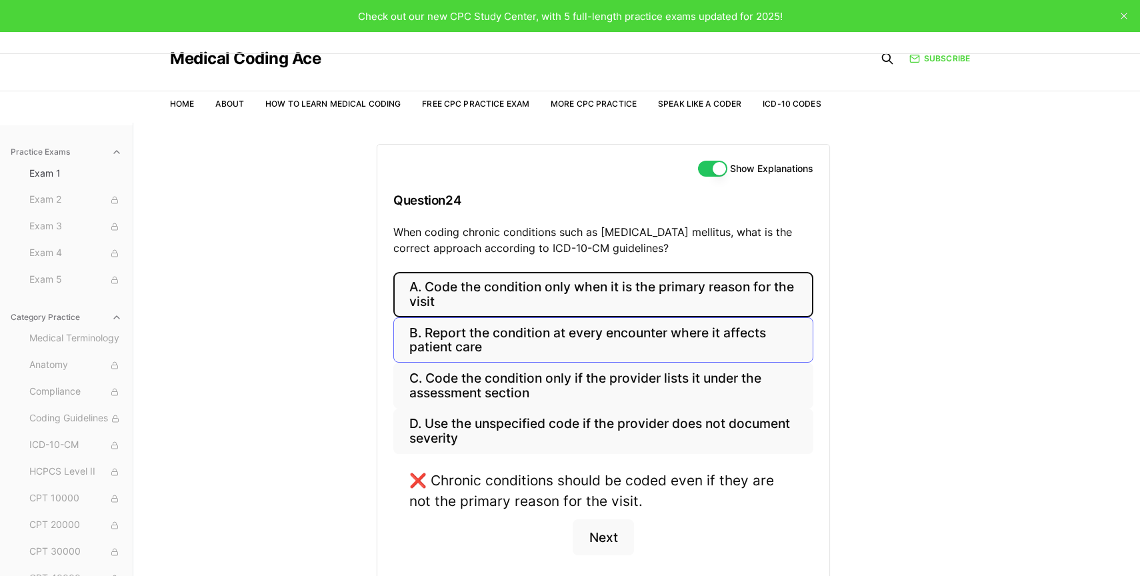
click at [714, 348] on button "B. Report the condition at every encounter where it affects patient care" at bounding box center [603, 339] width 420 height 45
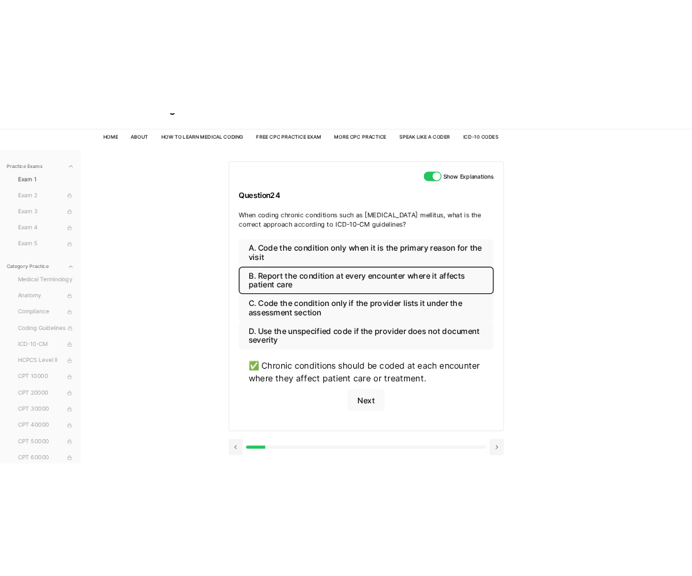
scroll to position [68, 0]
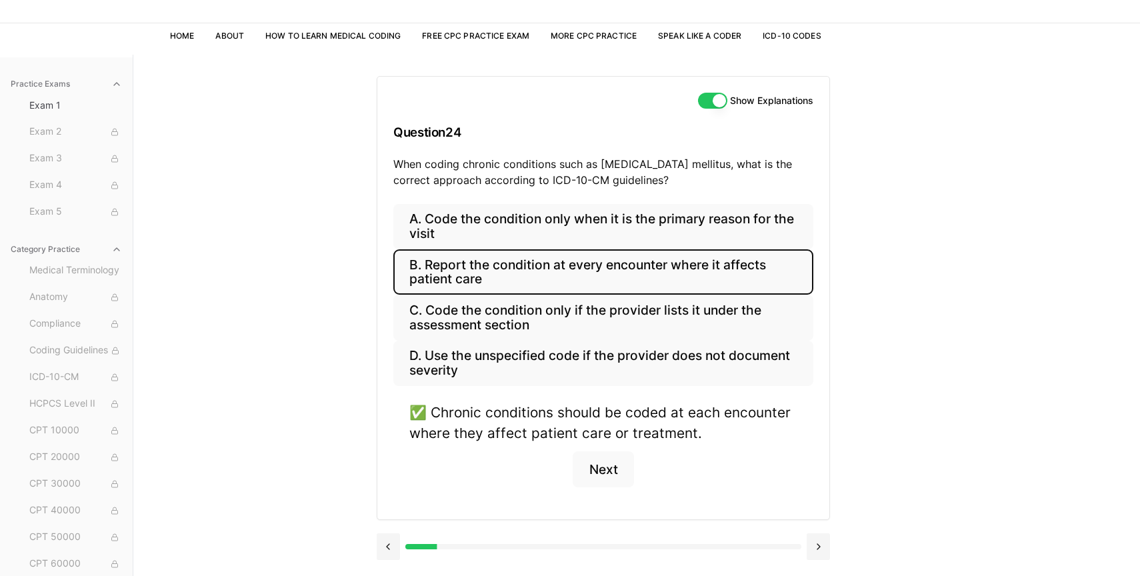
click at [737, 296] on div "Practice Exams Exam 1 Exam 2 Exam 3 Exam 4 Exam 5 Category Practice Medical Ter…" at bounding box center [570, 343] width 1140 height 576
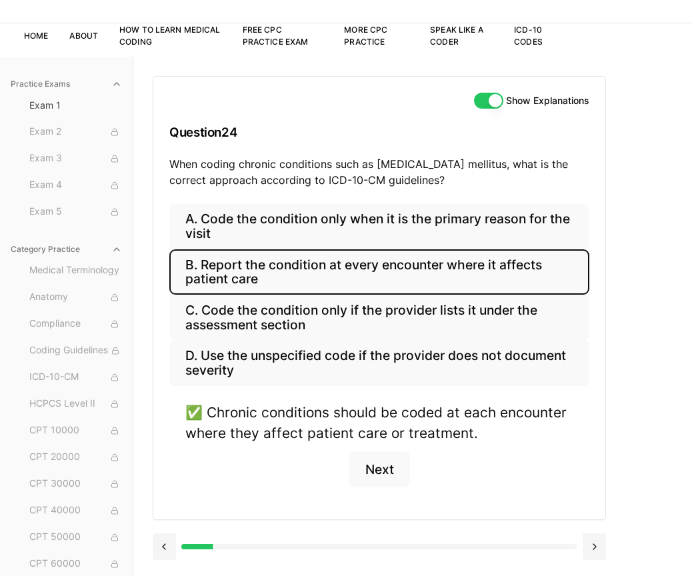
click at [323, 124] on h3 "Question 24" at bounding box center [379, 132] width 420 height 39
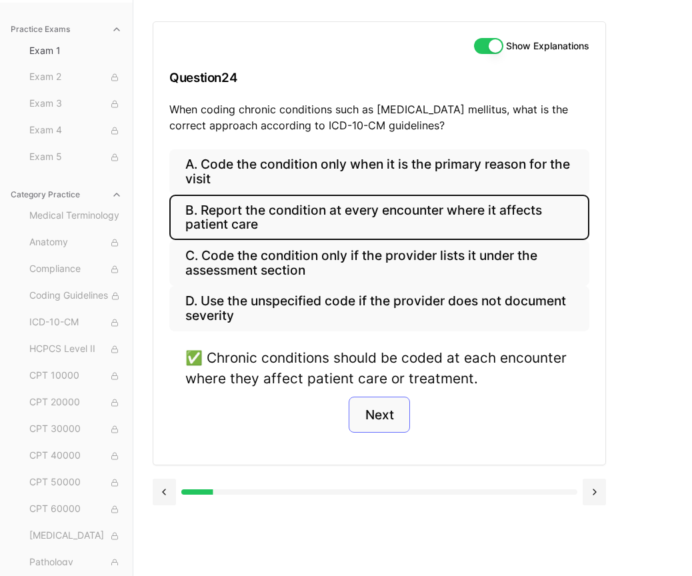
scroll to position [123, 0]
click at [375, 412] on button "Next" at bounding box center [379, 415] width 61 height 36
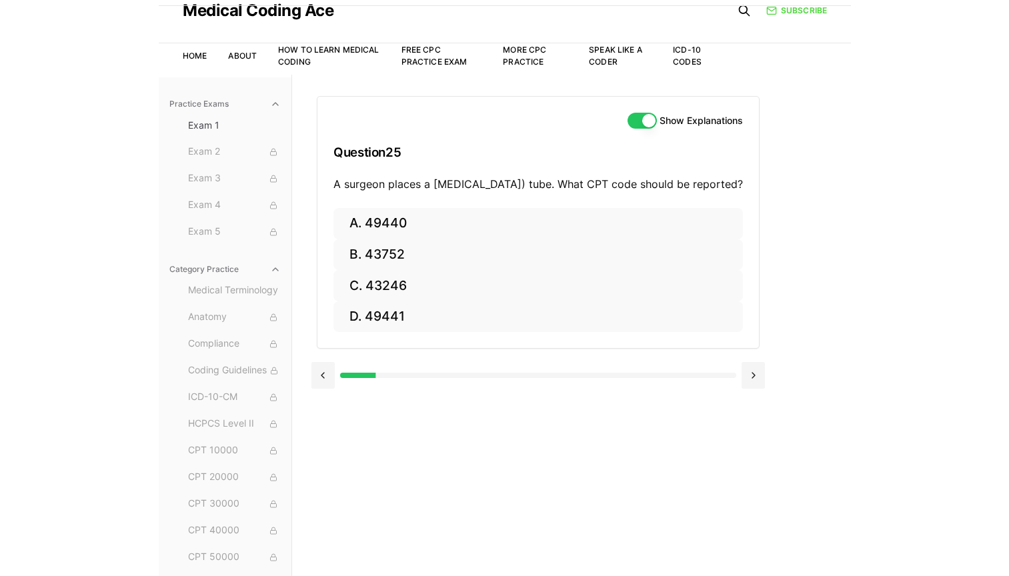
scroll to position [48, 0]
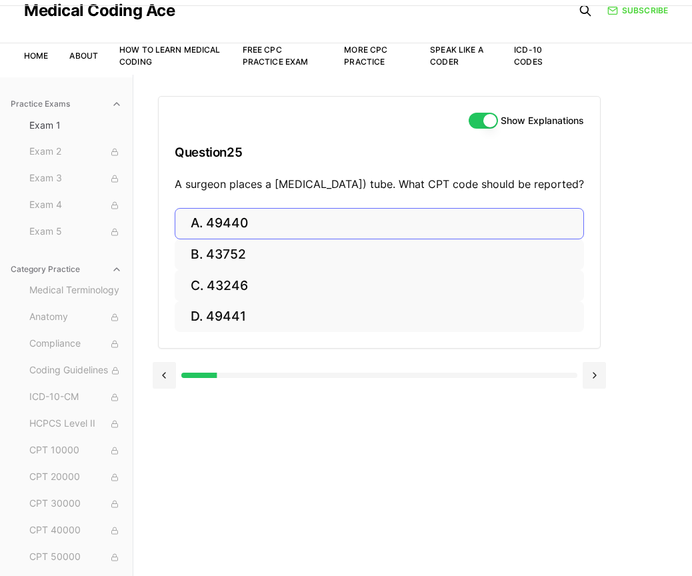
click at [322, 239] on button "A. 49440" at bounding box center [379, 223] width 409 height 31
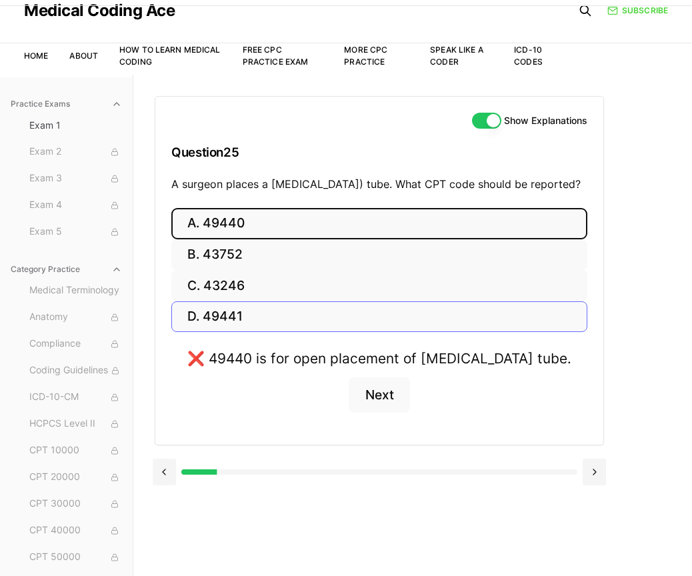
click at [269, 332] on button "D. 49441" at bounding box center [379, 316] width 416 height 31
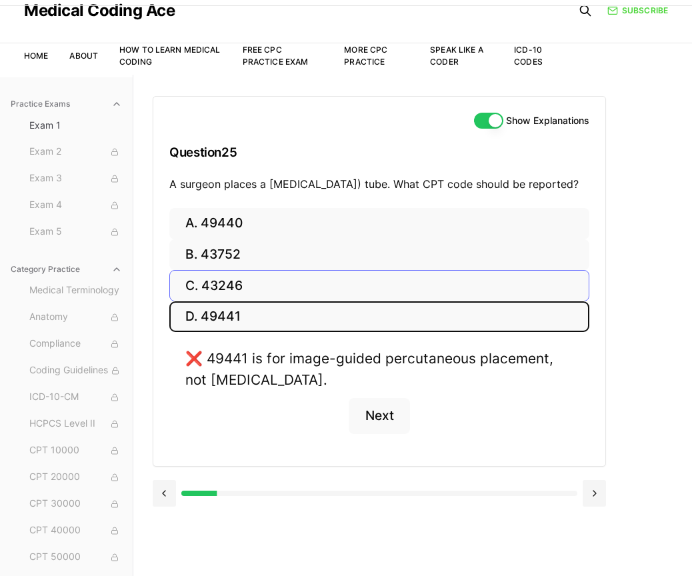
click at [262, 295] on button "C. 43246" at bounding box center [379, 285] width 420 height 31
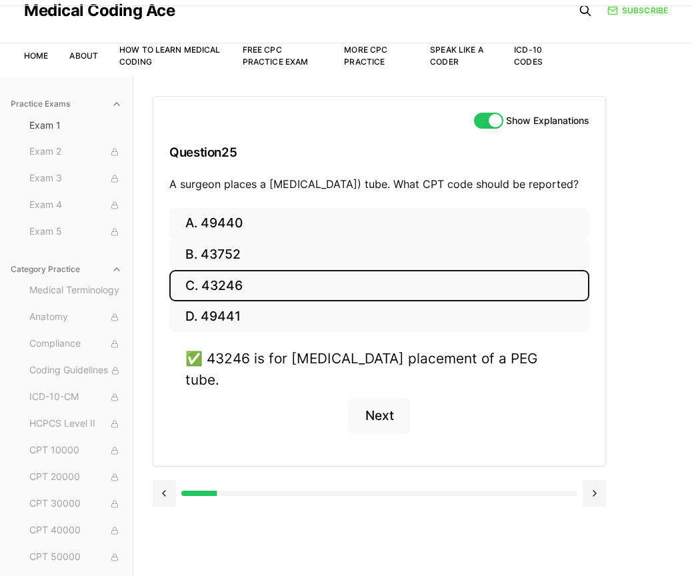
click at [379, 349] on div "A. 49440 B. 43752 C. 43246 D. 49441 ✅ 43246 is for endoscopic placement of a PE…" at bounding box center [379, 337] width 452 height 258
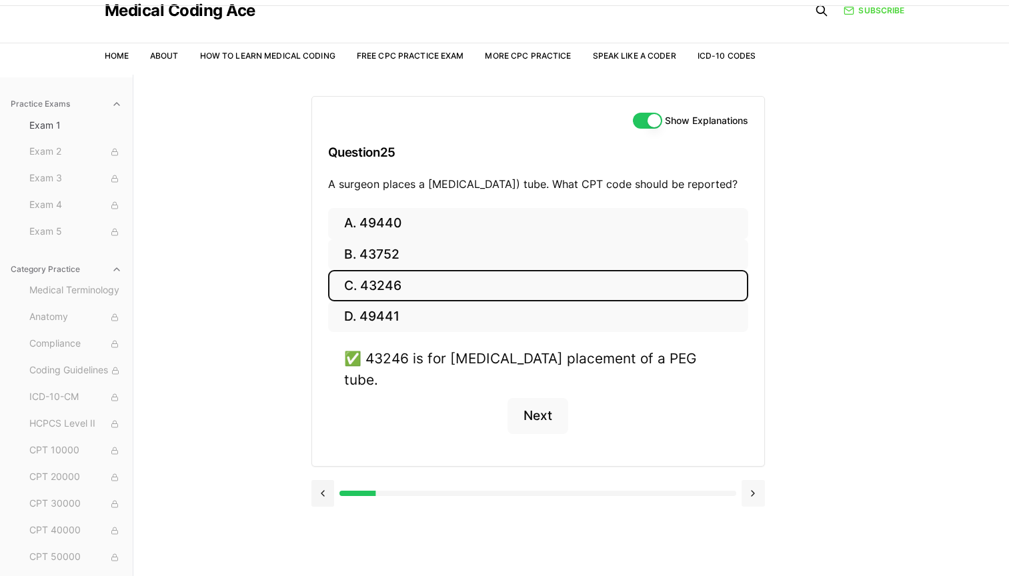
click at [737, 485] on button at bounding box center [753, 493] width 23 height 27
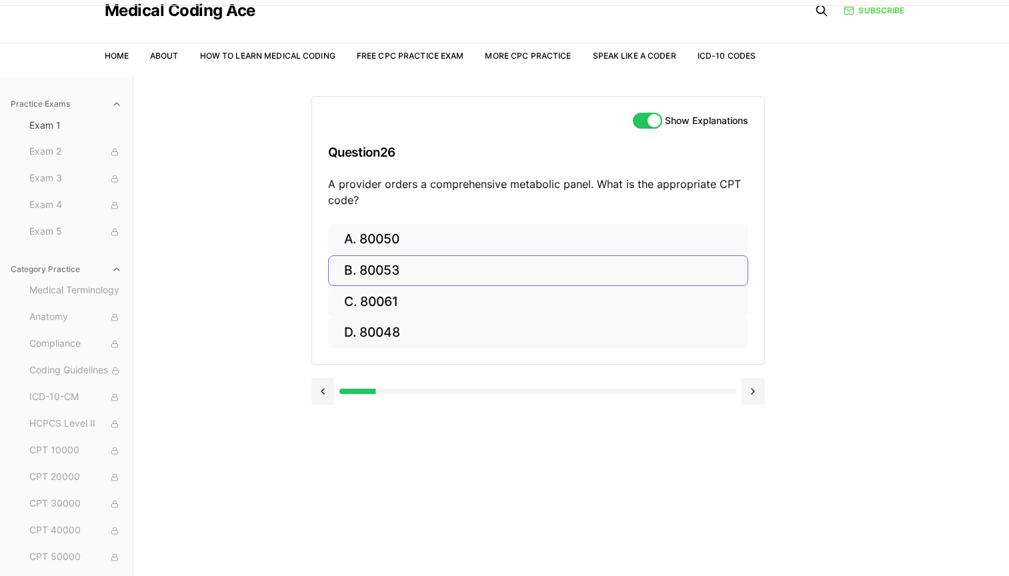
click at [501, 269] on button "B. 80053" at bounding box center [538, 270] width 420 height 31
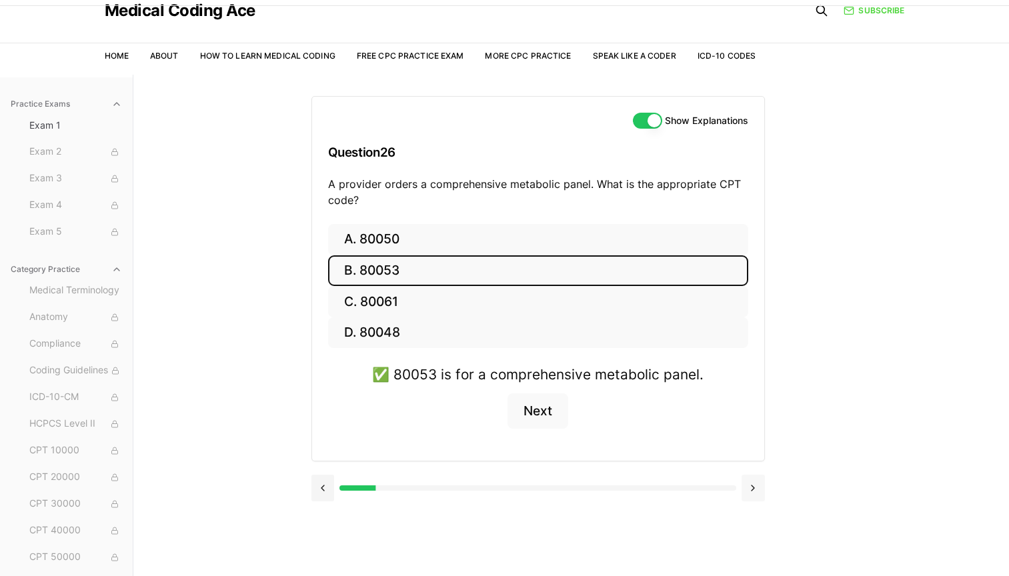
click at [737, 494] on button at bounding box center [753, 488] width 23 height 27
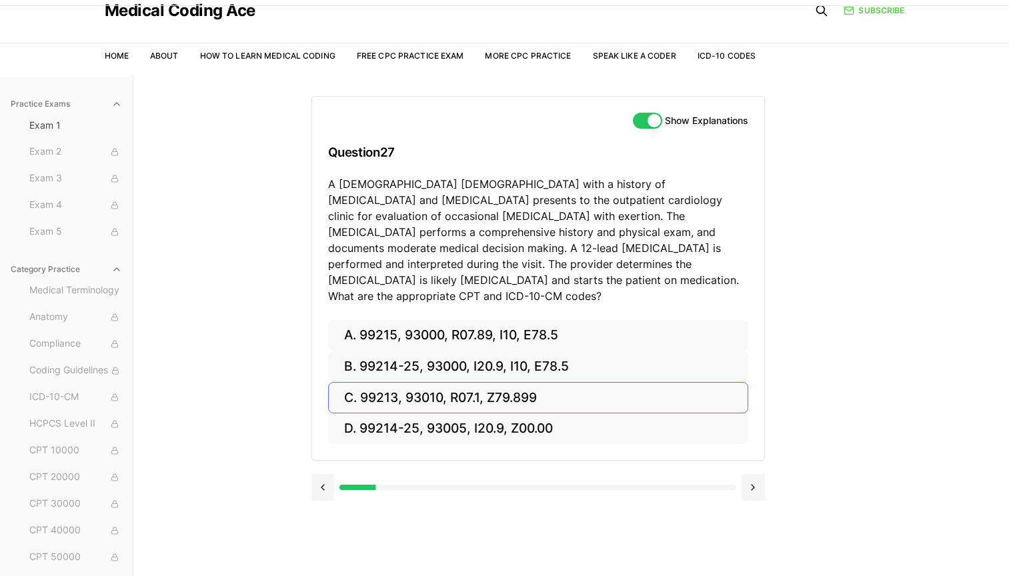
click at [393, 382] on button "C. 99213, 93010, R07.1, Z79.899" at bounding box center [538, 397] width 420 height 31
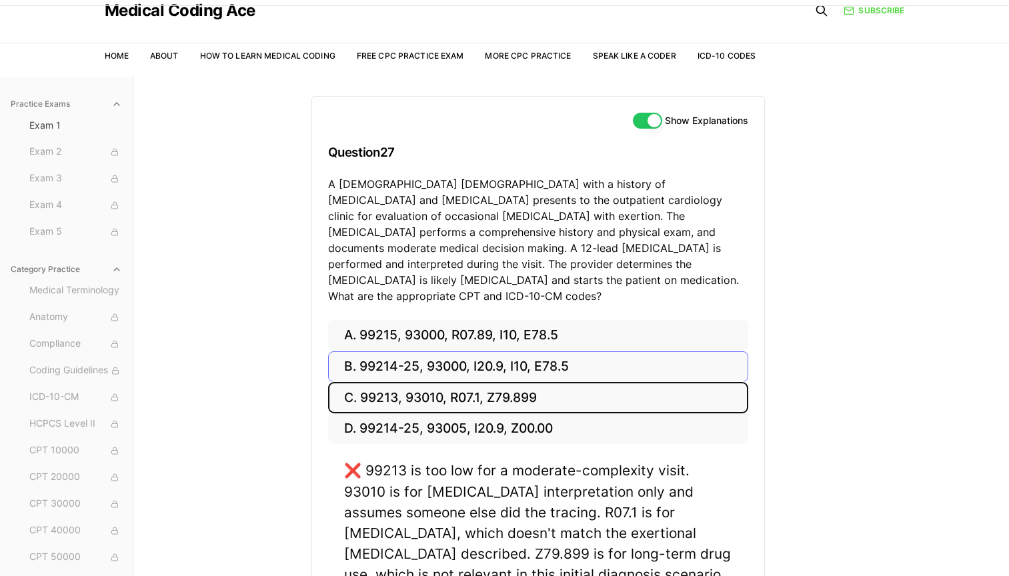
click at [375, 351] on button "B. 99214-25, 93000, I20.9, I10, E78.5" at bounding box center [538, 366] width 420 height 31
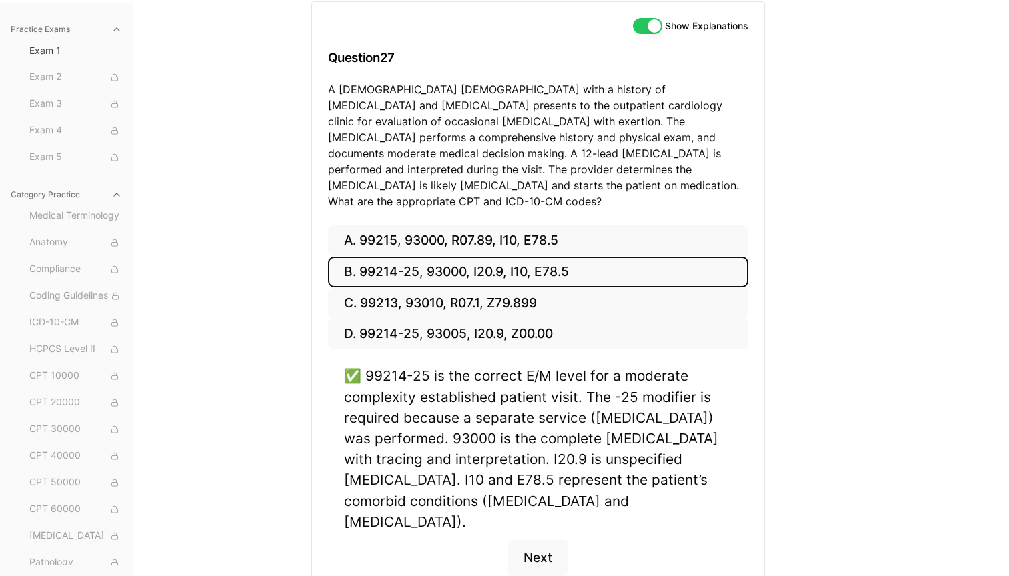
scroll to position [143, 0]
click at [537, 539] on button "Next" at bounding box center [537, 557] width 61 height 36
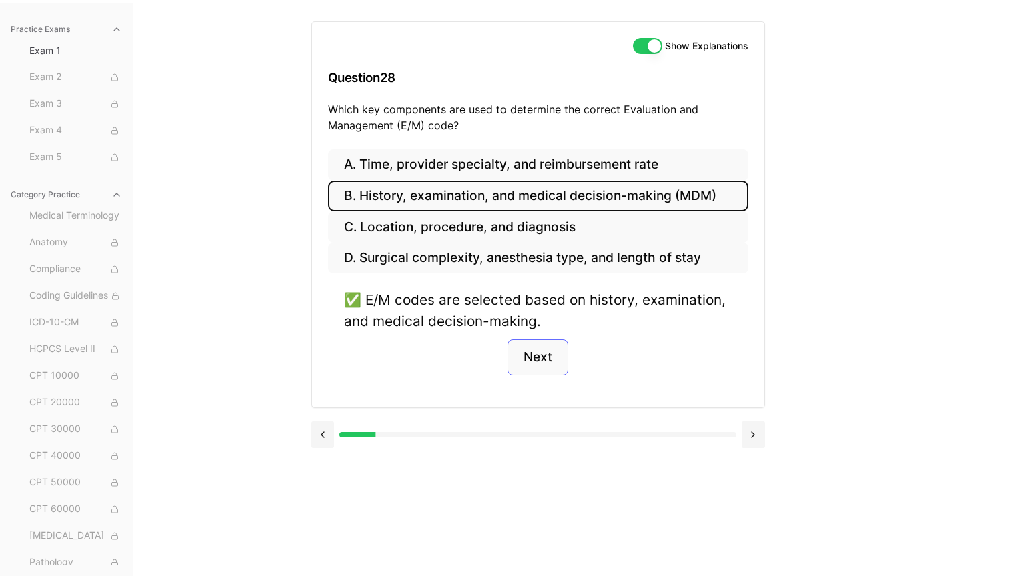
scroll to position [123, 0]
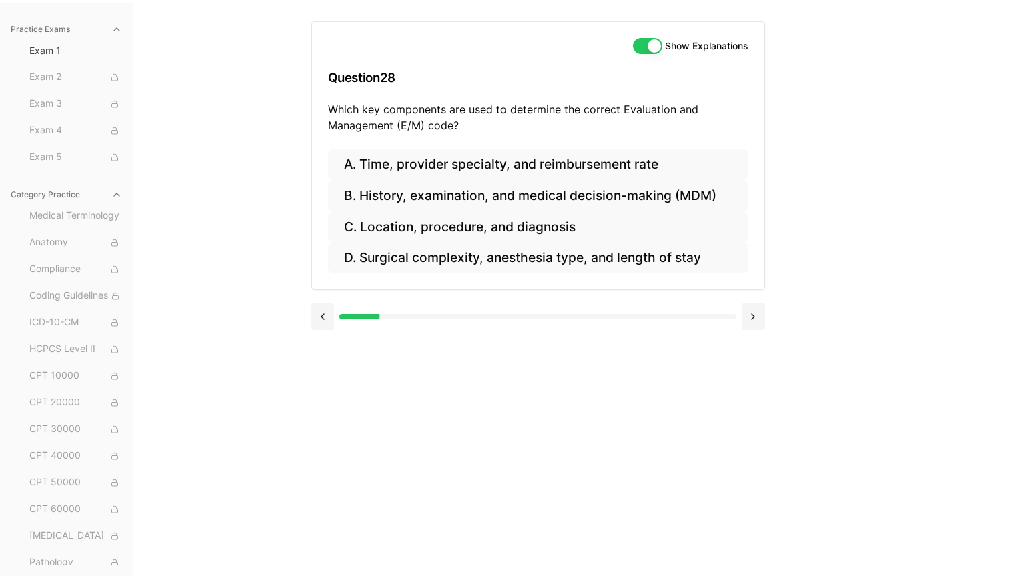
click at [737, 191] on div "Practice Exams Exam 1 Exam 2 Exam 3 Exam 4 Exam 5 Category Practice Medical Ter…" at bounding box center [504, 288] width 1009 height 576
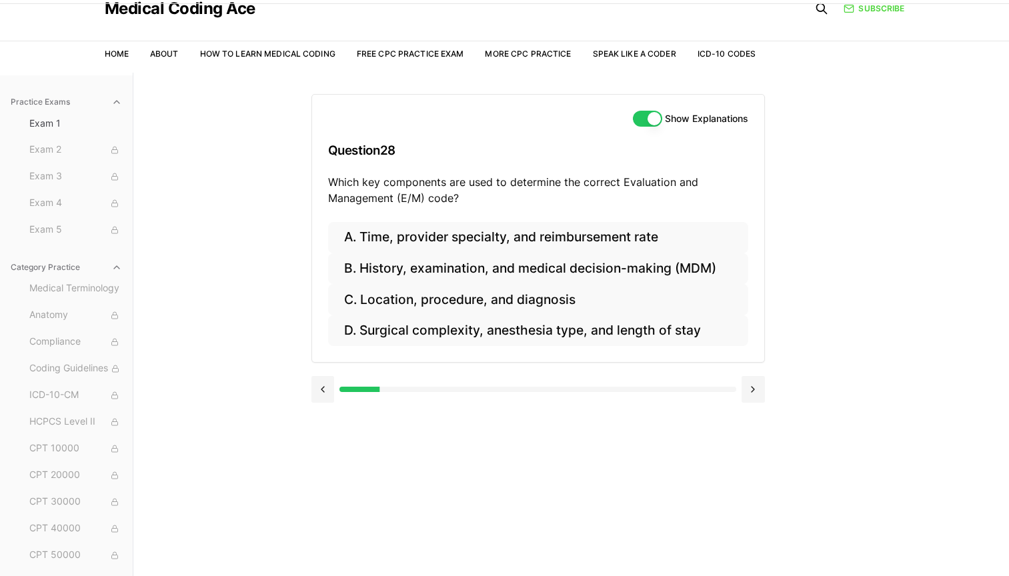
scroll to position [49, 0]
click at [601, 267] on button "B. History, examination, and medical decision-making (MDM)" at bounding box center [538, 269] width 420 height 31
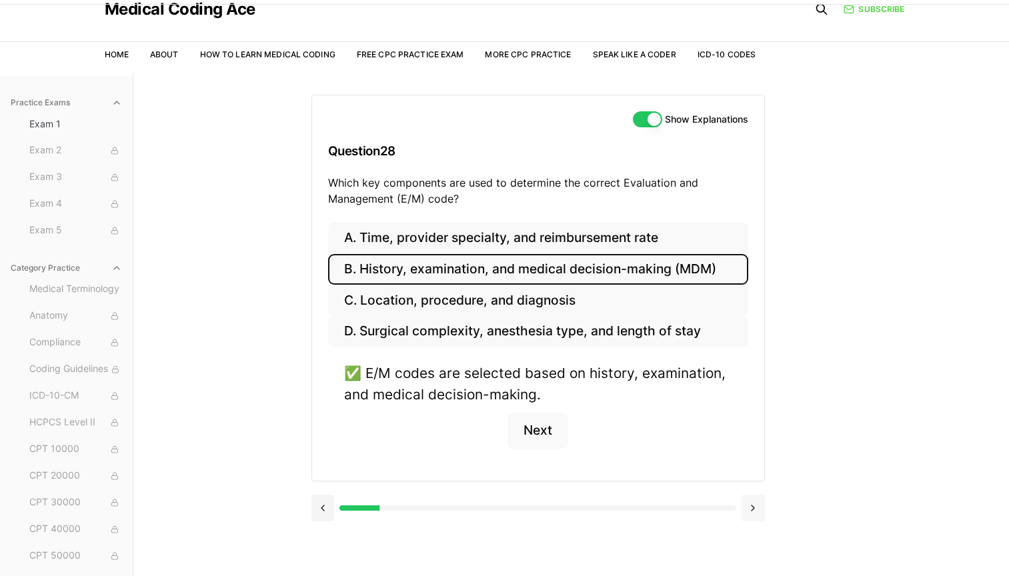
click at [737, 505] on button at bounding box center [753, 508] width 23 height 27
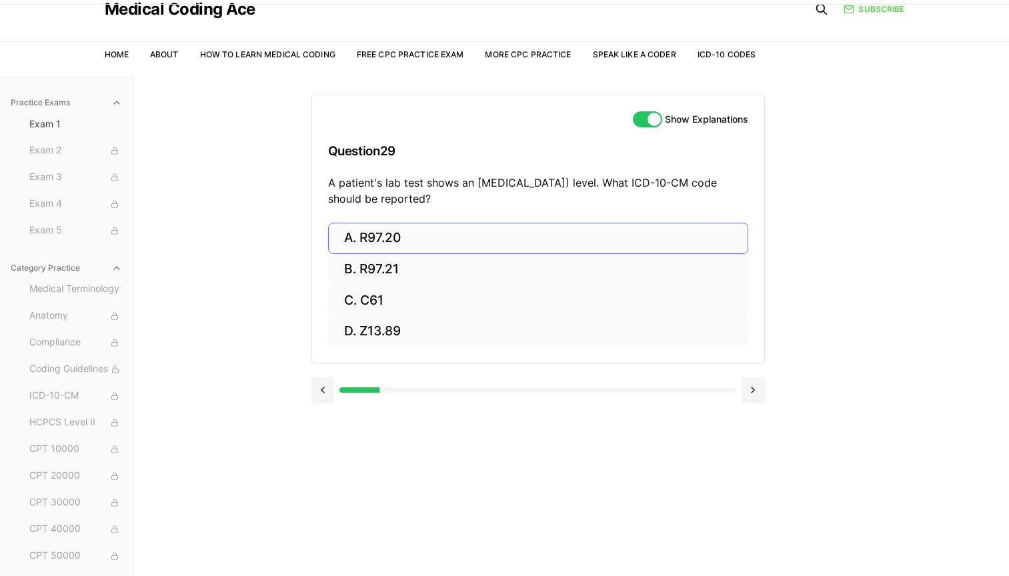
click at [455, 241] on button "A. R97.20" at bounding box center [538, 238] width 420 height 31
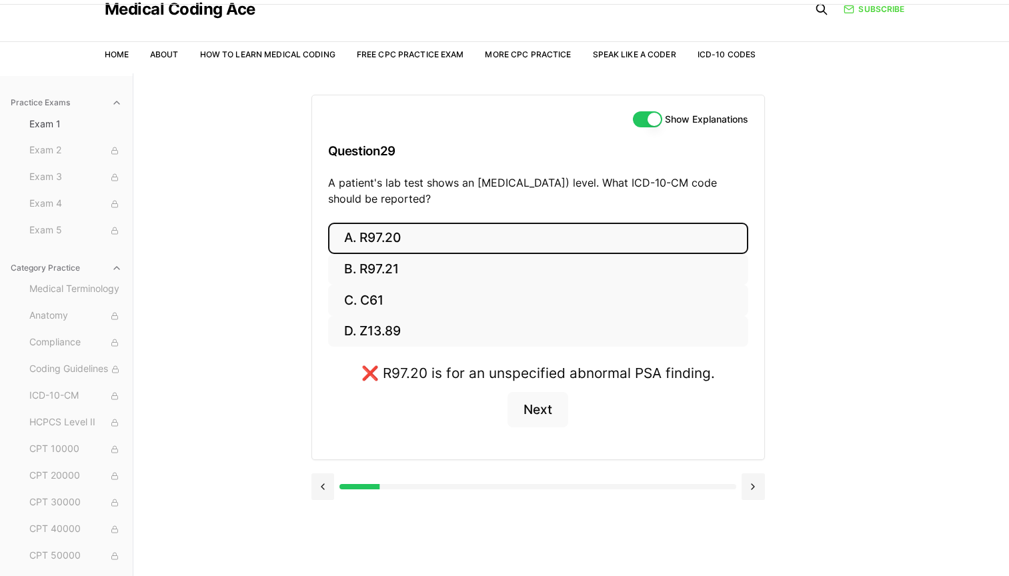
click at [446, 251] on button "A. R97.20" at bounding box center [538, 238] width 420 height 31
click at [444, 259] on button "B. R97.21" at bounding box center [538, 269] width 420 height 31
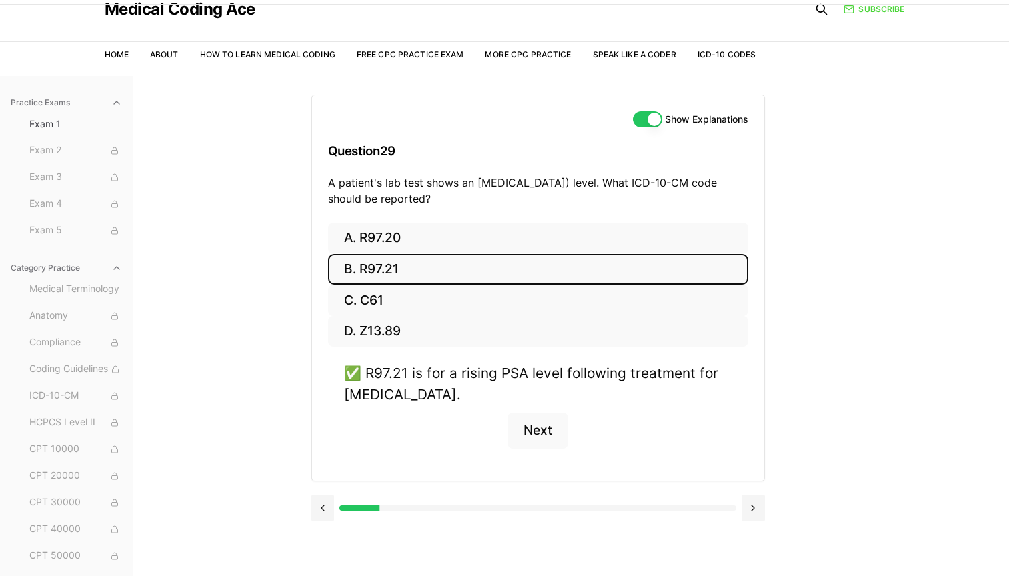
click at [737, 209] on div "Practice Exams Exam 1 Exam 2 Exam 3 Exam 4 Exam 5 Category Practice Medical Ter…" at bounding box center [504, 361] width 1009 height 576
click at [737, 505] on button at bounding box center [753, 508] width 23 height 27
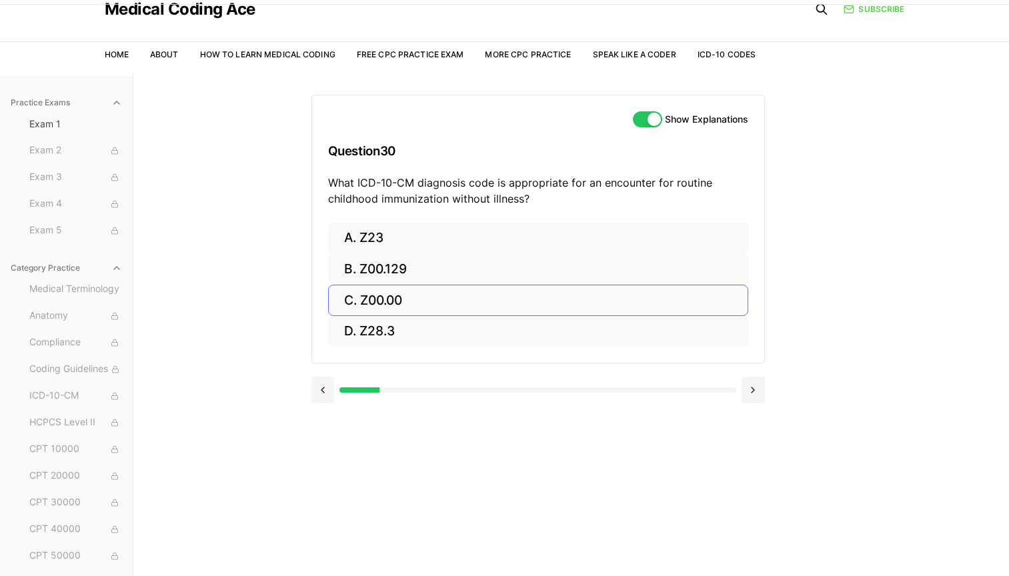
click at [485, 301] on button "C. Z00.00" at bounding box center [538, 300] width 420 height 31
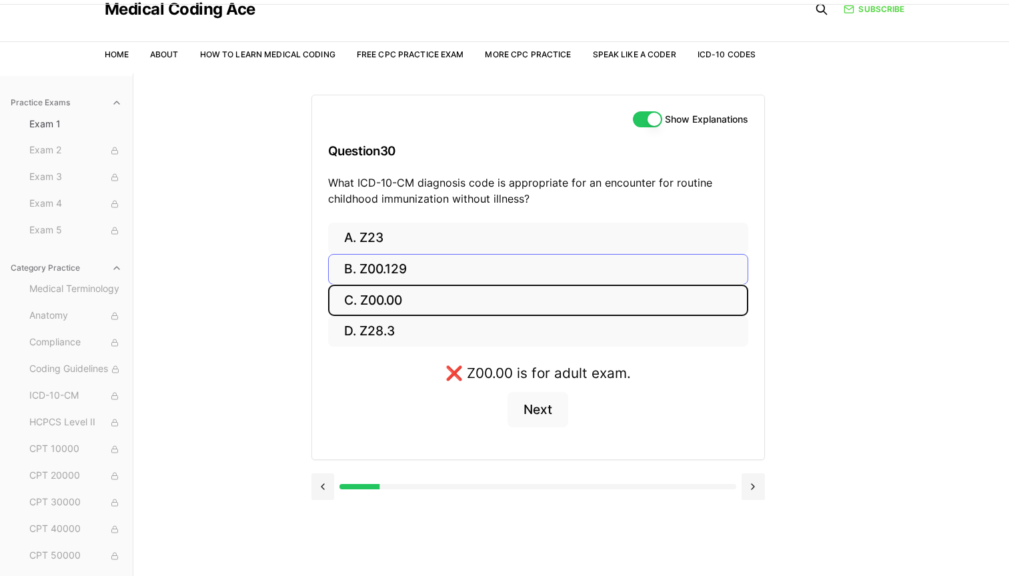
click at [482, 273] on button "B. Z00.129" at bounding box center [538, 269] width 420 height 31
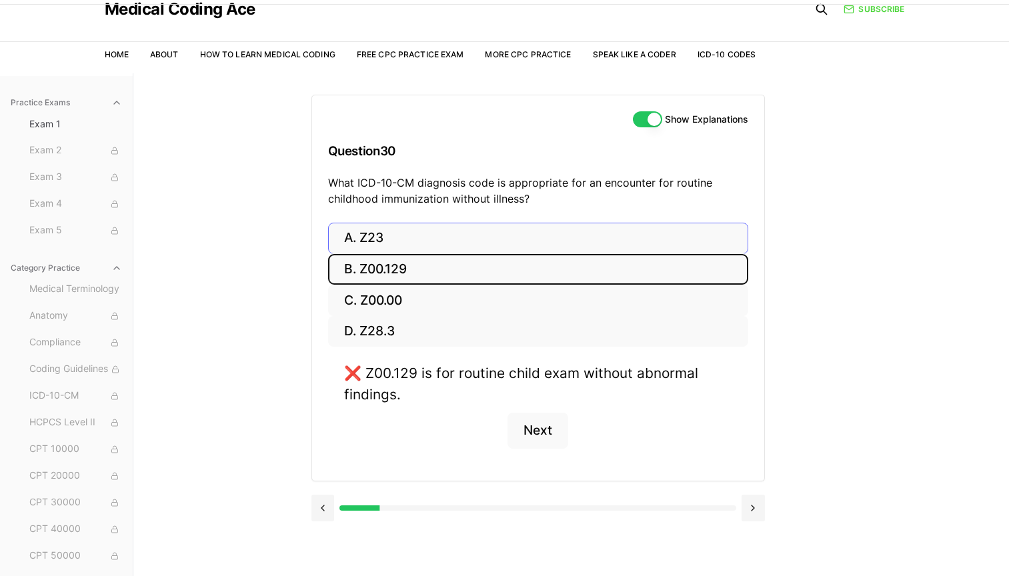
click at [485, 239] on button "A. Z23" at bounding box center [538, 238] width 420 height 31
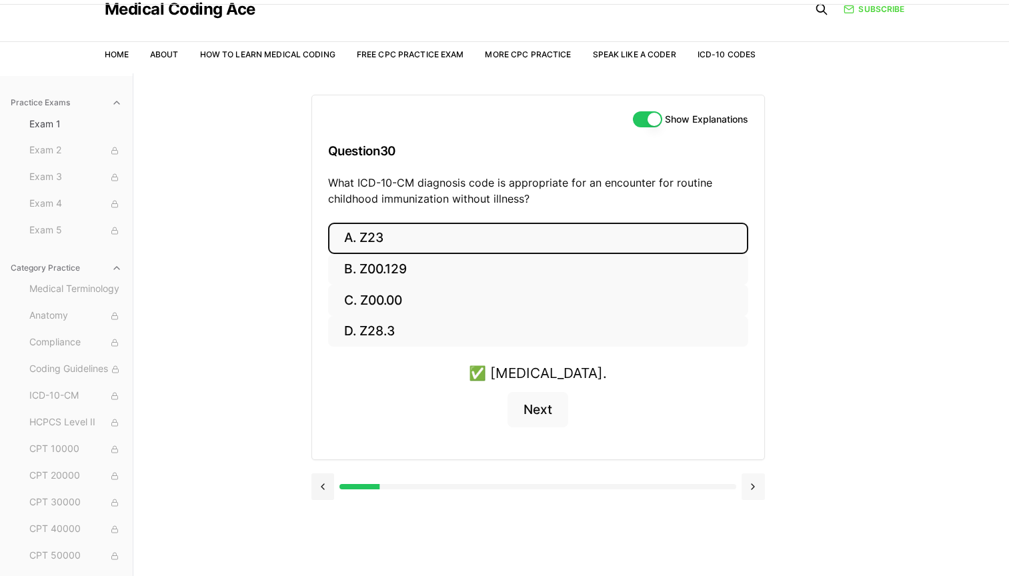
click at [737, 493] on button at bounding box center [753, 486] width 23 height 27
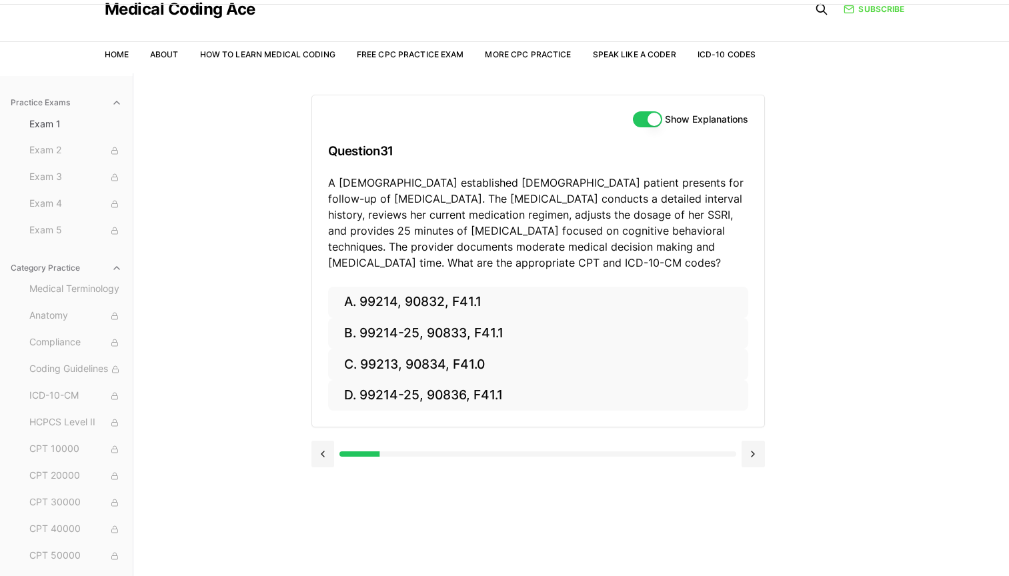
click at [737, 365] on div "Practice Exams Exam 1 Exam 2 Exam 3 Exam 4 Exam 5 Category Practice Medical Ter…" at bounding box center [504, 361] width 1009 height 576
click at [432, 297] on button "A. 99214, 90832, F41.1" at bounding box center [538, 302] width 420 height 31
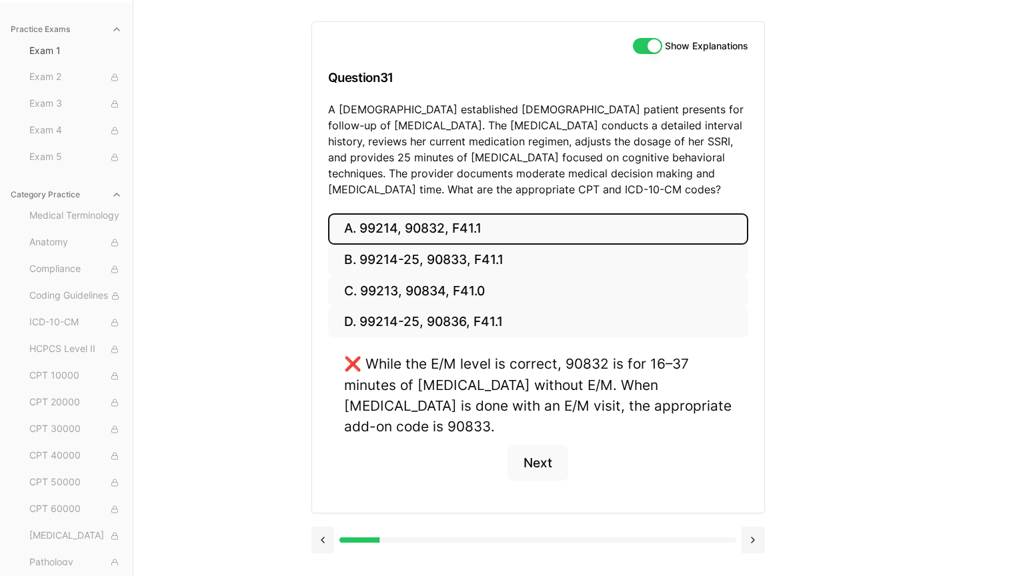
scroll to position [123, 0]
click at [495, 260] on button "B. 99214-25, 90833, F41.1" at bounding box center [538, 260] width 420 height 31
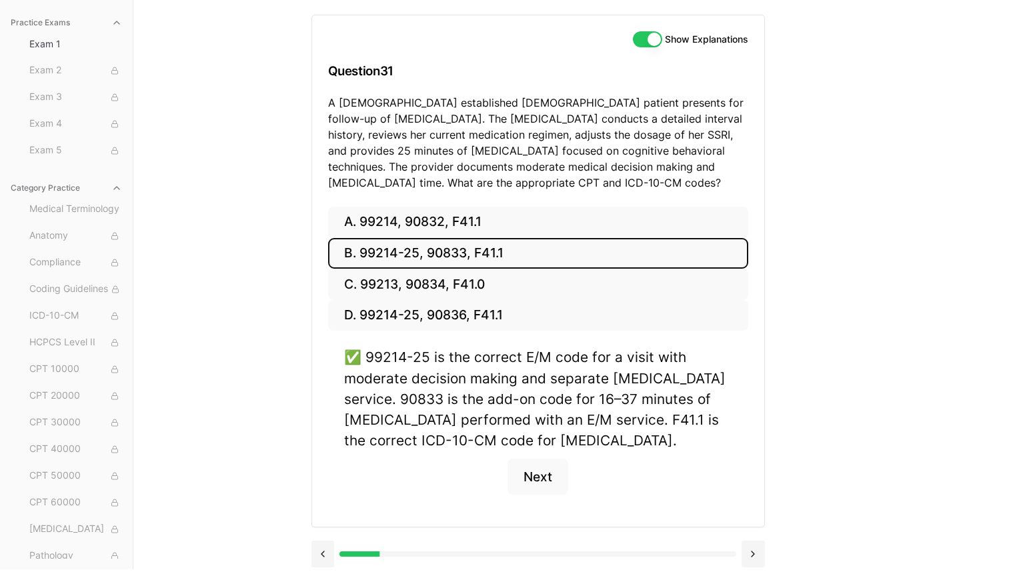
scroll to position [129, 0]
click at [541, 474] on button "Next" at bounding box center [537, 477] width 61 height 36
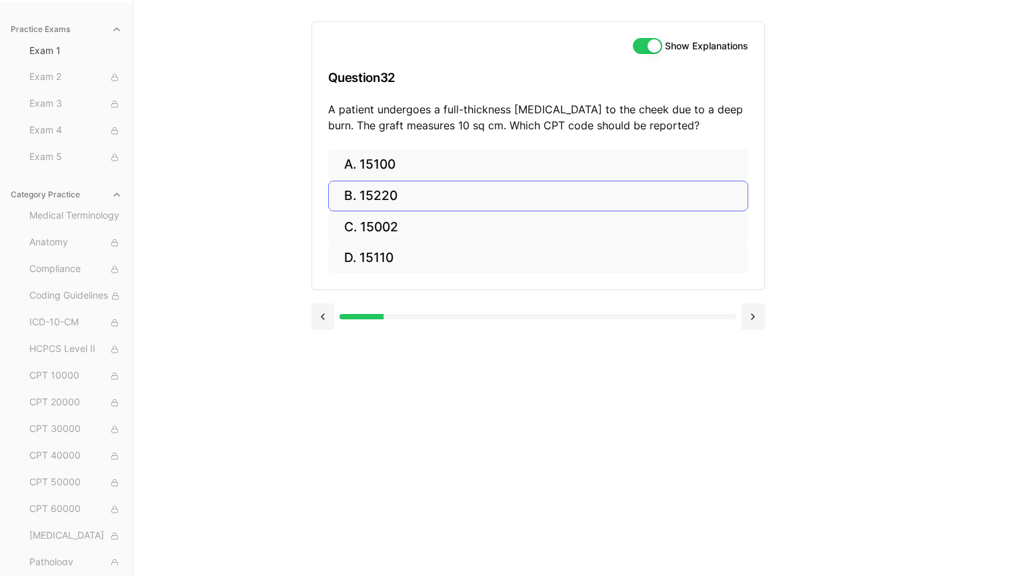
click at [479, 195] on button "B. 15220" at bounding box center [538, 196] width 420 height 31
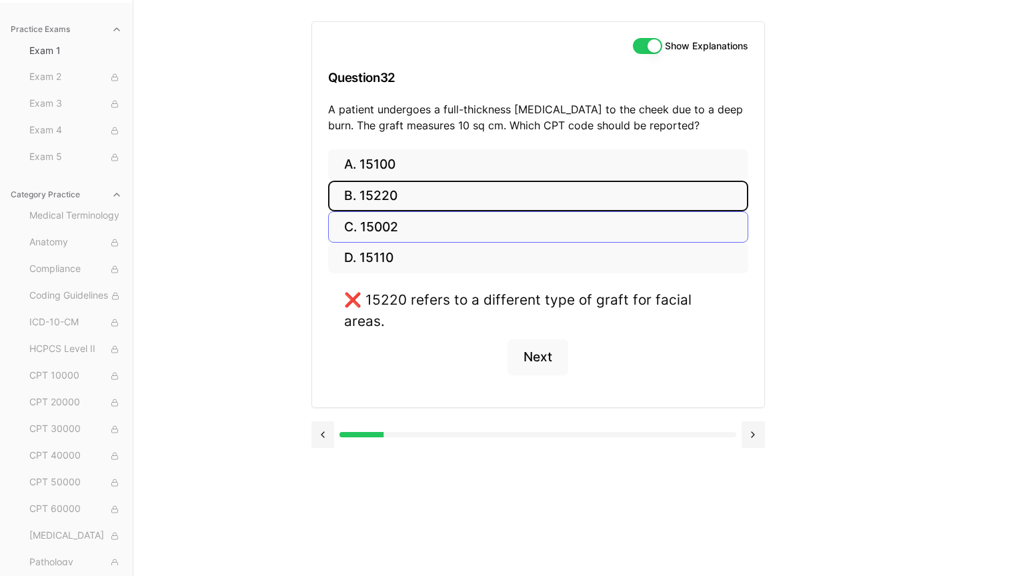
click at [463, 223] on button "C. 15002" at bounding box center [538, 226] width 420 height 31
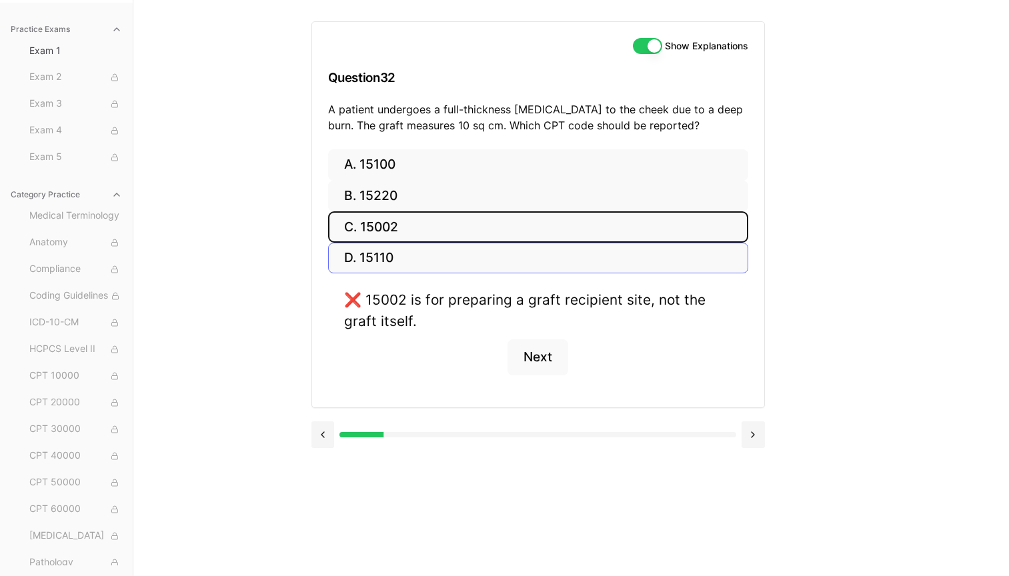
click at [445, 261] on button "D. 15110" at bounding box center [538, 258] width 420 height 31
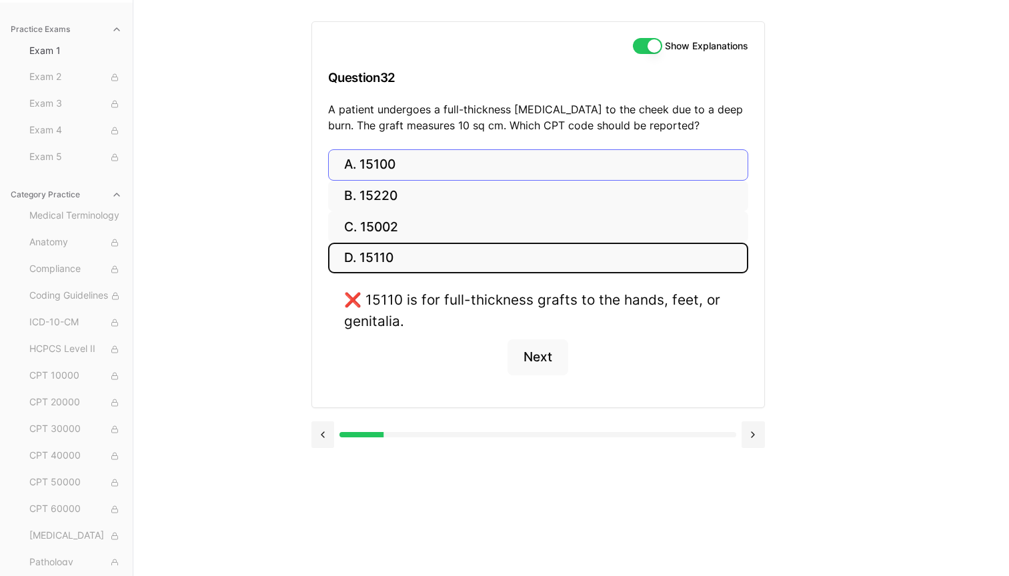
click at [448, 167] on button "A. 15100" at bounding box center [538, 164] width 420 height 31
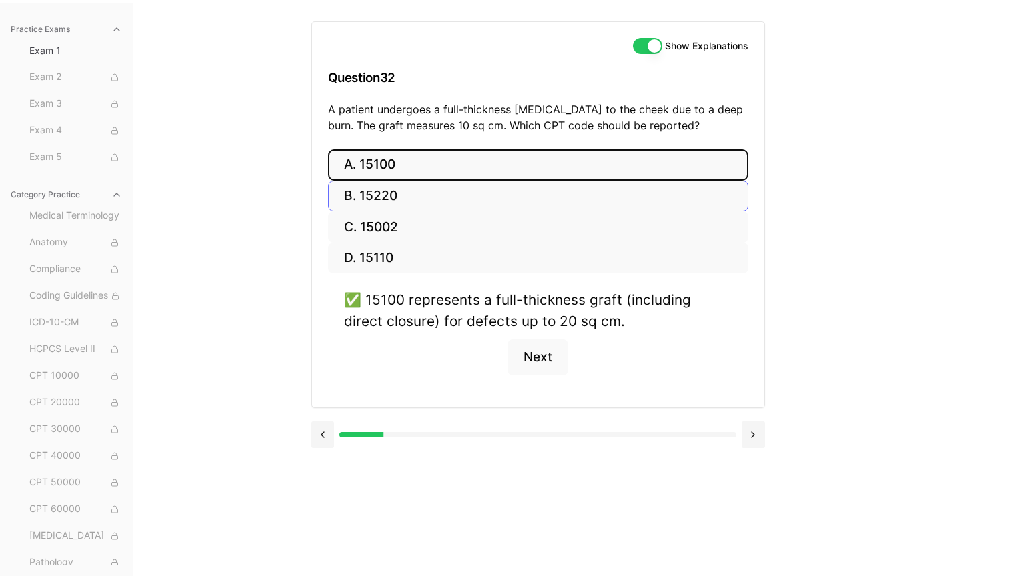
click at [443, 192] on button "B. 15220" at bounding box center [538, 196] width 420 height 31
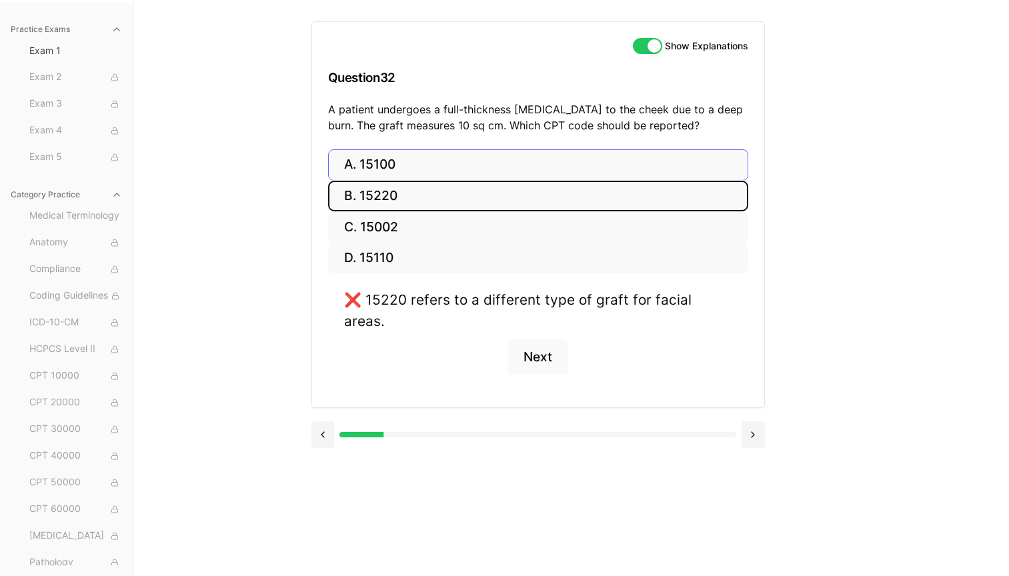
click at [447, 167] on button "A. 15100" at bounding box center [538, 164] width 420 height 31
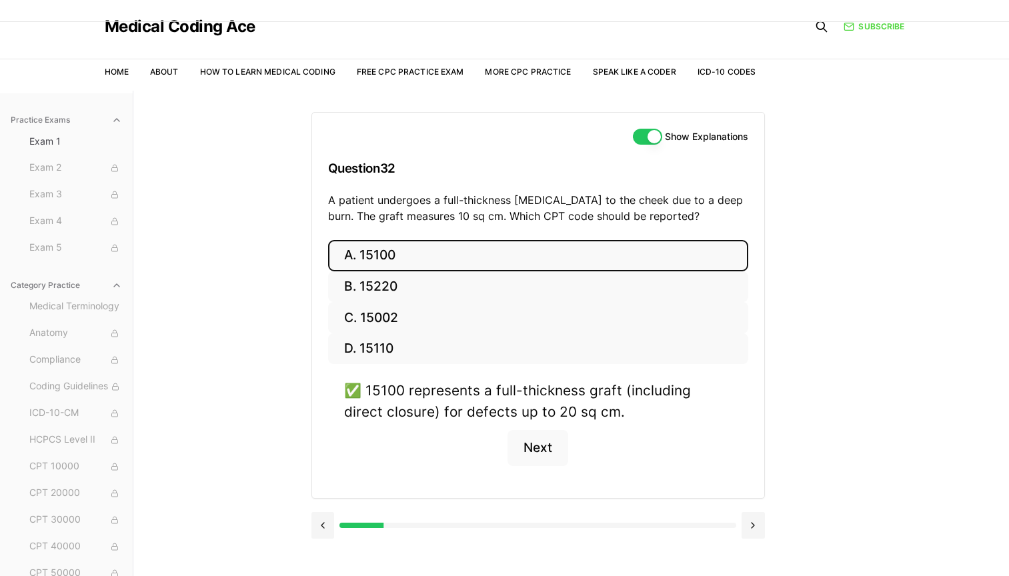
scroll to position [0, 0]
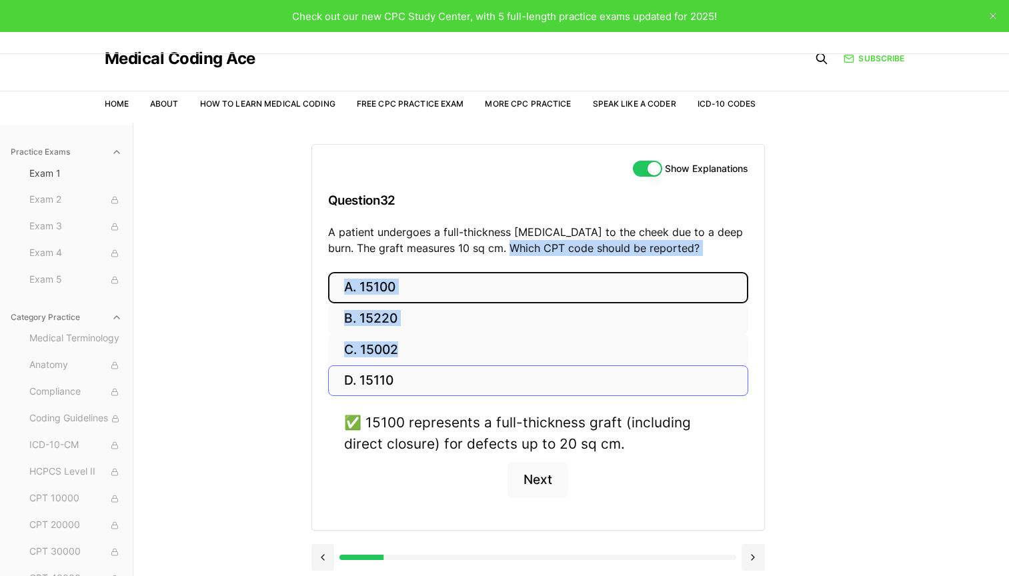
drag, startPoint x: 505, startPoint y: 246, endPoint x: 464, endPoint y: 368, distance: 128.6
click at [464, 368] on div "Show Explanations Question 32 A patient undergoes a full-thickness skin graft t…" at bounding box center [537, 337] width 453 height 387
click at [556, 489] on button "Next" at bounding box center [537, 480] width 61 height 36
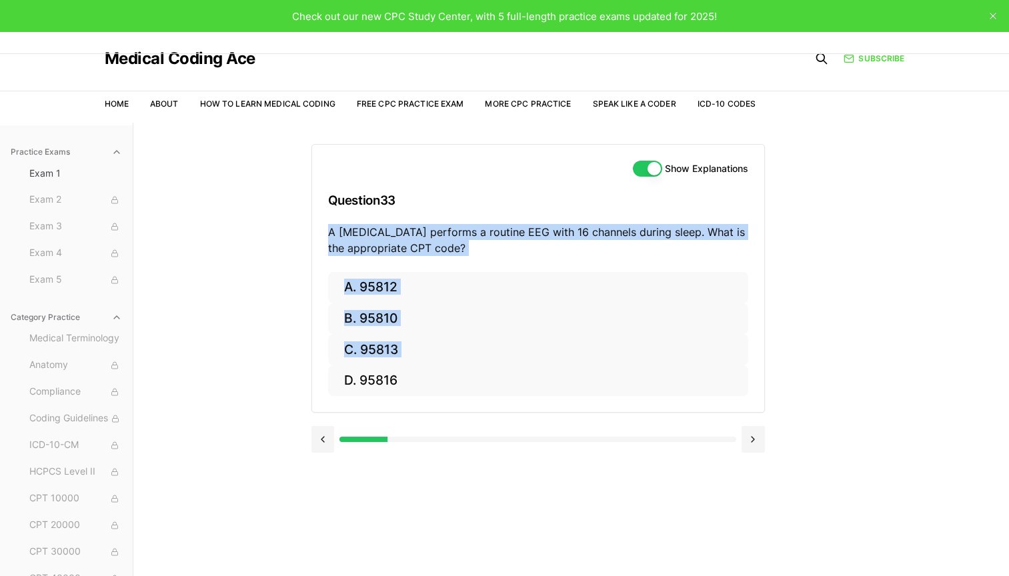
click at [737, 250] on div "Practice Exams Exam 1 Exam 2 Exam 3 Exam 4 Exam 5 Category Practice Medical Ter…" at bounding box center [504, 411] width 1009 height 576
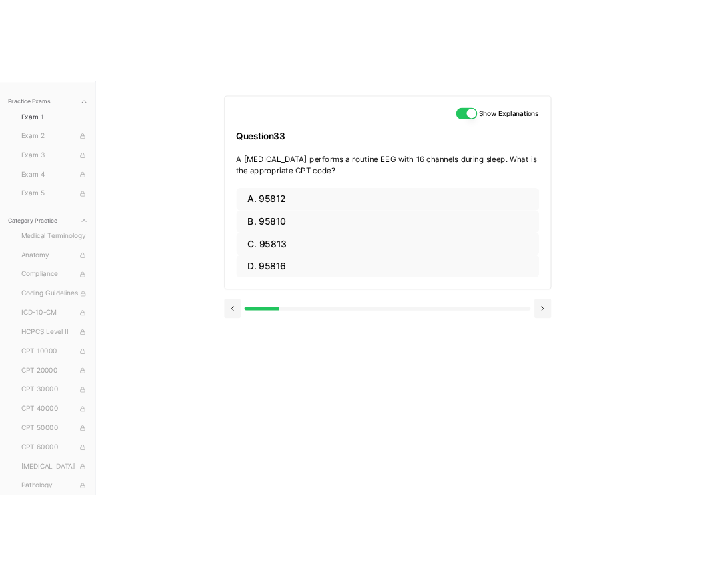
scroll to position [123, 0]
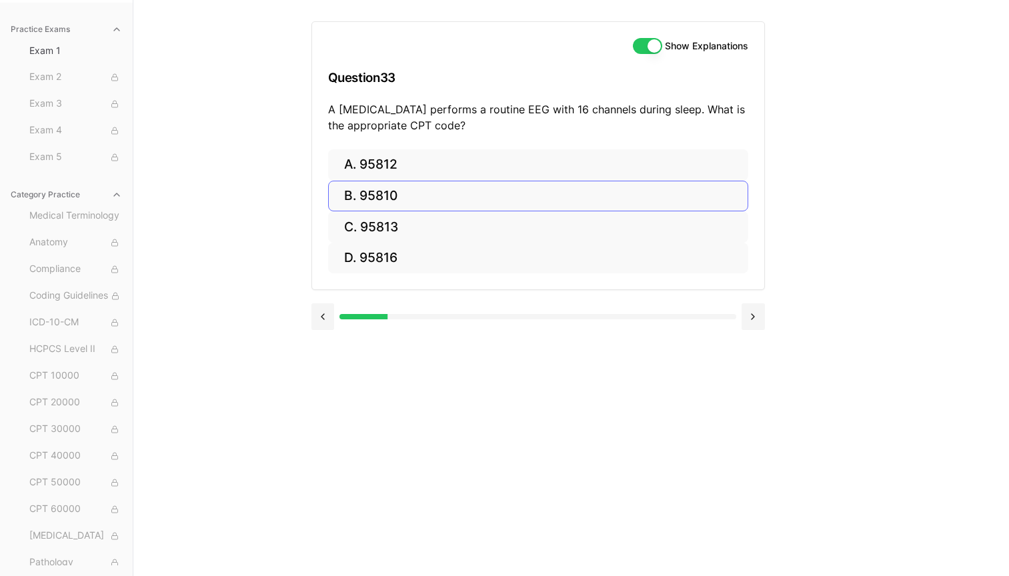
click at [690, 187] on button "B. 95810" at bounding box center [538, 196] width 420 height 31
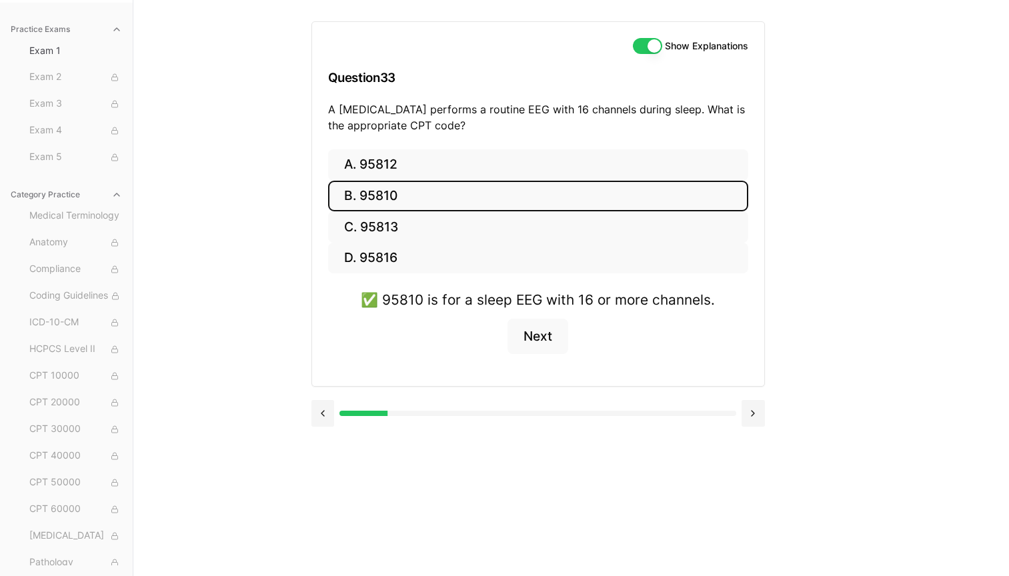
click at [690, 186] on button "B. 95810" at bounding box center [538, 196] width 420 height 31
click at [541, 333] on button "Next" at bounding box center [537, 337] width 61 height 36
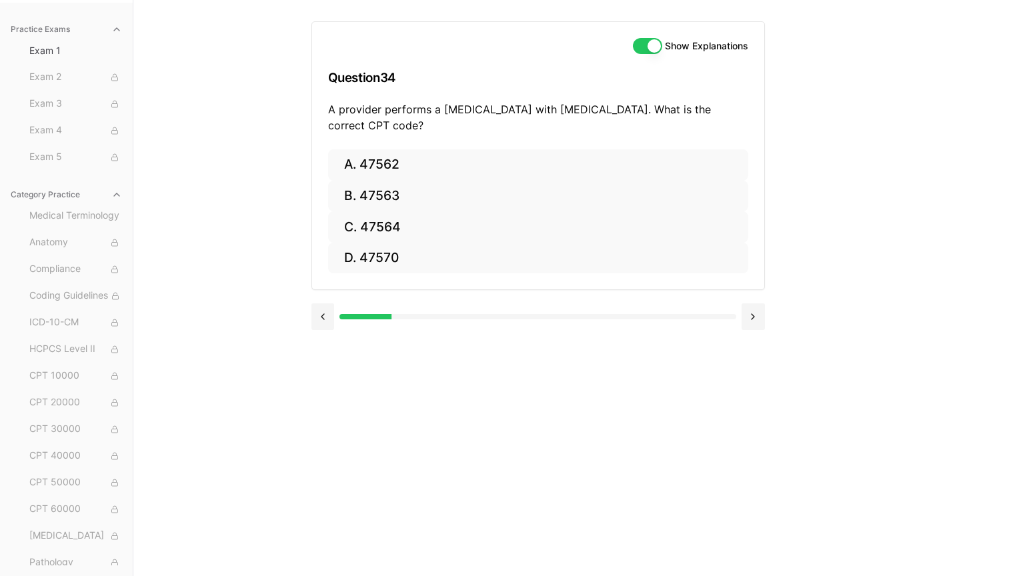
click at [541, 333] on div at bounding box center [537, 315] width 453 height 51
click at [737, 311] on div "Show Explanations Question 34 A provider performs a laparoscopic cholecystectom…" at bounding box center [571, 288] width 520 height 576
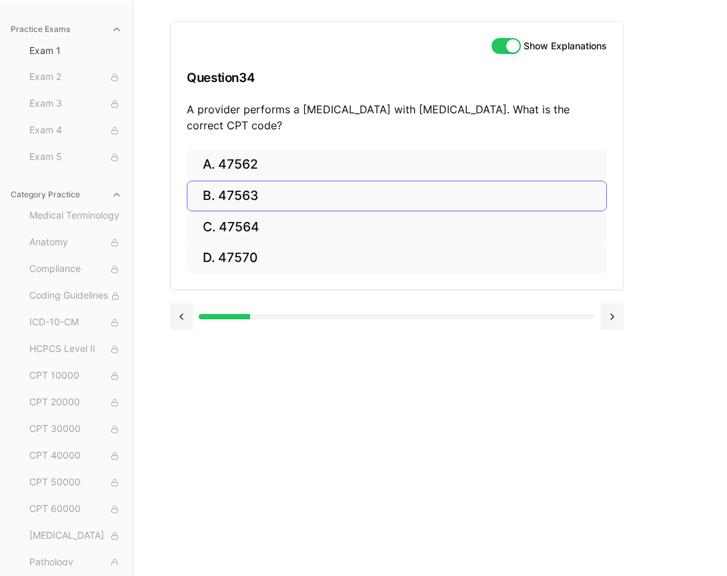
click at [238, 206] on button "B. 47563" at bounding box center [397, 196] width 420 height 31
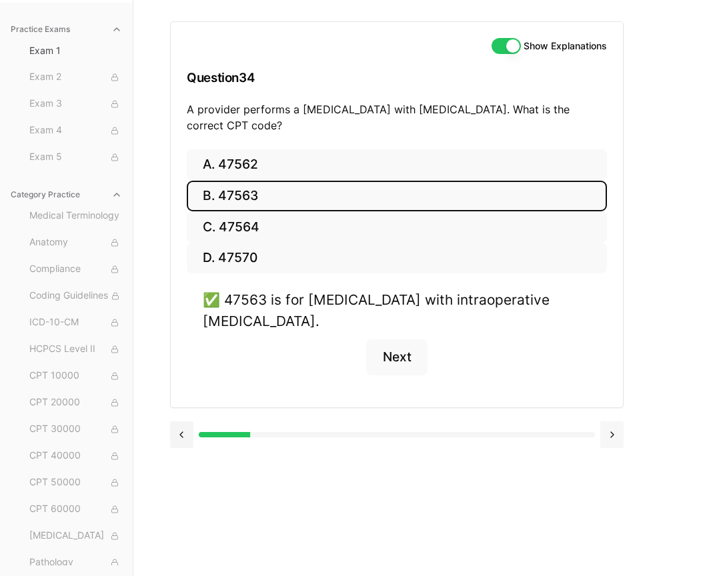
click at [618, 428] on button at bounding box center [611, 434] width 23 height 27
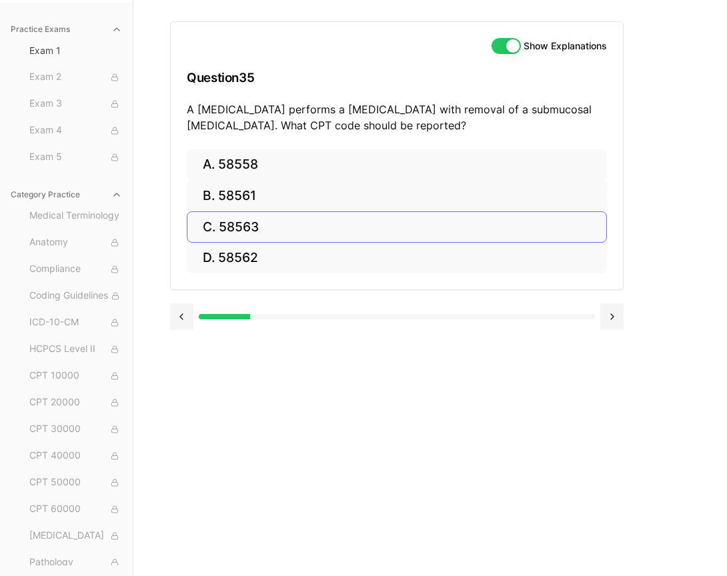
click at [287, 215] on button "C. 58563" at bounding box center [397, 226] width 420 height 31
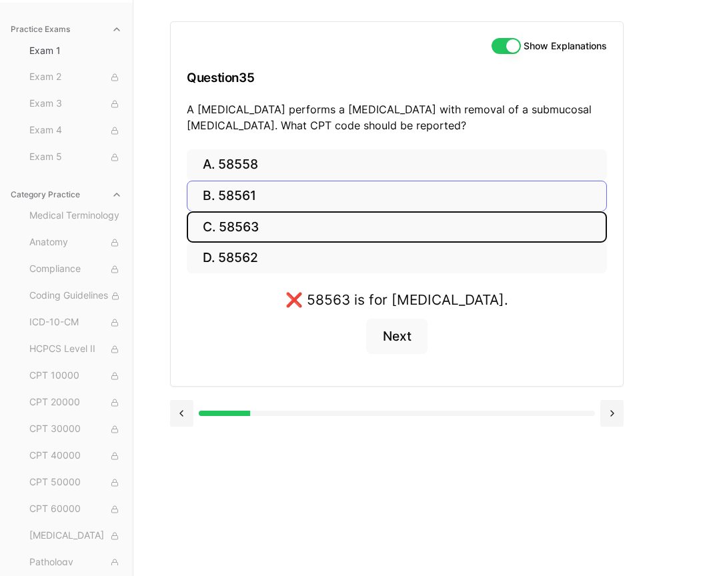
click at [283, 195] on button "B. 58561" at bounding box center [397, 196] width 420 height 31
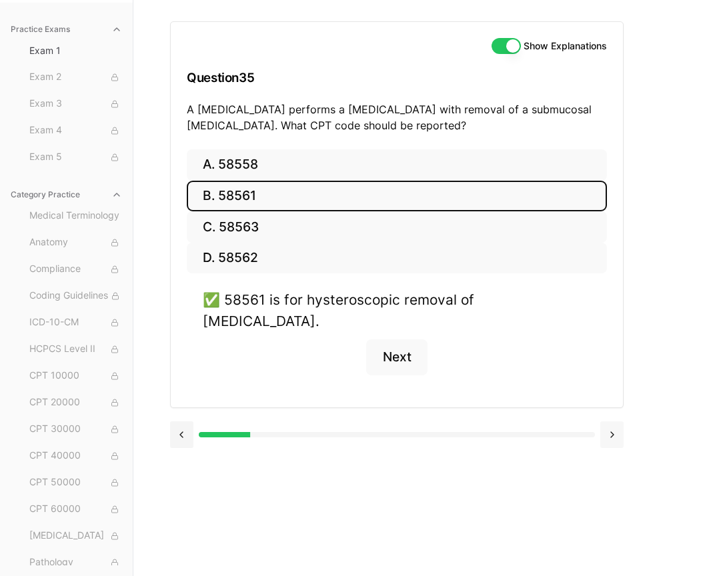
click at [614, 421] on button at bounding box center [611, 434] width 23 height 27
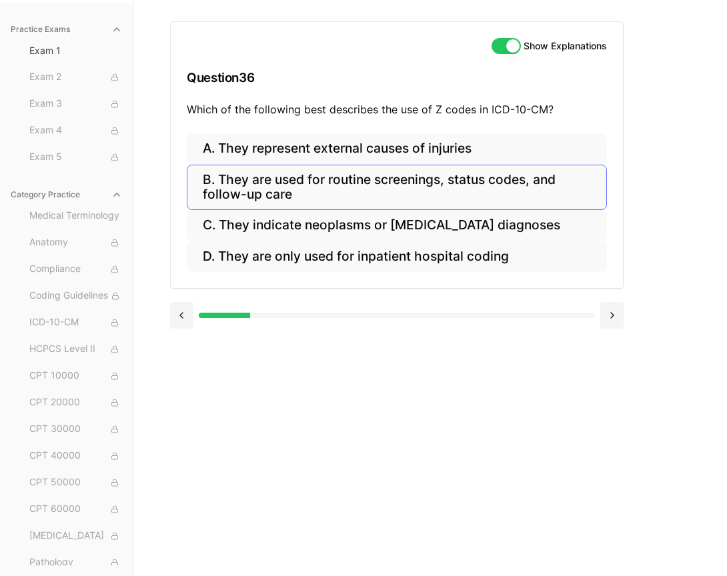
click at [489, 181] on button "B. They are used for routine screenings, status codes, and follow-up care" at bounding box center [397, 187] width 420 height 45
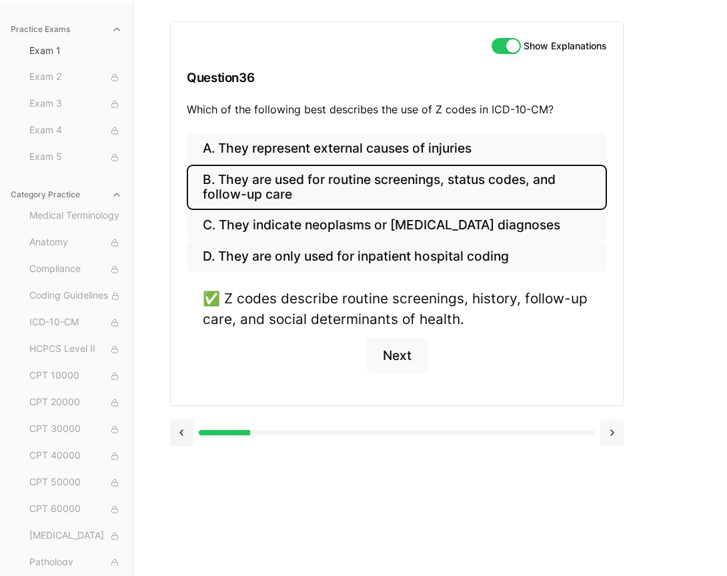
click at [614, 419] on button at bounding box center [611, 432] width 23 height 27
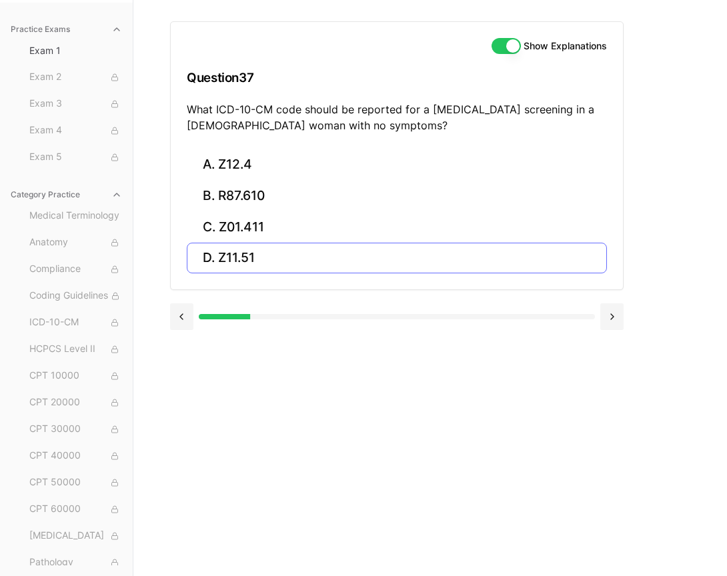
click at [261, 257] on button "D. Z11.51" at bounding box center [397, 258] width 420 height 31
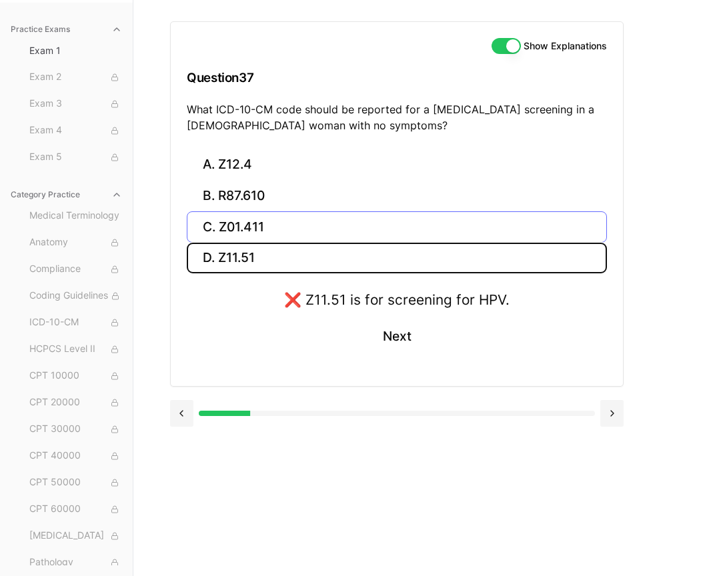
click at [250, 223] on button "C. Z01.411" at bounding box center [397, 226] width 420 height 31
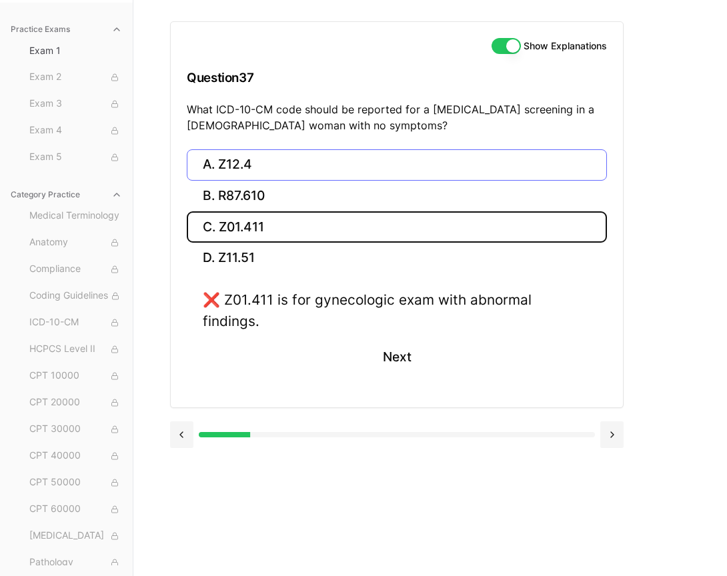
click at [241, 171] on button "A. Z12.4" at bounding box center [397, 164] width 420 height 31
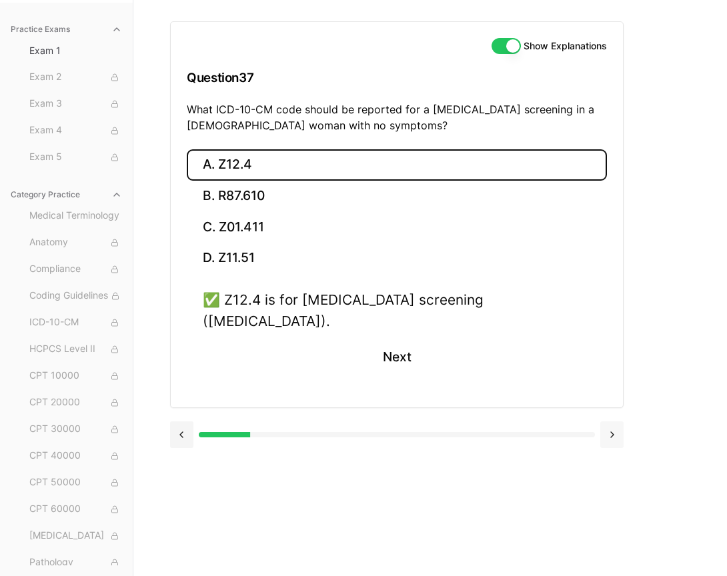
click at [620, 421] on button at bounding box center [611, 434] width 23 height 27
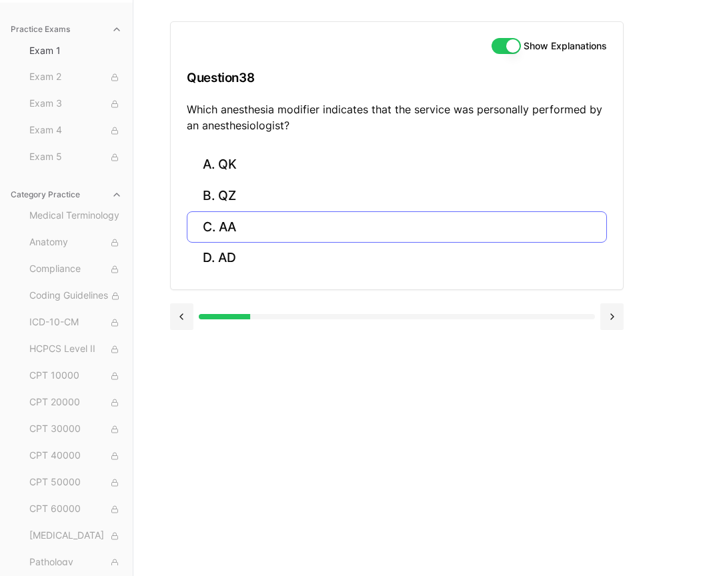
click at [225, 225] on button "C. AA" at bounding box center [397, 226] width 420 height 31
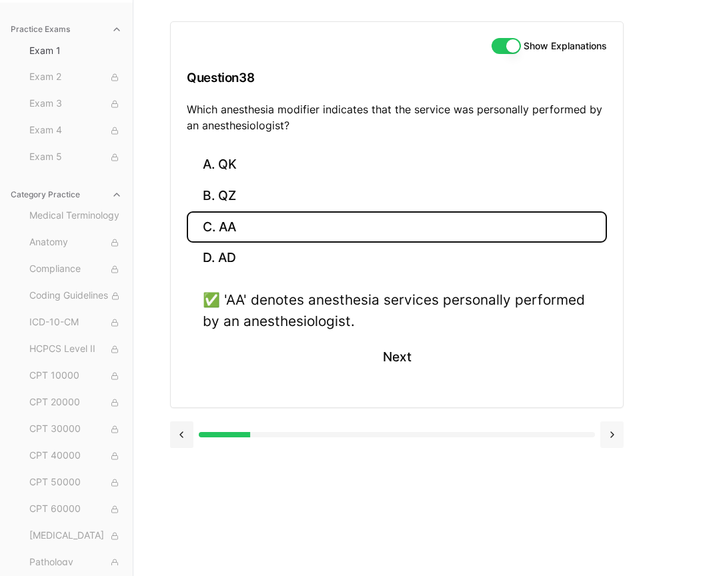
click at [609, 423] on button at bounding box center [611, 434] width 23 height 27
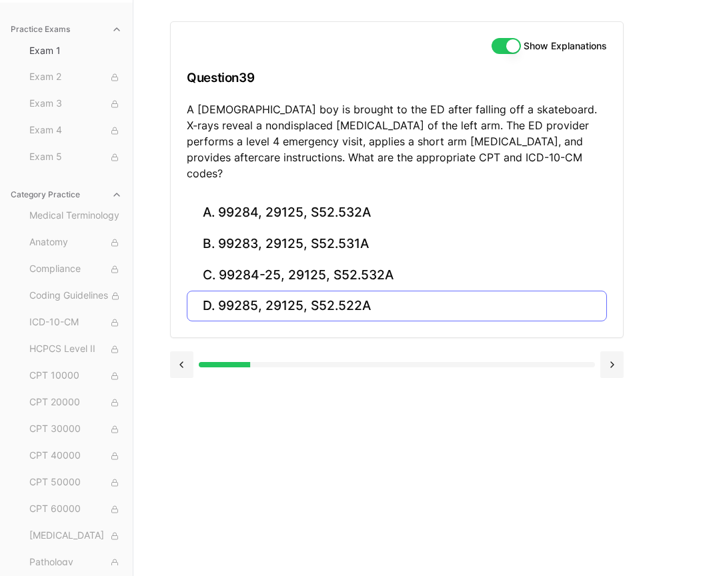
click at [291, 291] on button "D. 99285, 29125, S52.522A" at bounding box center [397, 306] width 420 height 31
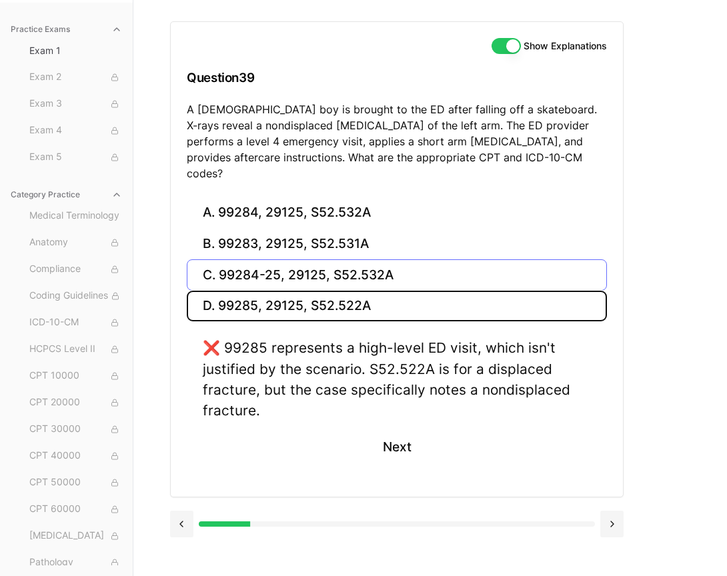
click at [298, 261] on button "C. 99284-25, 29125, S52.532A" at bounding box center [397, 274] width 420 height 31
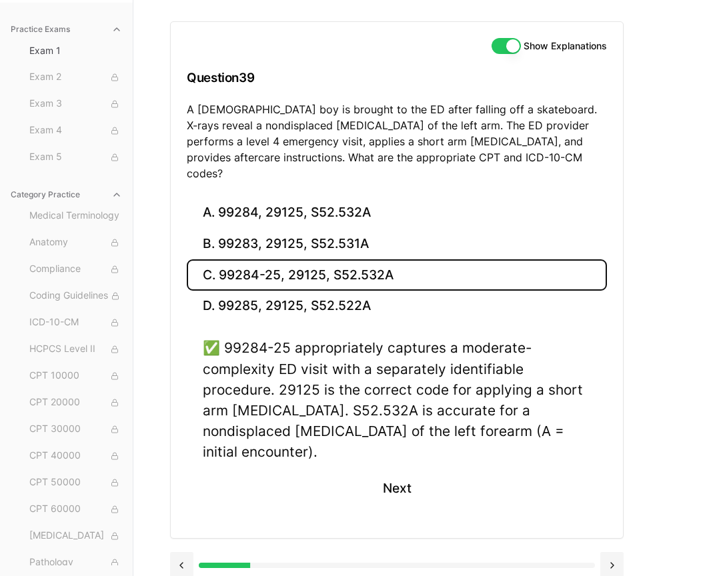
click at [539, 259] on button "C. 99284-25, 29125, S52.532A" at bounding box center [397, 274] width 420 height 31
click at [675, 307] on div "Show Explanations Question 39 A 10-year-old boy is brought to the ED after fall…" at bounding box center [430, 288] width 520 height 576
click at [609, 552] on button at bounding box center [611, 565] width 23 height 27
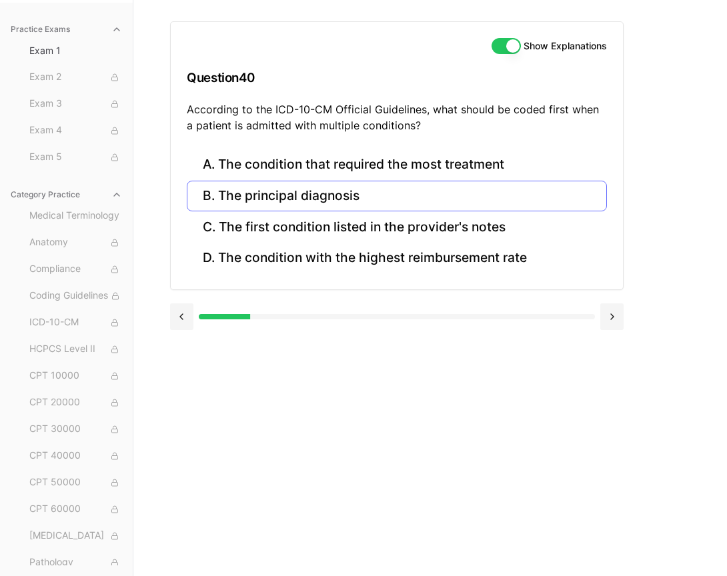
click at [344, 199] on button "B. The principal diagnosis" at bounding box center [397, 196] width 420 height 31
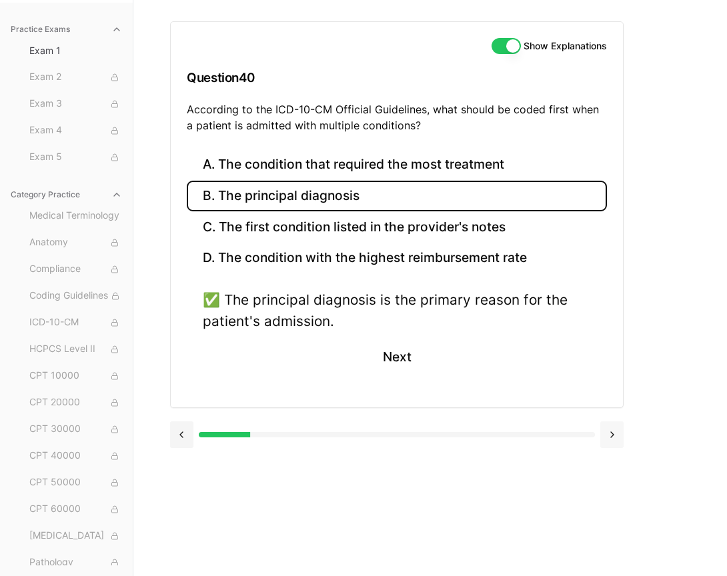
click at [616, 437] on button at bounding box center [611, 434] width 23 height 27
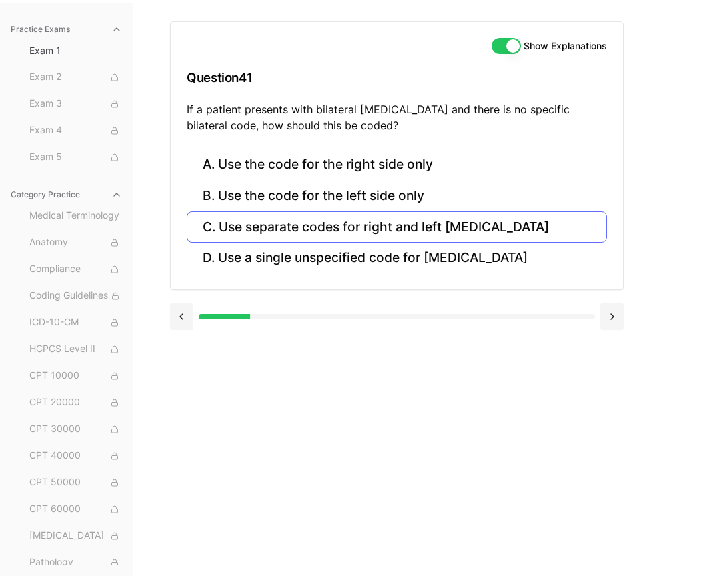
click at [417, 229] on button "C. Use separate codes for right and left otitis media" at bounding box center [397, 226] width 420 height 31
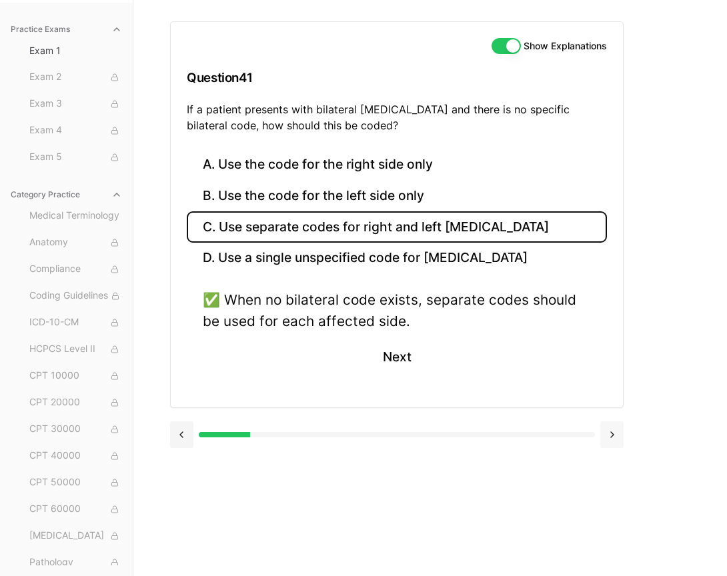
click at [610, 423] on button at bounding box center [611, 434] width 23 height 27
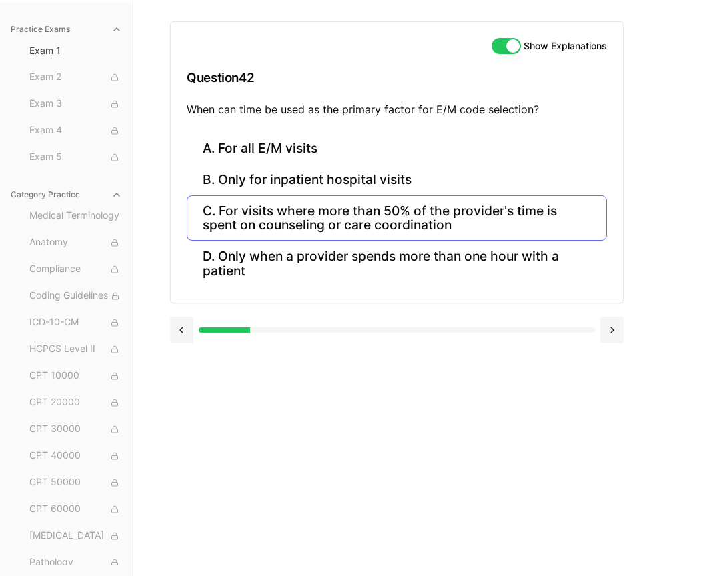
click at [335, 222] on button "C. For visits where more than 50% of the provider's time is spent on counseling…" at bounding box center [397, 217] width 420 height 45
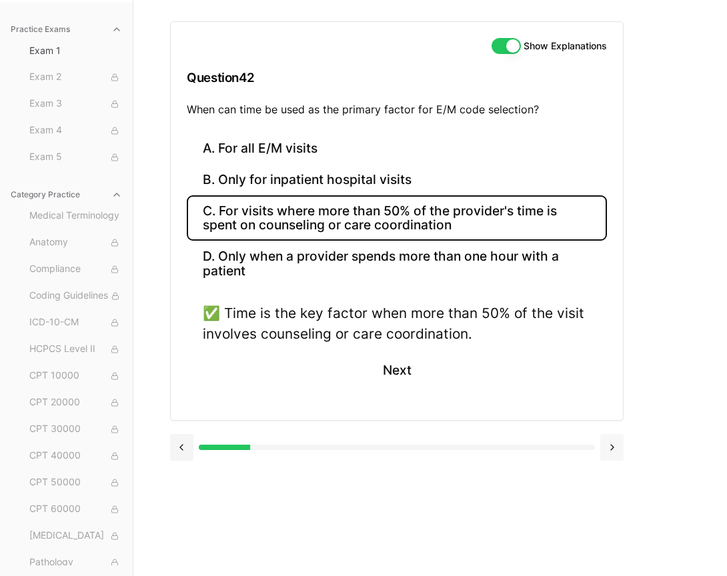
click at [618, 443] on button at bounding box center [611, 447] width 23 height 27
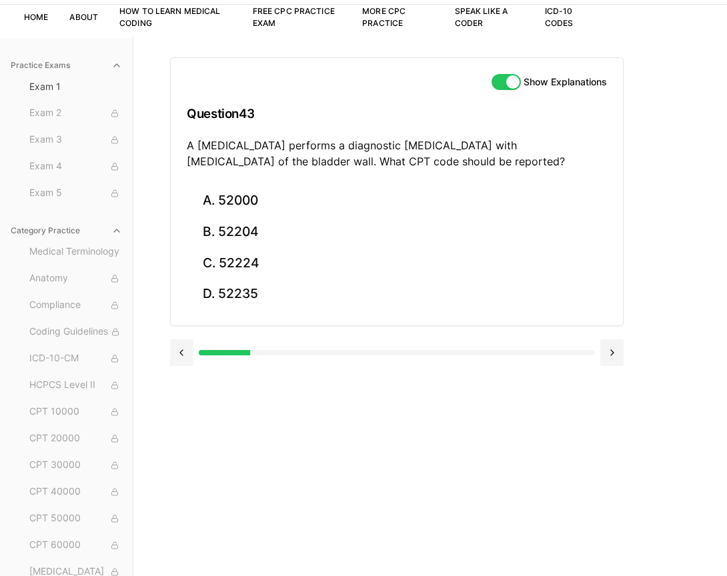
scroll to position [87, 0]
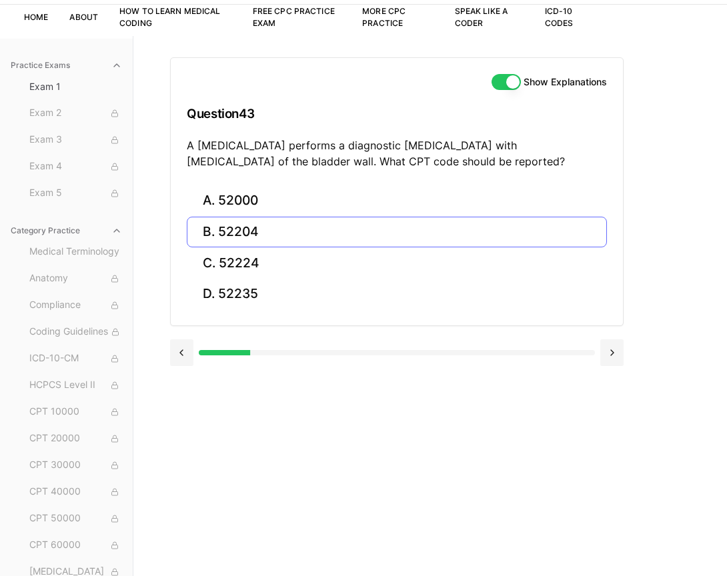
click at [310, 229] on button "B. 52204" at bounding box center [397, 232] width 420 height 31
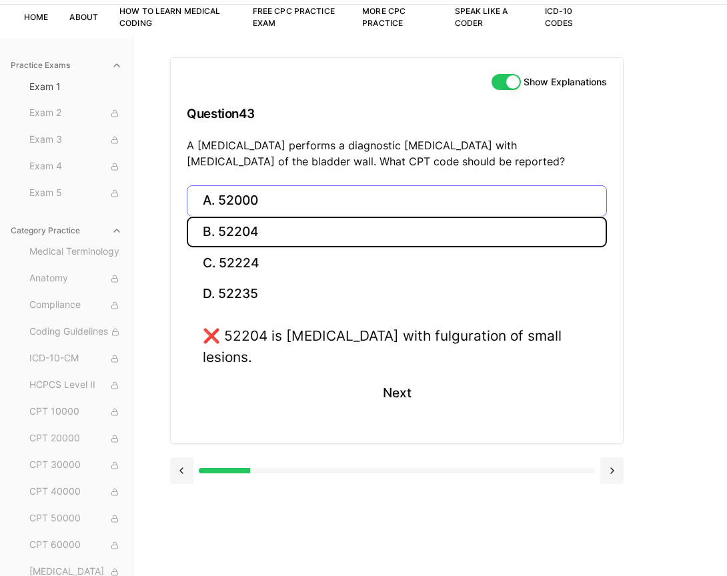
click at [295, 203] on button "A. 52000" at bounding box center [397, 200] width 420 height 31
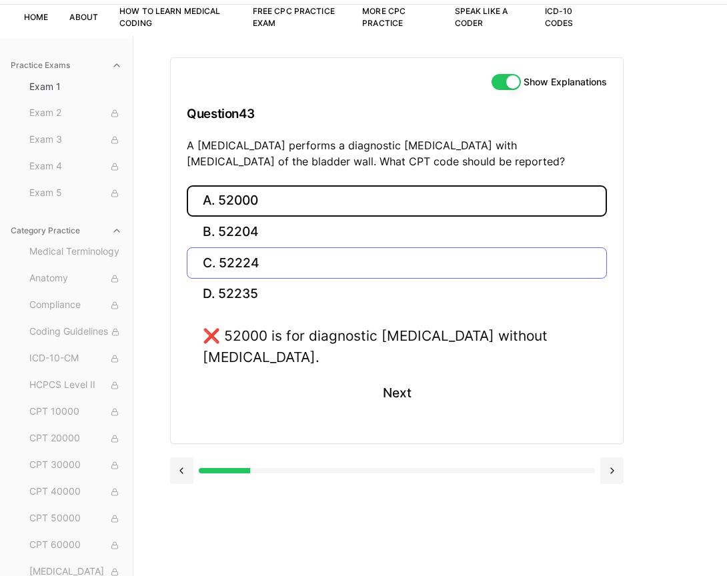
click at [280, 258] on button "C. 52224" at bounding box center [397, 262] width 420 height 31
